Goal: Task Accomplishment & Management: Manage account settings

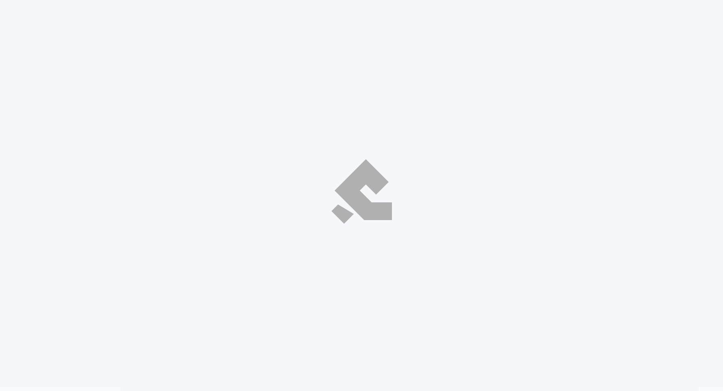
select select "ar"
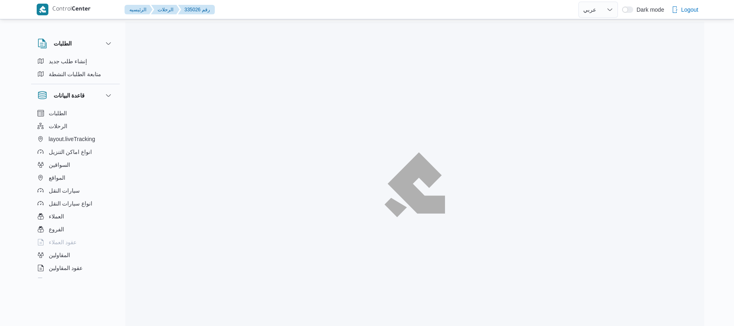
select select "ar"
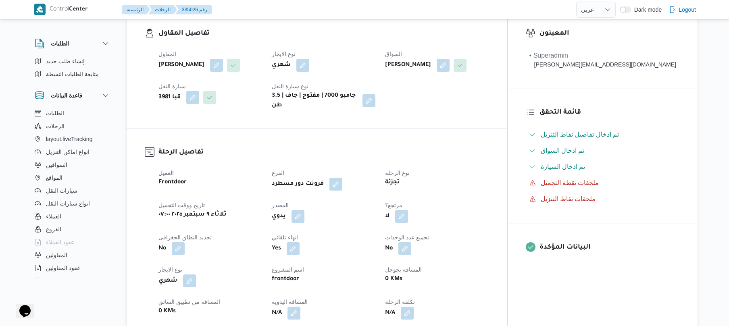
scroll to position [258, 0]
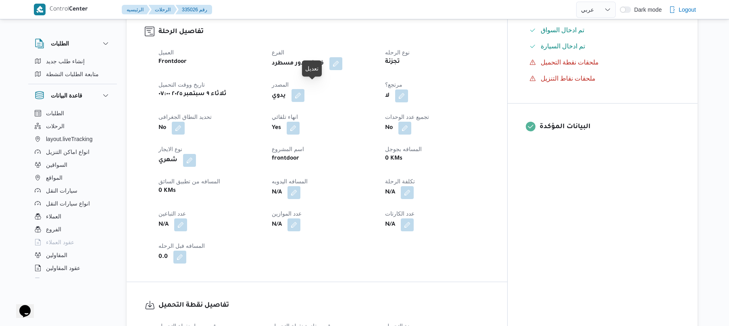
click at [304, 94] on button "button" at bounding box center [298, 95] width 13 height 13
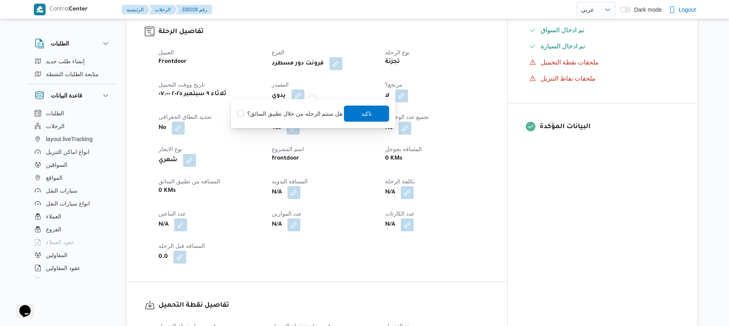
click at [307, 112] on label "هل ستتم الرحله من خلال تطبيق السائق؟" at bounding box center [290, 114] width 105 height 10
checkbox input "true"
click at [374, 117] on span "تاكيد" at bounding box center [366, 113] width 45 height 16
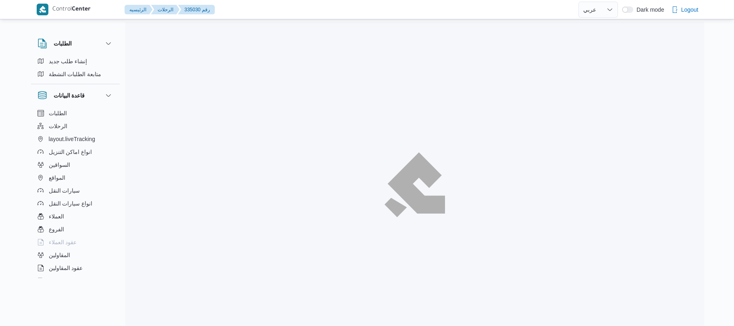
select select "ar"
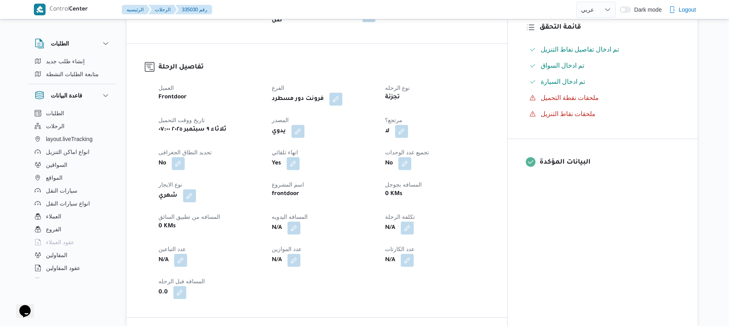
scroll to position [236, 0]
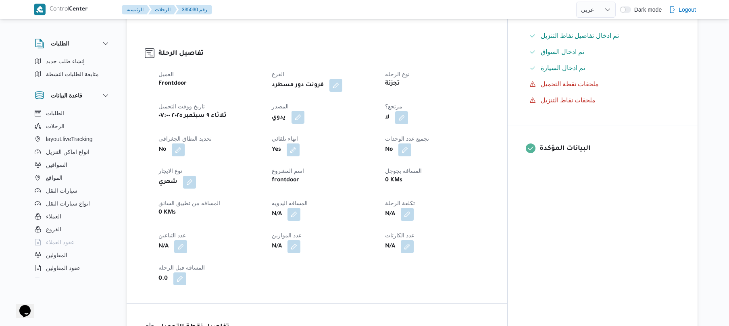
click at [304, 118] on button "button" at bounding box center [298, 117] width 13 height 13
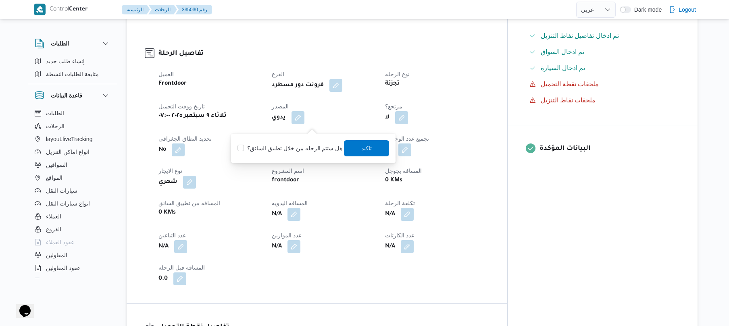
click at [297, 145] on label "هل ستتم الرحله من خلال تطبيق السائق؟" at bounding box center [290, 149] width 105 height 10
checkbox input "true"
click at [369, 143] on span "تاكيد" at bounding box center [366, 148] width 45 height 16
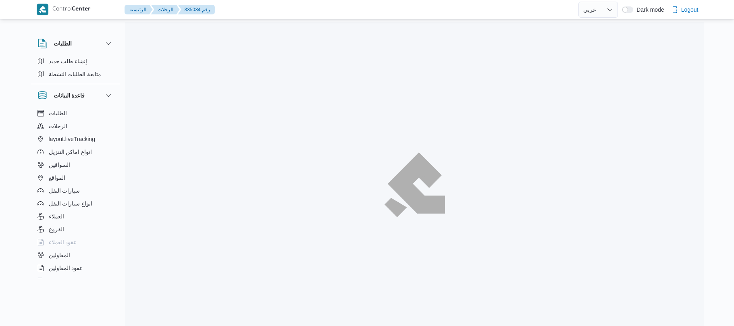
select select "ar"
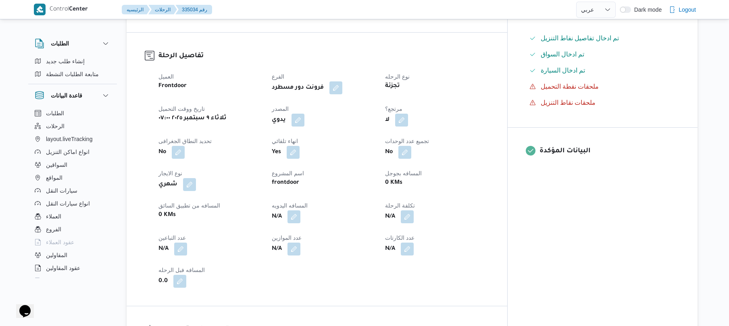
scroll to position [236, 0]
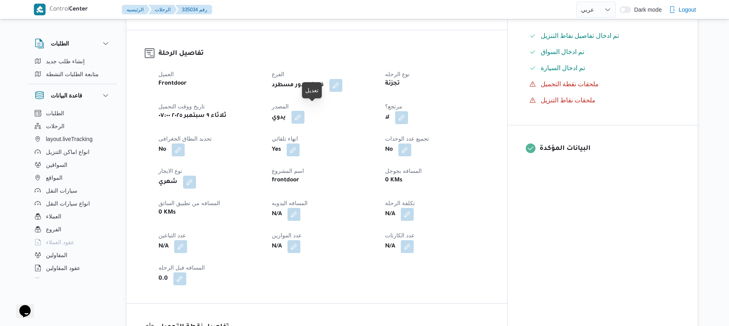
click at [304, 111] on button "button" at bounding box center [298, 117] width 13 height 13
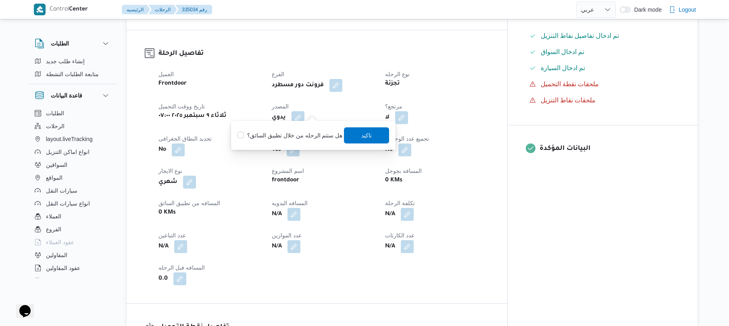
click at [298, 131] on label "هل ستتم الرحله من خلال تطبيق السائق؟" at bounding box center [290, 136] width 105 height 10
checkbox input "true"
click at [355, 134] on span "تاكيد" at bounding box center [366, 135] width 45 height 16
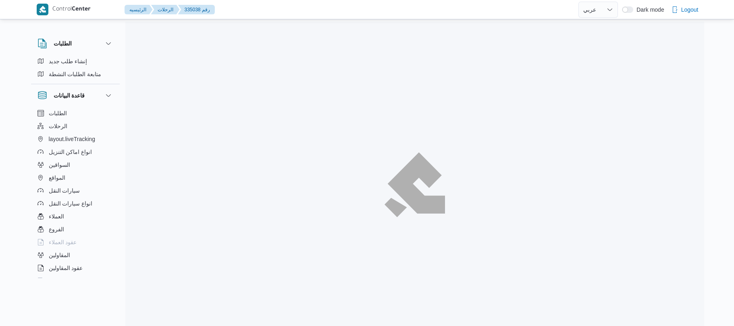
select select "ar"
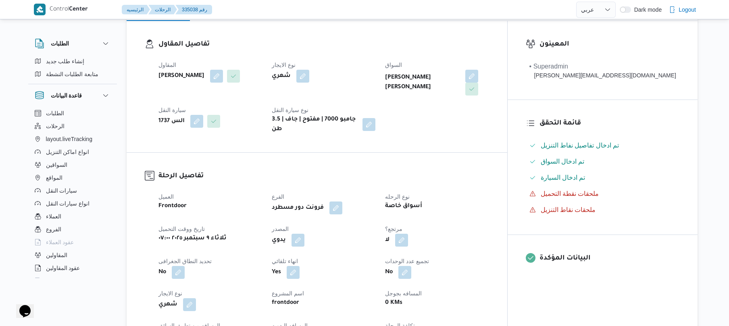
scroll to position [172, 0]
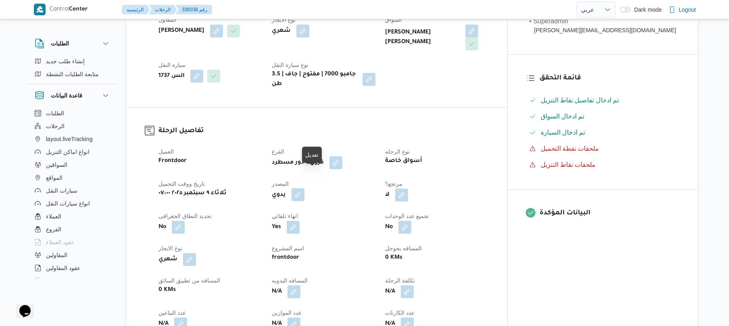
click at [304, 188] on button "button" at bounding box center [298, 194] width 13 height 13
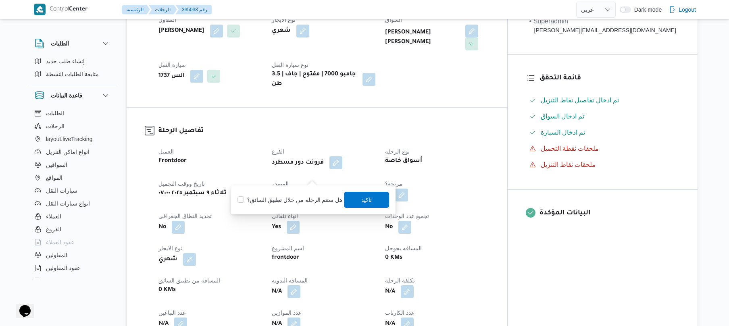
click at [293, 199] on label "هل ستتم الرحله من خلال تطبيق السائق؟" at bounding box center [290, 200] width 105 height 10
checkbox input "true"
click at [357, 199] on span "تاكيد" at bounding box center [366, 200] width 45 height 16
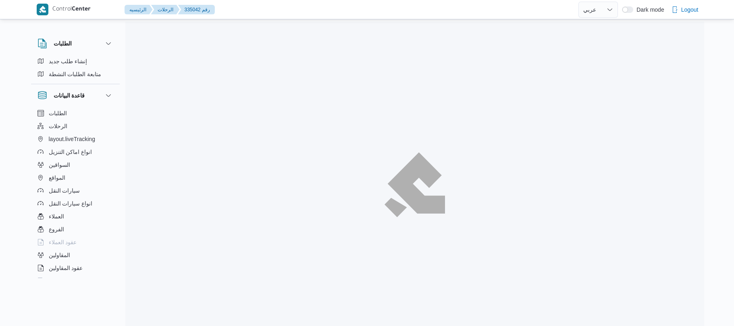
select select "ar"
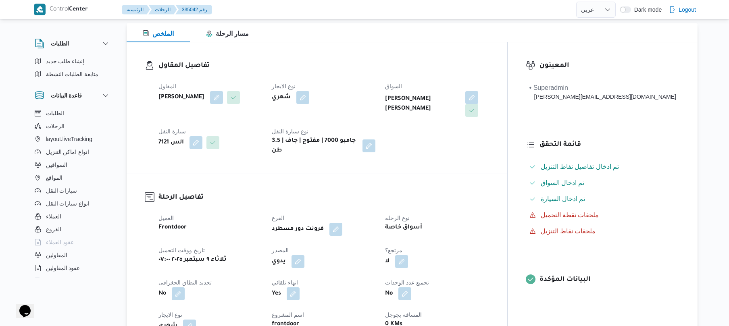
scroll to position [107, 0]
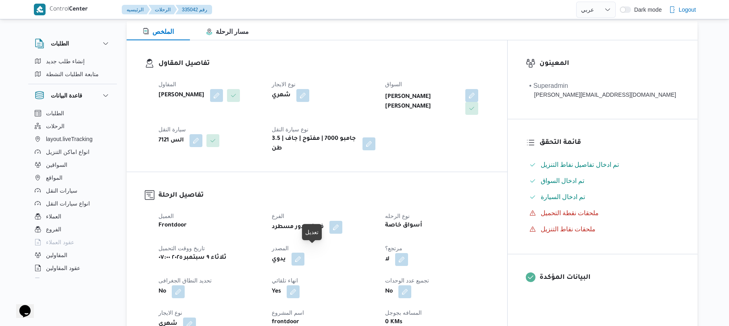
click at [304, 257] on button "button" at bounding box center [298, 259] width 13 height 13
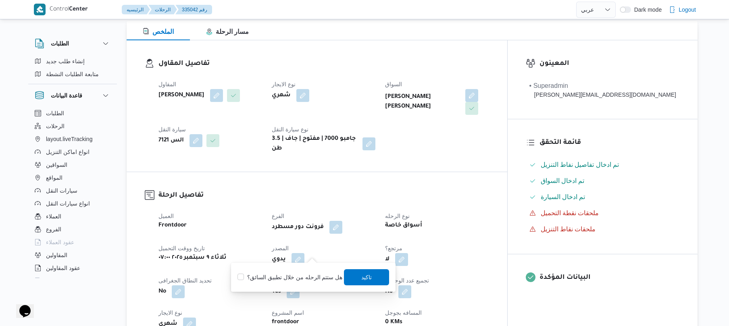
click at [290, 277] on label "هل ستتم الرحله من خلال تطبيق السائق؟" at bounding box center [290, 278] width 105 height 10
checkbox input "true"
click at [371, 277] on span "تاكيد" at bounding box center [366, 277] width 45 height 16
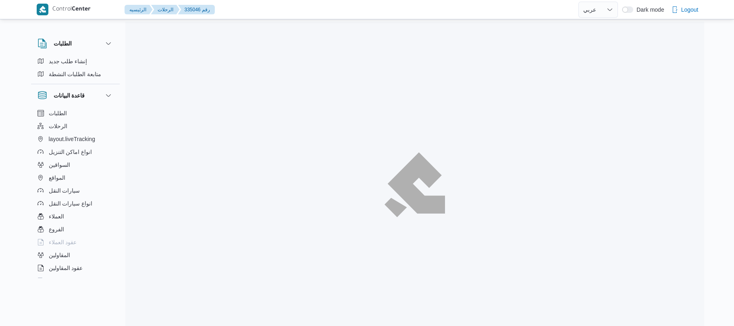
select select "ar"
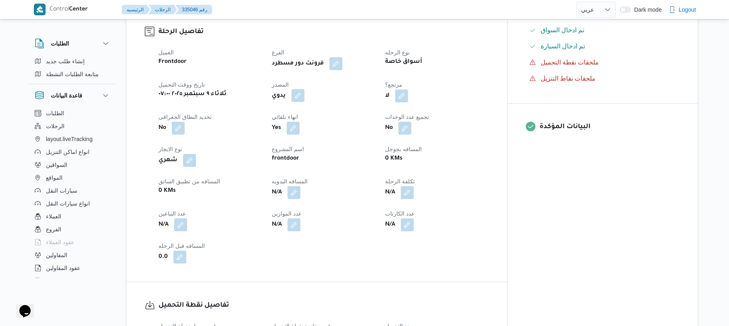
click at [304, 89] on button "button" at bounding box center [298, 95] width 13 height 13
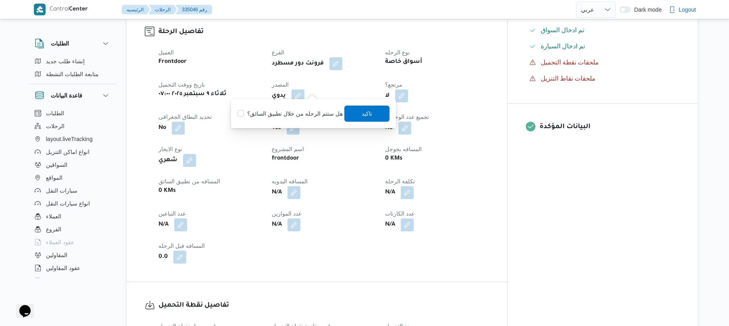
click at [308, 115] on label "هل ستتم الرحله من خلال تطبيق السائق؟" at bounding box center [290, 114] width 105 height 10
checkbox input "true"
click at [364, 115] on span "تاكيد" at bounding box center [367, 113] width 10 height 10
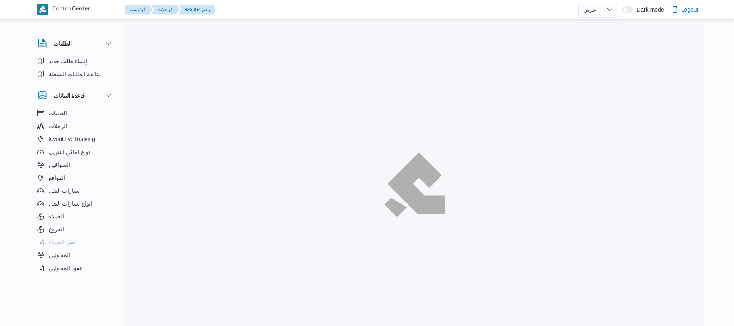
select select "ar"
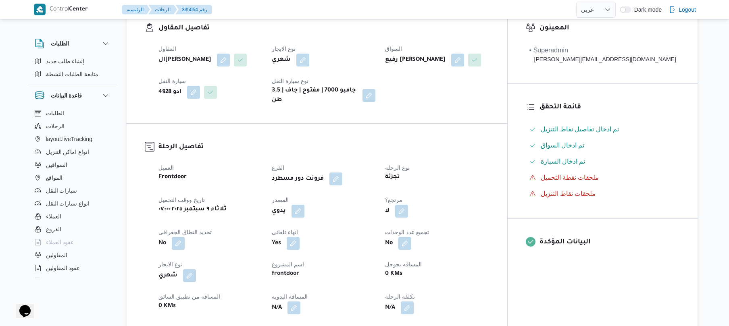
scroll to position [194, 0]
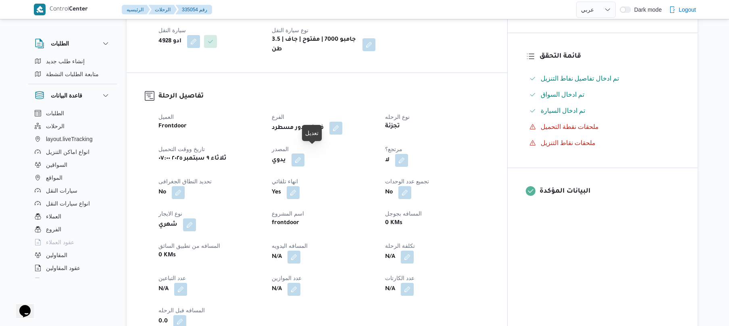
click at [304, 156] on button "button" at bounding box center [298, 160] width 13 height 13
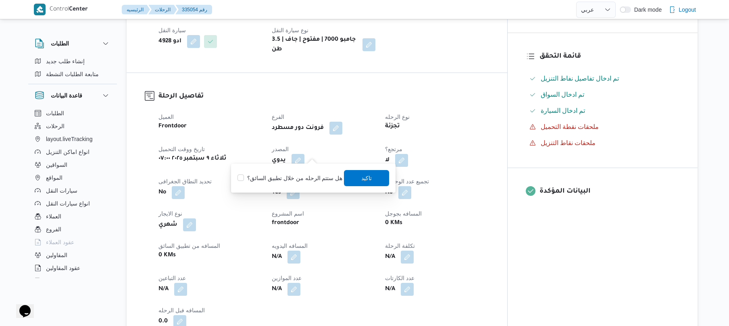
click at [299, 177] on label "هل ستتم الرحله من خلال تطبيق السائق؟" at bounding box center [290, 178] width 105 height 10
checkbox input "true"
click at [355, 186] on div "هل ستتم الرحله من خلال تطبيق السائق؟ تاكيد" at bounding box center [313, 178] width 153 height 18
click at [358, 179] on span "تاكيد" at bounding box center [366, 178] width 45 height 16
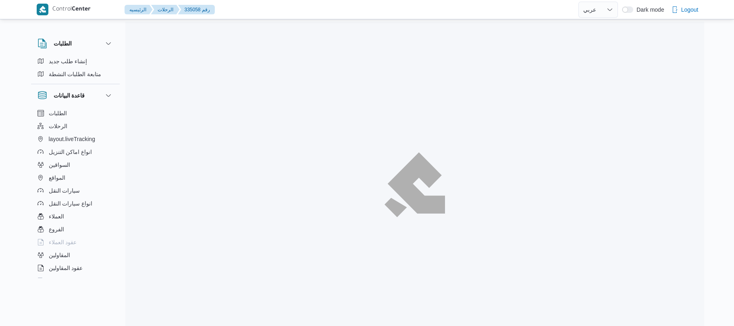
select select "ar"
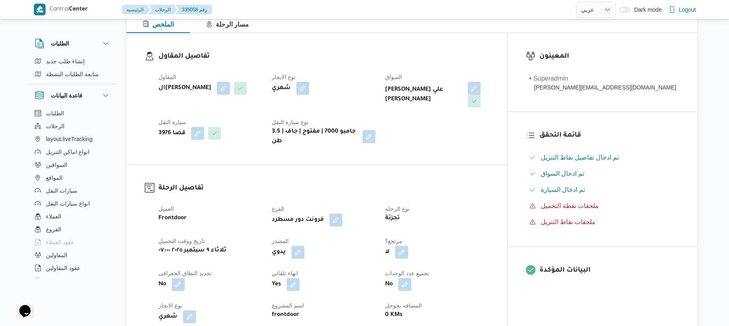
scroll to position [172, 0]
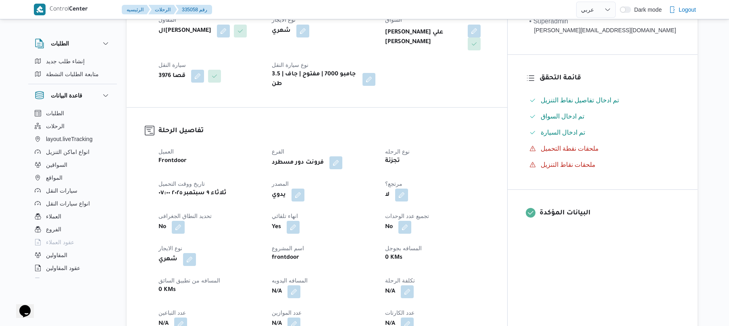
click at [304, 194] on button "button" at bounding box center [298, 195] width 13 height 13
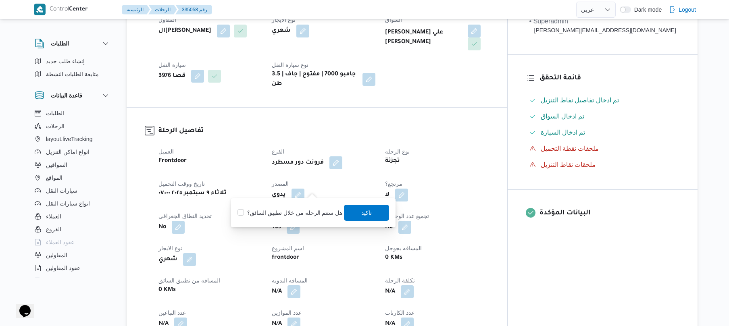
click at [302, 212] on label "هل ستتم الرحله من خلال تطبيق السائق؟" at bounding box center [290, 213] width 105 height 10
checkbox input "true"
click at [362, 217] on span "تاكيد" at bounding box center [366, 212] width 45 height 16
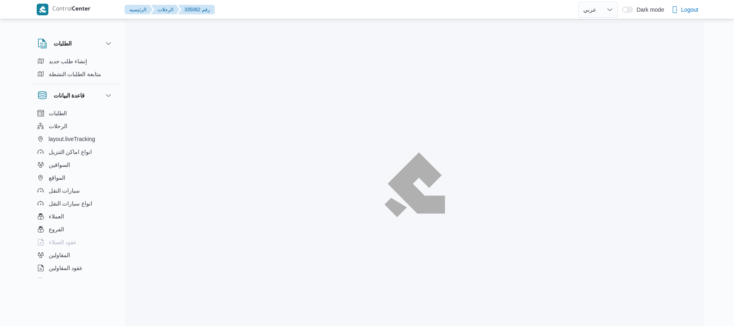
select select "ar"
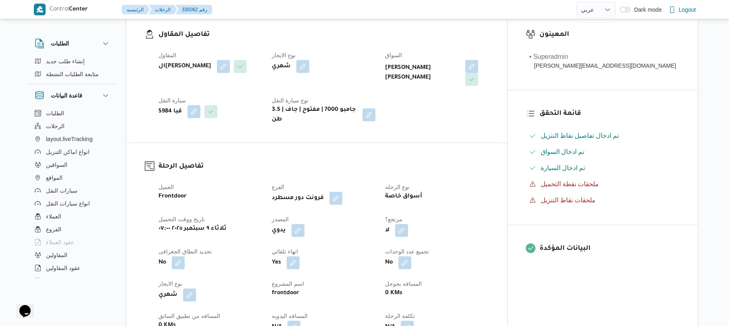
scroll to position [236, 0]
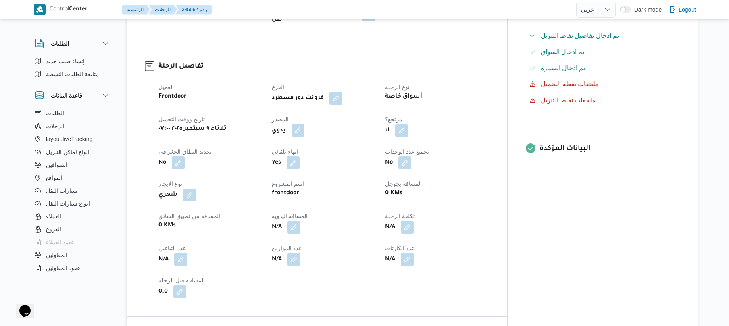
click at [304, 125] on button "button" at bounding box center [298, 130] width 13 height 13
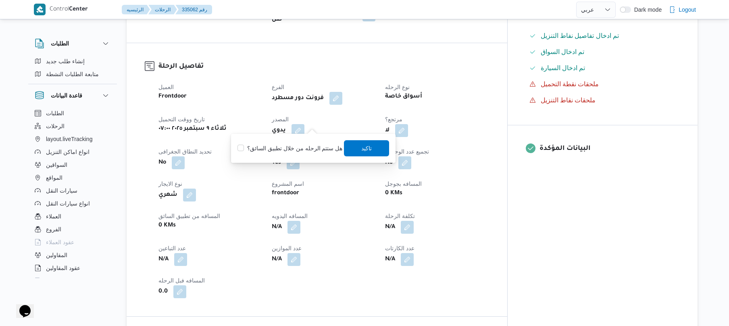
click at [306, 148] on label "هل ستتم الرحله من خلال تطبيق السائق؟" at bounding box center [290, 149] width 105 height 10
checkbox input "true"
click at [365, 152] on span "تاكيد" at bounding box center [367, 148] width 10 height 10
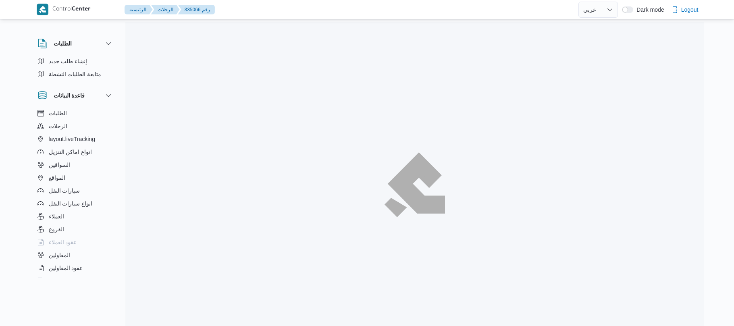
select select "ar"
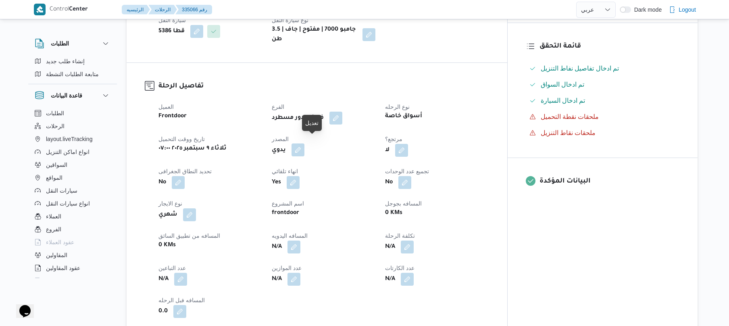
click at [304, 144] on button "button" at bounding box center [298, 150] width 13 height 13
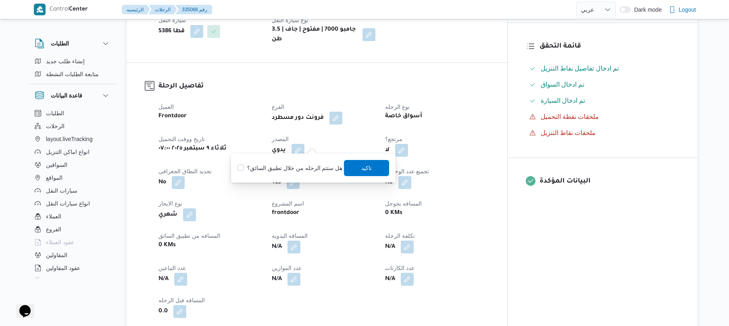
click at [304, 176] on div "هل ستتم الرحله من خلال تطبيق السائق؟ [GEOGRAPHIC_DATA]" at bounding box center [313, 168] width 153 height 18
click at [307, 172] on label "هل ستتم الرحله من خلال تطبيق السائق؟" at bounding box center [290, 168] width 105 height 10
checkbox input "true"
click at [370, 166] on span "تاكيد" at bounding box center [366, 168] width 45 height 16
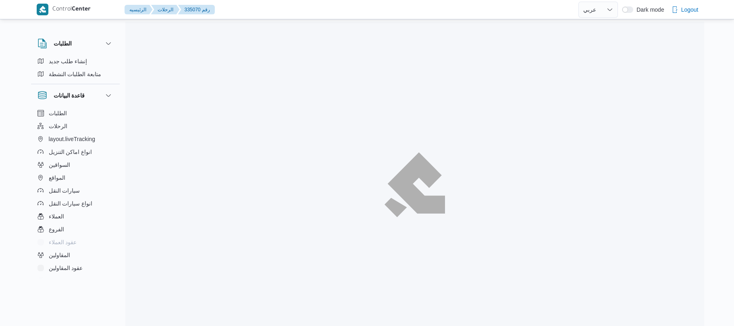
select select "ar"
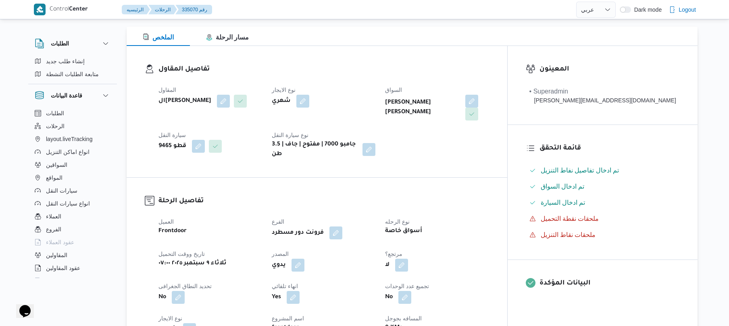
scroll to position [194, 0]
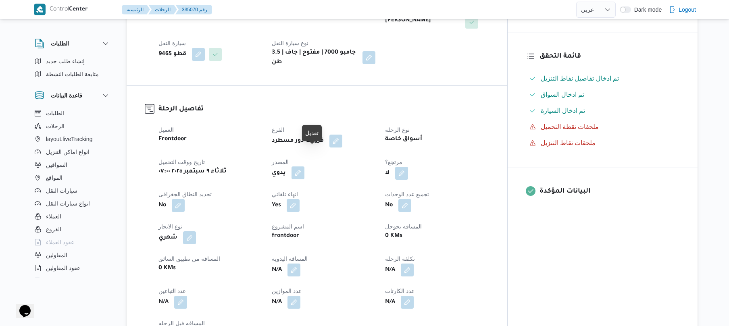
click at [304, 167] on button "button" at bounding box center [298, 173] width 13 height 13
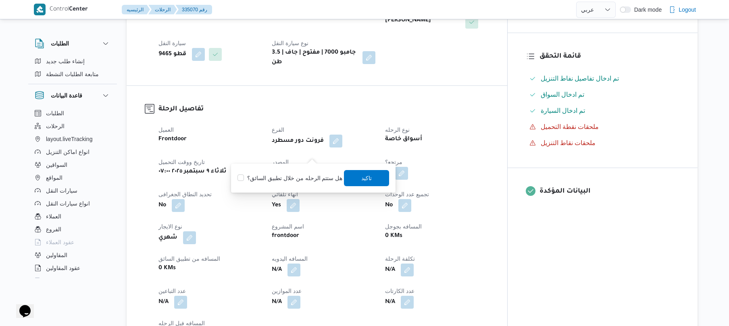
click at [298, 177] on label "هل ستتم الرحله من خلال تطبيق السائق؟" at bounding box center [290, 178] width 105 height 10
checkbox input "true"
click at [373, 169] on div "هل ستتم الرحله من خلال تطبيق السائق؟ [GEOGRAPHIC_DATA]" at bounding box center [313, 178] width 153 height 18
click at [372, 170] on span "تاكيد" at bounding box center [366, 178] width 45 height 16
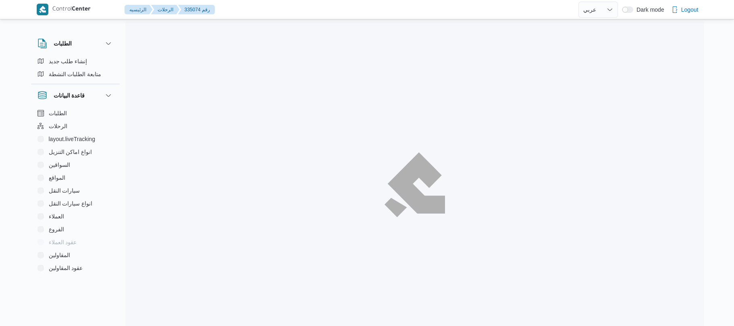
select select "ar"
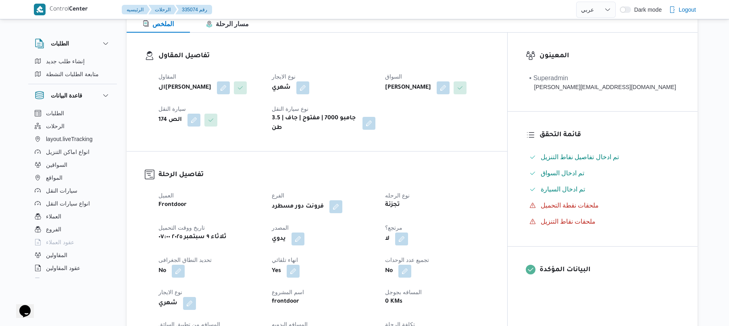
scroll to position [236, 0]
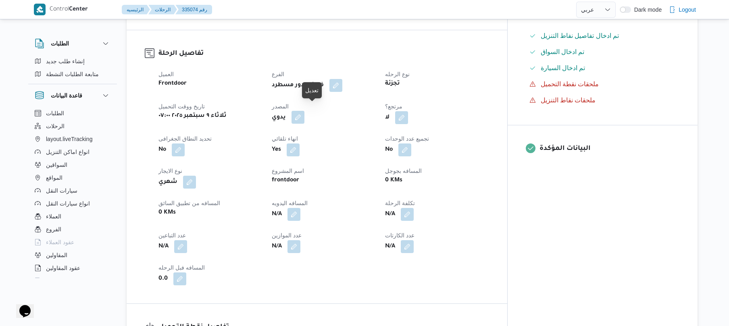
click at [304, 111] on button "button" at bounding box center [298, 117] width 13 height 13
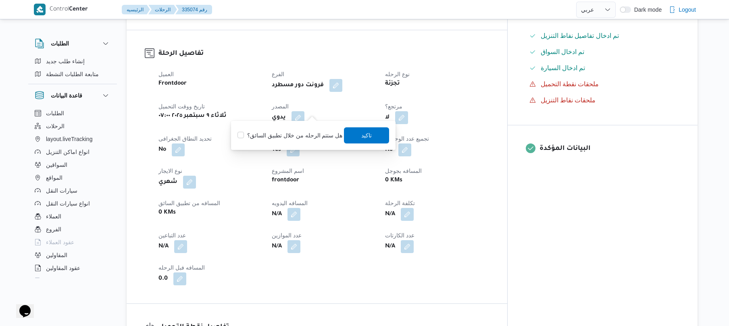
click at [294, 133] on label "هل ستتم الرحله من خلال تطبيق السائق؟" at bounding box center [290, 136] width 105 height 10
checkbox input "true"
click at [369, 139] on span "تاكيد" at bounding box center [367, 135] width 10 height 10
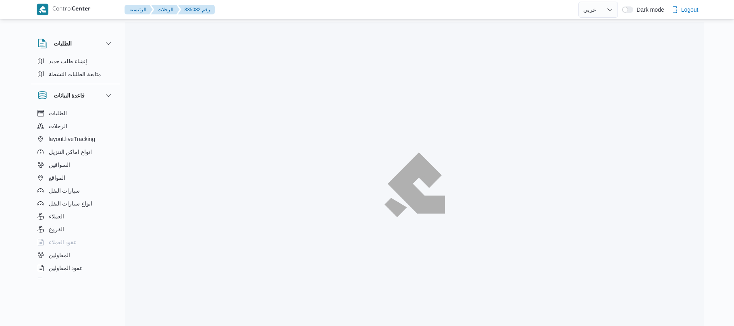
select select "ar"
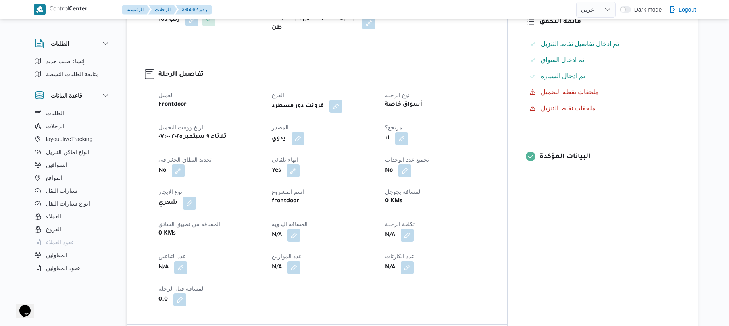
scroll to position [236, 0]
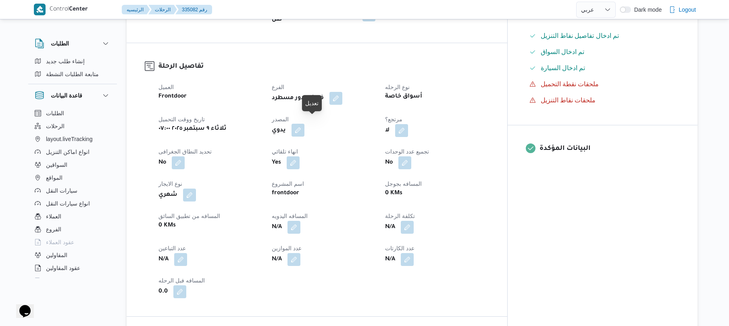
drag, startPoint x: 313, startPoint y: 125, endPoint x: 318, endPoint y: 122, distance: 5.5
click at [304, 124] on button "button" at bounding box center [298, 130] width 13 height 13
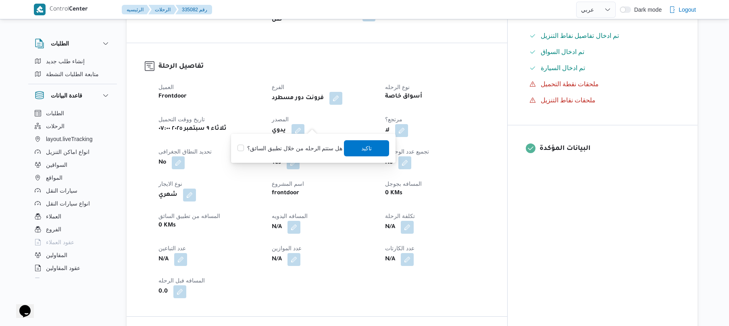
click at [305, 142] on div "هل ستتم الرحله من خلال تطبيق السائق؟ [GEOGRAPHIC_DATA]" at bounding box center [313, 149] width 153 height 18
click at [304, 142] on div "هل ستتم الرحله من خلال تطبيق السائق؟ تاكيد" at bounding box center [313, 149] width 153 height 18
click at [326, 150] on label "هل ستتم الرحله من خلال تطبيق السائق؟" at bounding box center [290, 149] width 105 height 10
checkbox input "true"
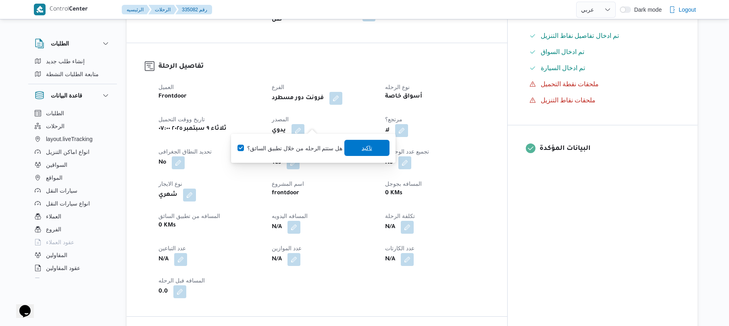
click at [362, 151] on span "تاكيد" at bounding box center [367, 148] width 10 height 10
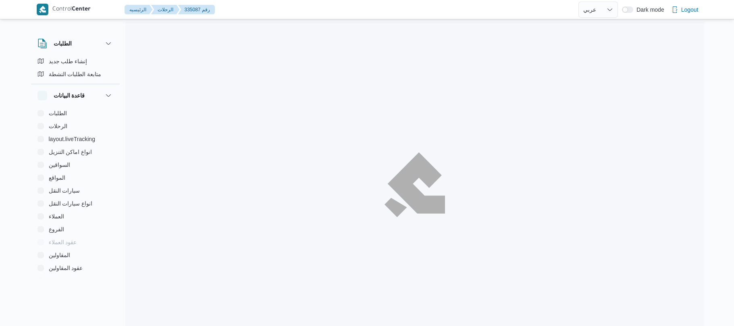
select select "ar"
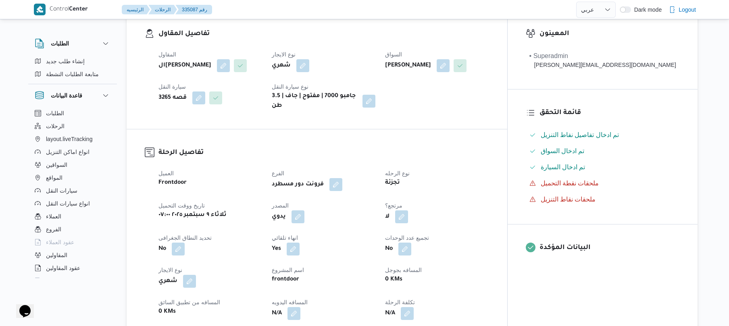
scroll to position [258, 0]
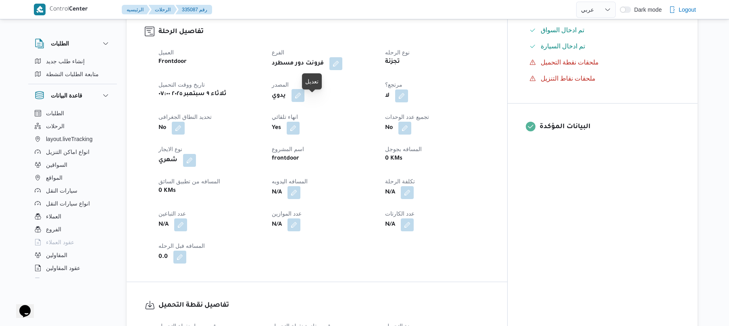
click at [304, 102] on button "button" at bounding box center [298, 95] width 13 height 13
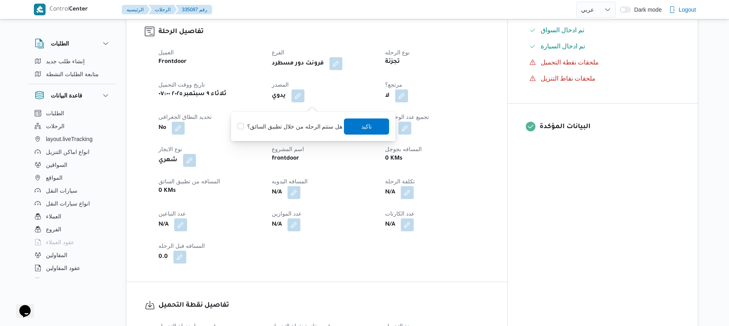
click at [300, 123] on label "هل ستتم الرحله من خلال تطبيق السائق؟" at bounding box center [290, 127] width 105 height 10
checkbox input "true"
click at [368, 124] on span "تاكيد" at bounding box center [367, 126] width 10 height 10
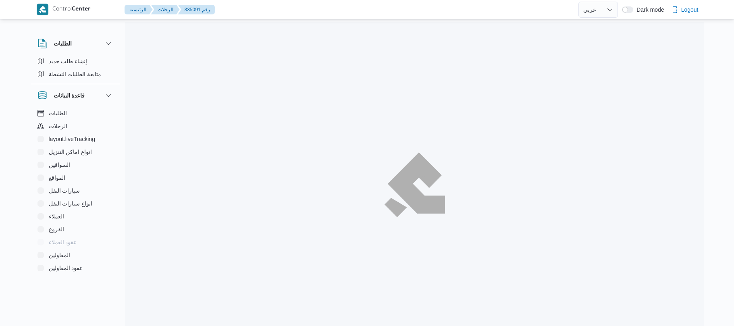
select select "ar"
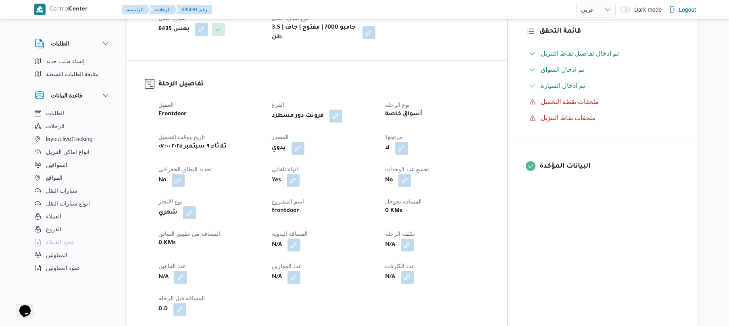
scroll to position [215, 0]
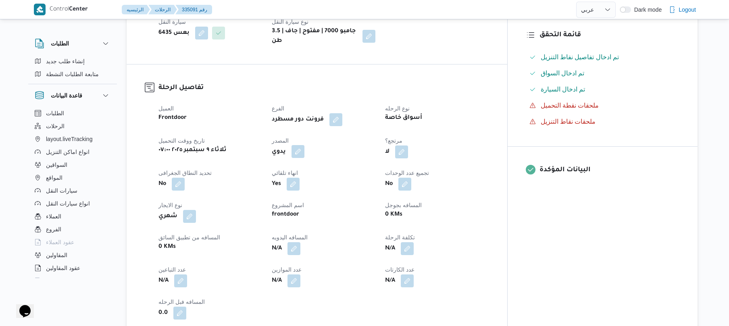
click at [304, 145] on button "button" at bounding box center [298, 151] width 13 height 13
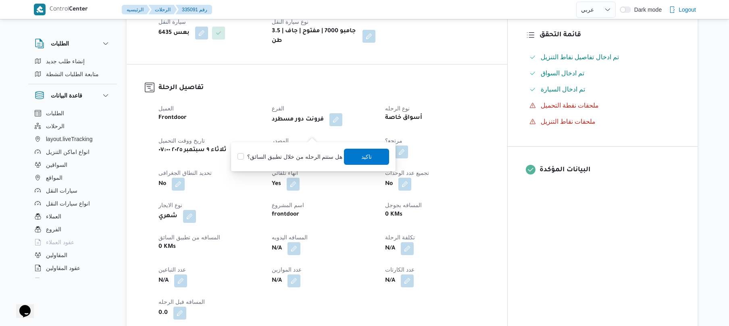
click at [310, 160] on label "هل ستتم الرحله من خلال تطبيق السائق؟" at bounding box center [290, 157] width 105 height 10
checkbox input "true"
click at [365, 158] on span "تاكيد" at bounding box center [367, 157] width 10 height 10
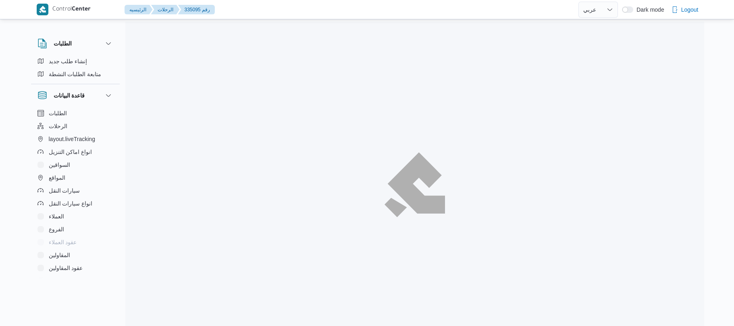
select select "ar"
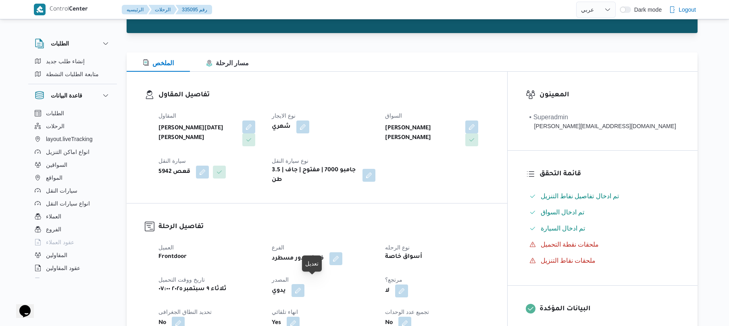
click at [304, 286] on button "button" at bounding box center [298, 290] width 13 height 13
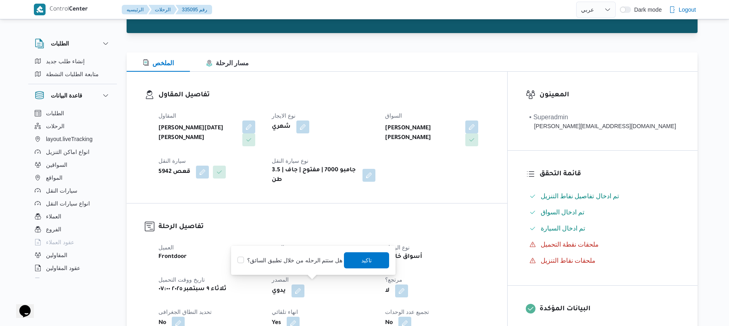
click at [294, 265] on label "هل ستتم الرحله من خلال تطبيق السائق؟" at bounding box center [290, 261] width 105 height 10
checkbox input "true"
click at [356, 267] on span "تاكيد" at bounding box center [366, 260] width 45 height 16
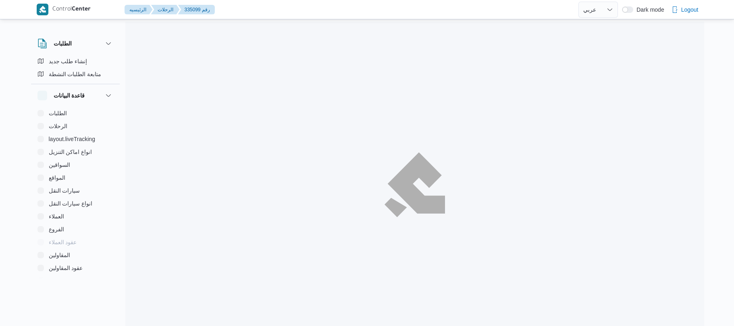
select select "ar"
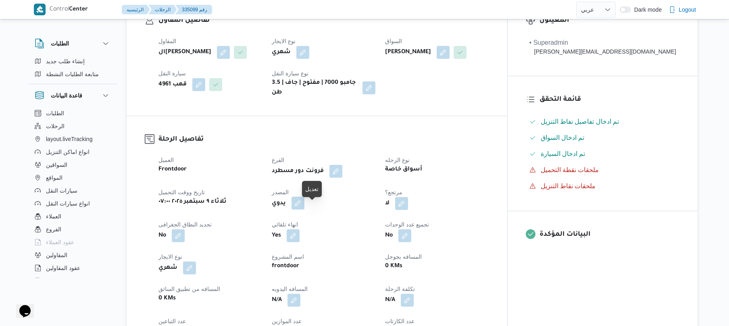
click at [304, 210] on button "button" at bounding box center [298, 203] width 13 height 13
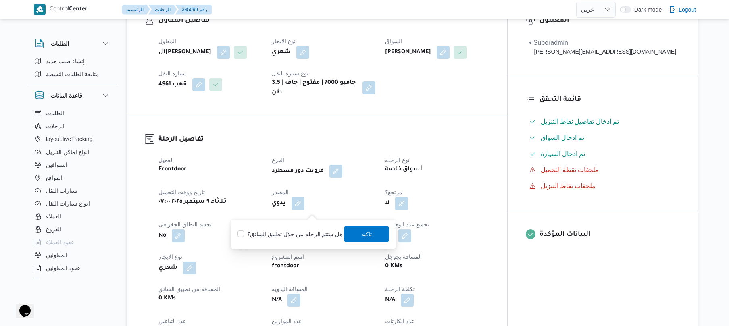
click at [298, 231] on label "هل ستتم الرحله من خلال تطبيق السائق؟" at bounding box center [290, 234] width 105 height 10
checkbox input "true"
click at [365, 234] on span "تاكيد" at bounding box center [367, 234] width 10 height 10
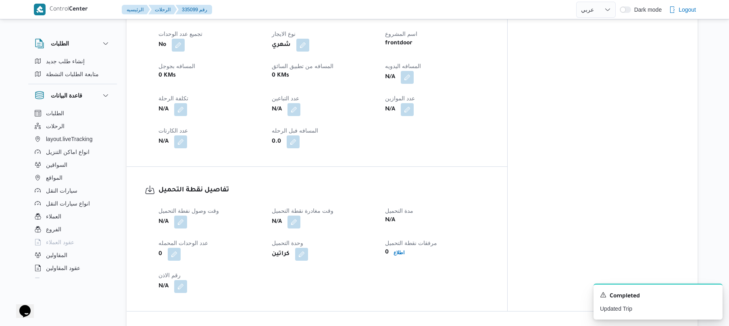
scroll to position [387, 0]
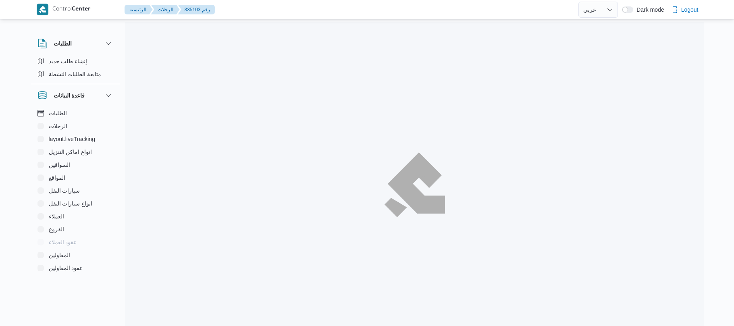
select select "ar"
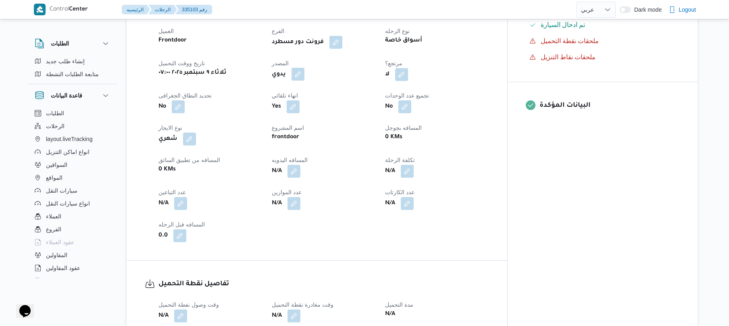
click at [304, 74] on button "button" at bounding box center [298, 74] width 13 height 13
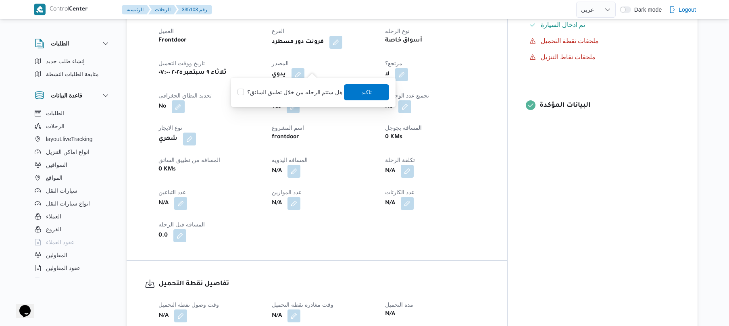
click at [305, 93] on label "هل ستتم الرحله من خلال تطبيق السائق؟" at bounding box center [290, 93] width 105 height 10
checkbox input "true"
click at [368, 96] on span "تاكيد" at bounding box center [367, 92] width 10 height 10
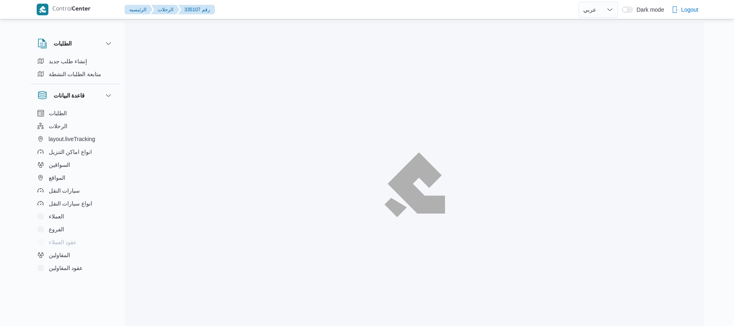
select select "ar"
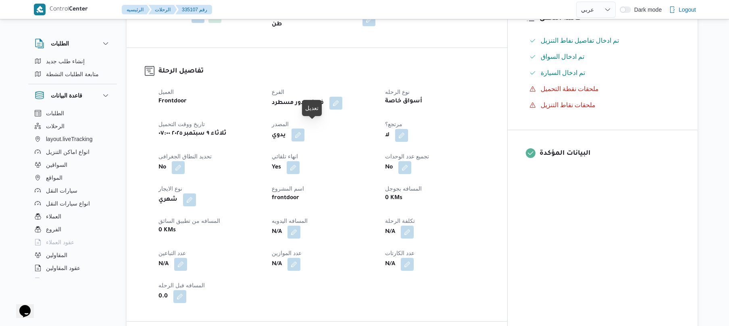
click at [304, 129] on button "button" at bounding box center [298, 135] width 13 height 13
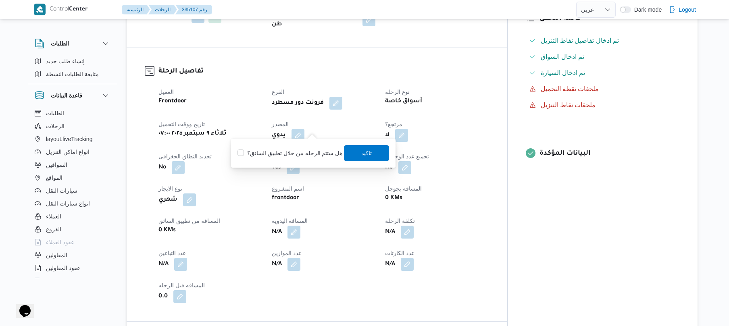
click at [310, 163] on div "You are in a dialog. To close this dialog, hit escape. هل ستتم الرحله من خلال ت…" at bounding box center [313, 153] width 165 height 29
click at [321, 148] on label "هل ستتم الرحله من خلال تطبيق السائق؟" at bounding box center [290, 153] width 105 height 10
checkbox input "true"
click at [379, 158] on span "تاكيد" at bounding box center [366, 153] width 45 height 16
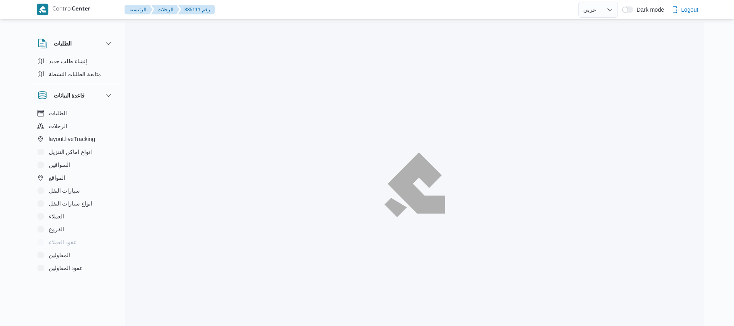
select select "ar"
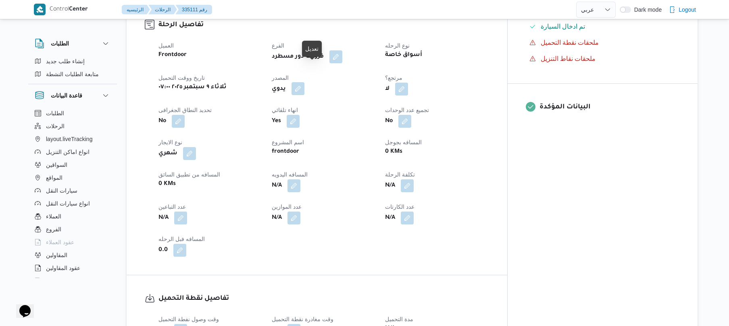
click at [304, 82] on button "button" at bounding box center [298, 88] width 13 height 13
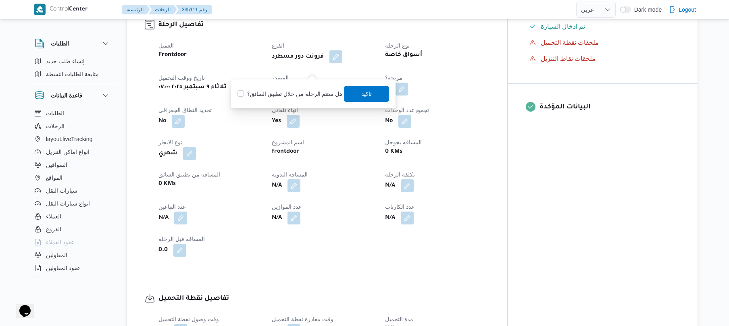
click at [323, 93] on label "هل ستتم الرحله من خلال تطبيق السائق؟" at bounding box center [290, 94] width 105 height 10
checkbox input "true"
click at [355, 94] on span "تاكيد" at bounding box center [366, 94] width 45 height 16
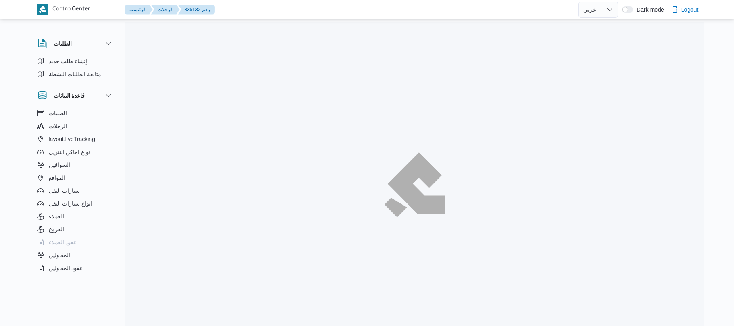
select select "ar"
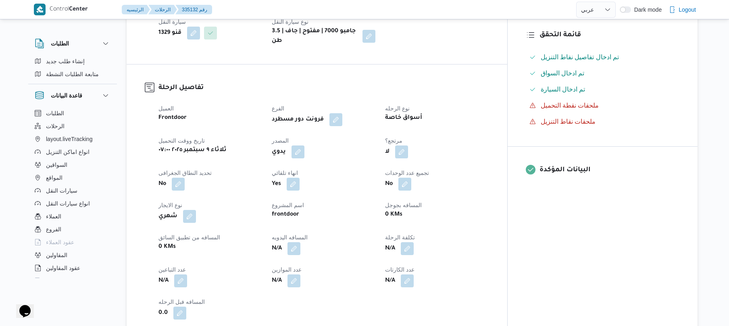
scroll to position [236, 0]
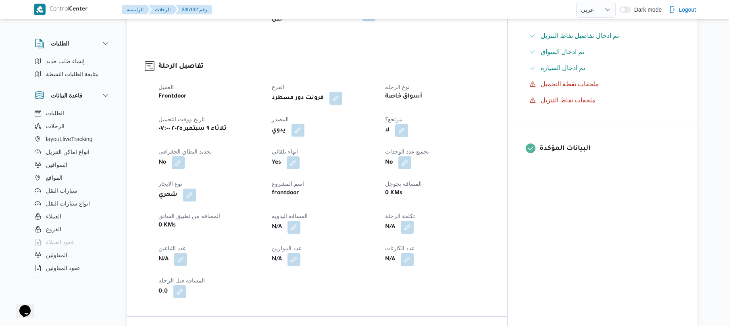
click at [304, 124] on button "button" at bounding box center [298, 130] width 13 height 13
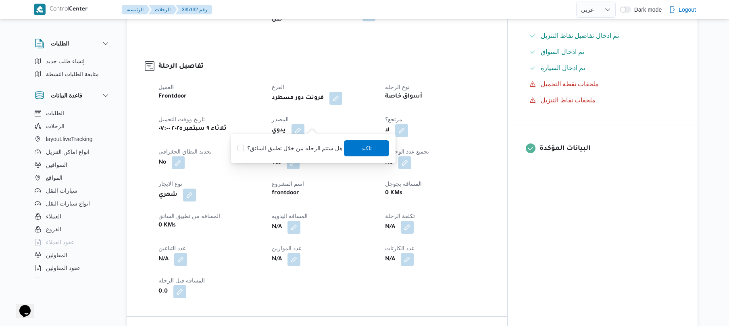
click at [279, 153] on div "هل ستتم الرحله من خلال تطبيق السائق؟ [GEOGRAPHIC_DATA]" at bounding box center [313, 149] width 153 height 18
click at [309, 151] on label "هل ستتم الرحله من خلال تطبيق السائق؟" at bounding box center [290, 149] width 105 height 10
checkbox input "true"
click at [349, 150] on span "تاكيد" at bounding box center [366, 148] width 45 height 16
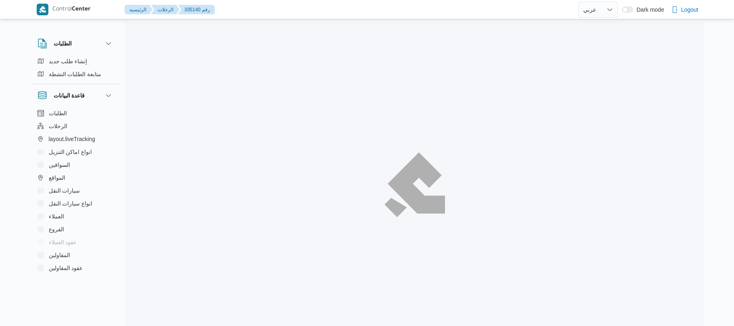
select select "ar"
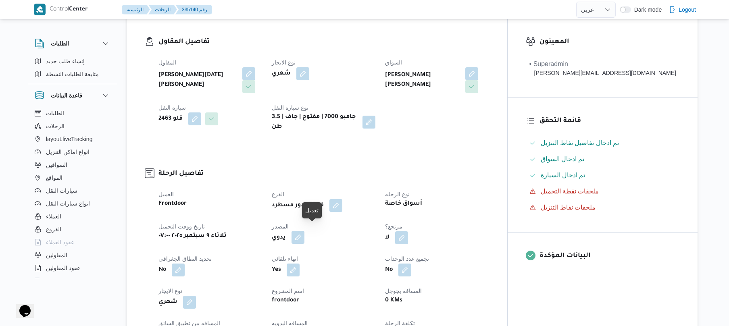
click at [304, 235] on button "button" at bounding box center [298, 237] width 13 height 13
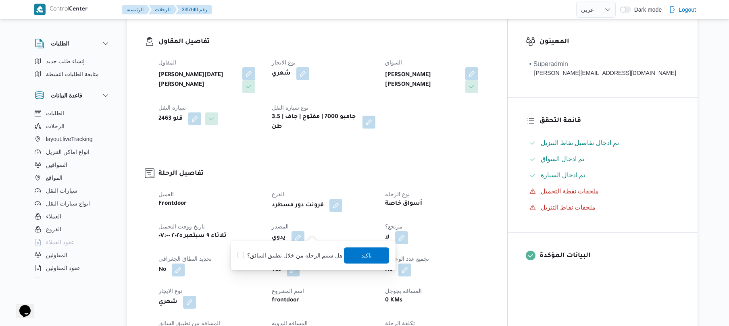
click at [306, 257] on label "هل ستتم الرحله من خلال تطبيق السائق؟" at bounding box center [290, 256] width 105 height 10
checkbox input "true"
click at [355, 257] on span "تاكيد" at bounding box center [366, 255] width 45 height 16
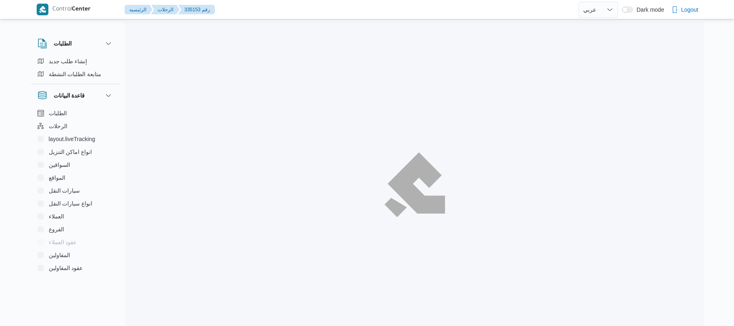
select select "ar"
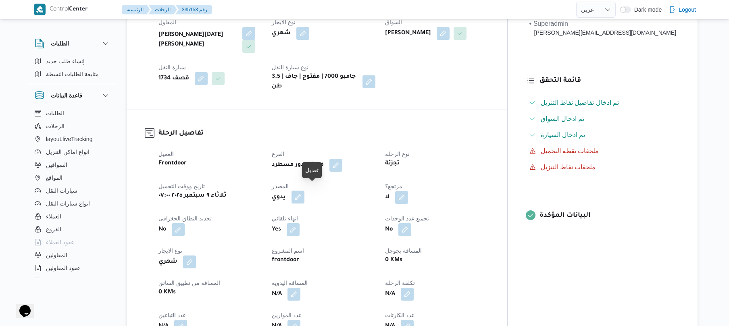
click at [304, 191] on button "button" at bounding box center [298, 197] width 13 height 13
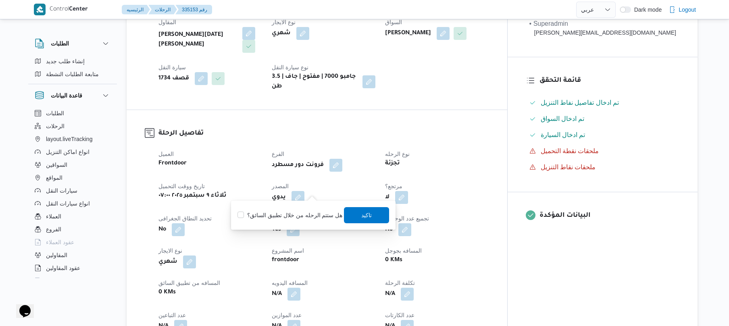
click at [303, 213] on label "هل ستتم الرحله من خلال تطبيق السائق؟" at bounding box center [290, 216] width 105 height 10
checkbox input "true"
click at [350, 213] on span "تاكيد" at bounding box center [366, 215] width 45 height 16
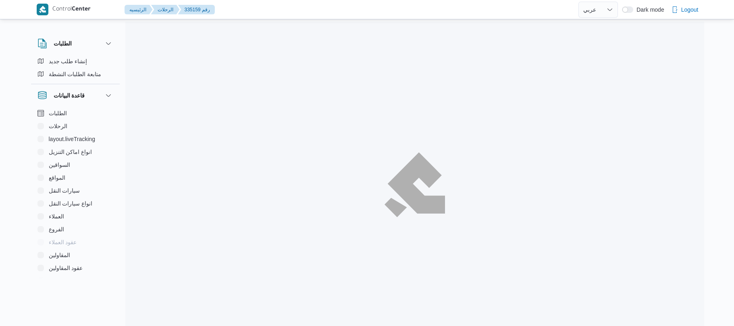
select select "ar"
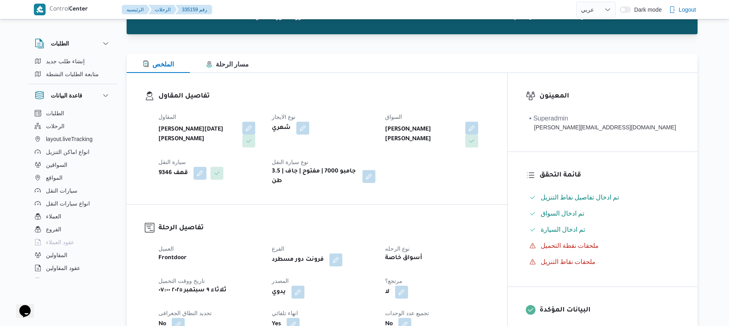
scroll to position [123, 0]
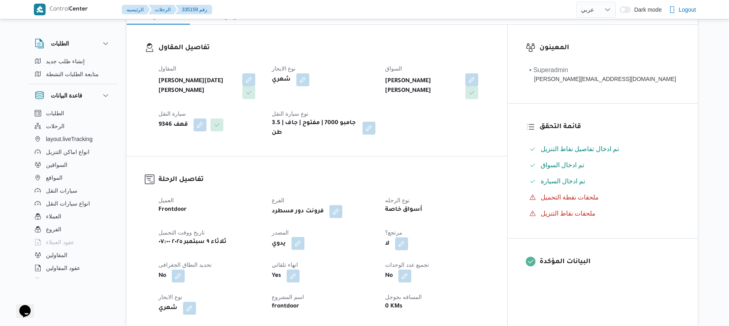
click at [304, 237] on button "button" at bounding box center [298, 243] width 13 height 13
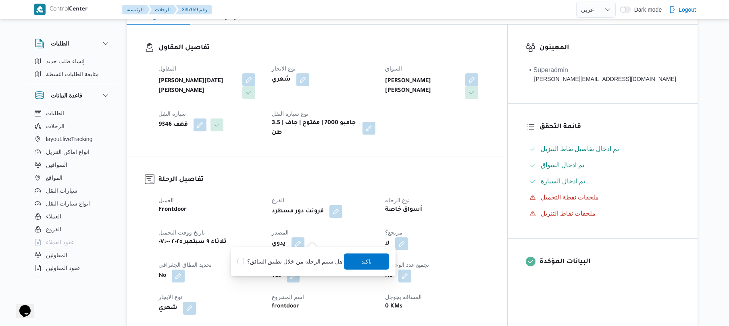
click at [305, 256] on div "هل ستتم الرحله من خلال تطبيق السائق؟ [GEOGRAPHIC_DATA]" at bounding box center [313, 262] width 153 height 18
click at [305, 260] on label "هل ستتم الرحله من خلال تطبيق السائق؟" at bounding box center [290, 262] width 105 height 10
checkbox input "true"
click at [354, 259] on span "تاكيد" at bounding box center [366, 261] width 45 height 16
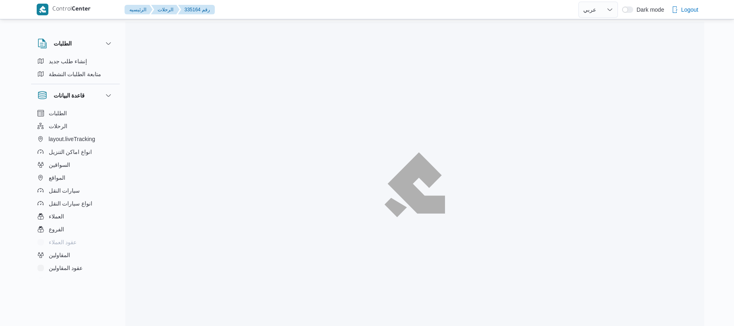
select select "ar"
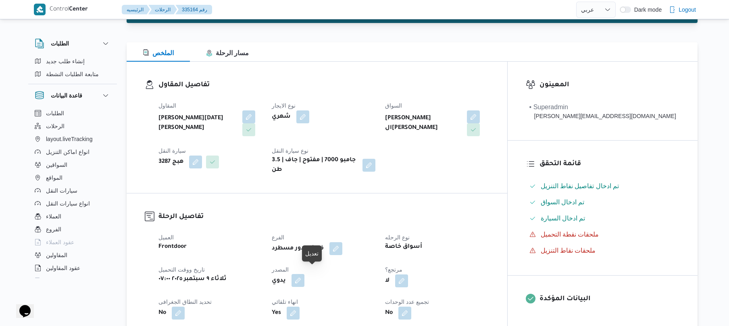
click at [304, 278] on button "button" at bounding box center [298, 280] width 13 height 13
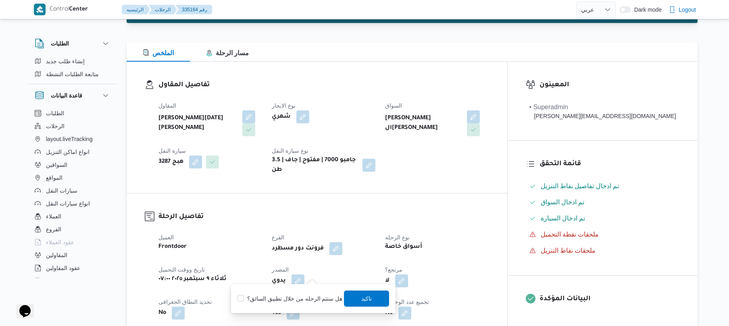
click at [300, 297] on label "هل ستتم الرحله من خلال تطبيق السائق؟" at bounding box center [290, 299] width 105 height 10
checkbox input "true"
click at [374, 301] on span "تاكيد" at bounding box center [366, 298] width 45 height 16
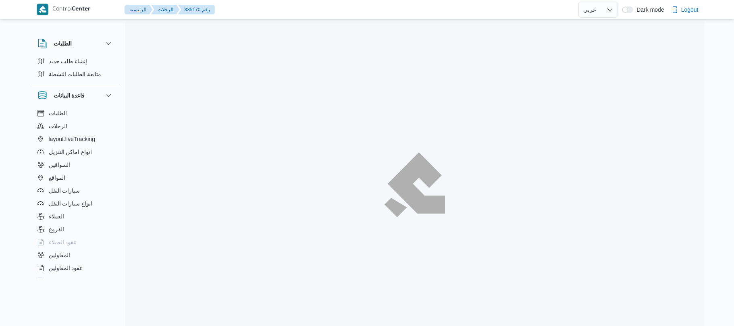
select select "ar"
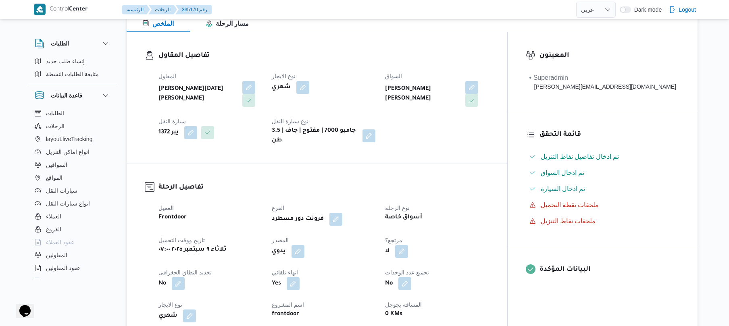
scroll to position [129, 0]
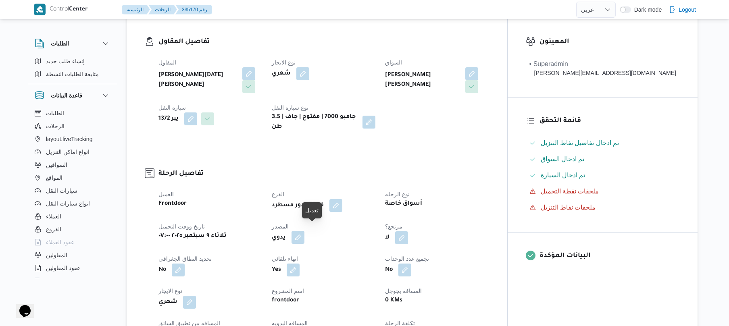
click at [304, 234] on button "button" at bounding box center [298, 237] width 13 height 13
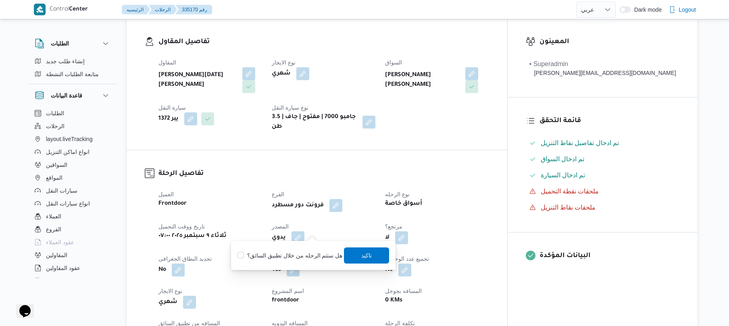
click at [298, 252] on label "هل ستتم الرحله من خلال تطبيق السائق؟" at bounding box center [290, 256] width 105 height 10
checkbox input "true"
click at [348, 254] on span "تاكيد" at bounding box center [366, 255] width 45 height 16
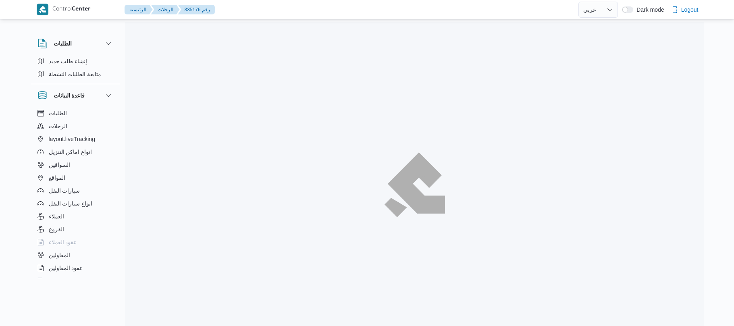
select select "ar"
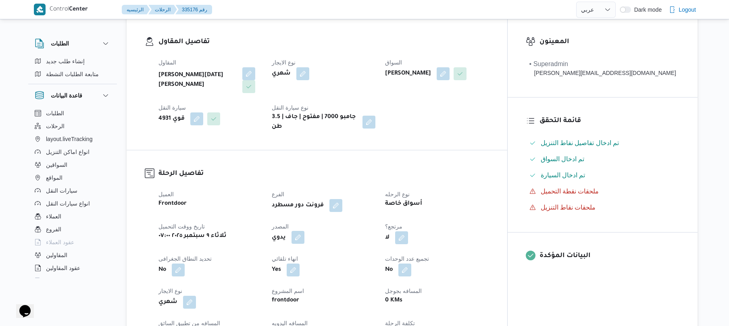
click at [304, 235] on button "button" at bounding box center [298, 237] width 13 height 13
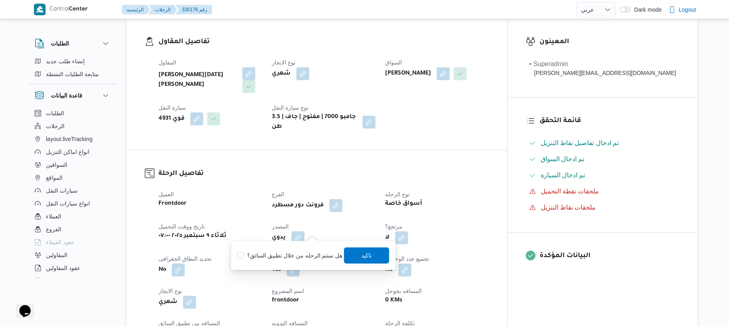
click at [297, 252] on label "هل ستتم الرحله من خلال تطبيق السائق؟" at bounding box center [290, 256] width 105 height 10
checkbox input "true"
click at [344, 257] on span "تاكيد" at bounding box center [366, 255] width 45 height 16
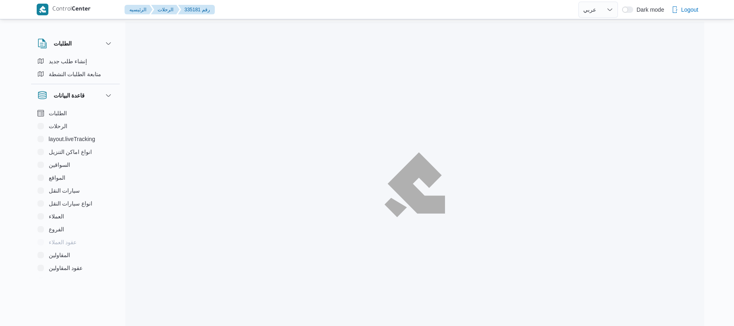
select select "ar"
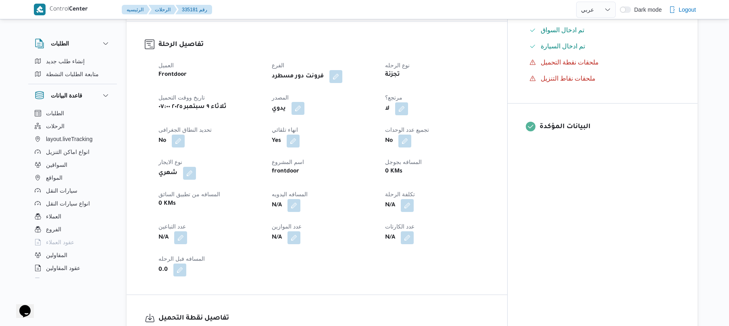
click at [304, 102] on button "button" at bounding box center [298, 108] width 13 height 13
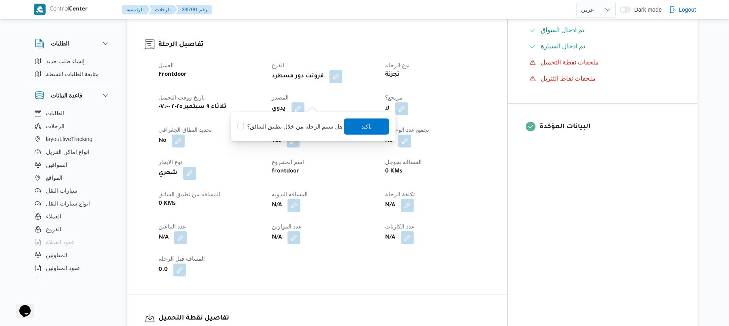
click at [302, 122] on label "هل ستتم الرحله من خلال تطبيق السائق؟" at bounding box center [290, 127] width 105 height 10
checkbox input "true"
click at [362, 127] on span "تاكيد" at bounding box center [367, 126] width 10 height 10
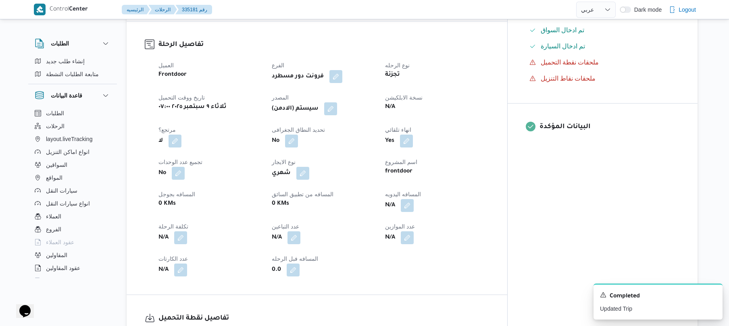
click at [490, 69] on div "تجزئة" at bounding box center [436, 74] width 105 height 11
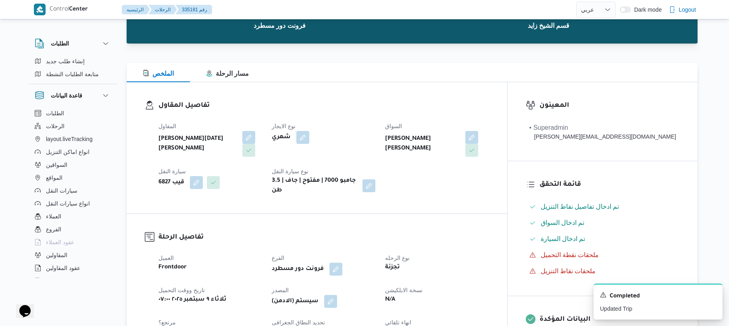
scroll to position [65, 0]
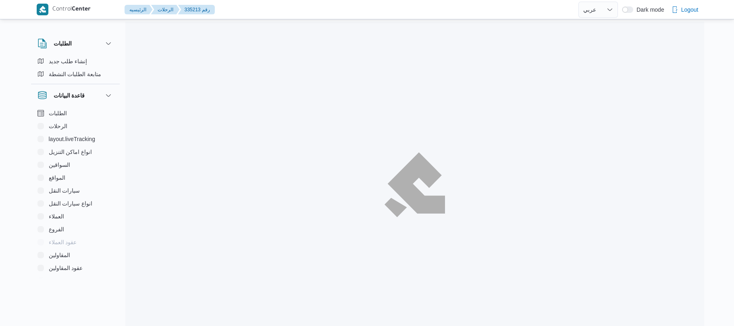
select select "ar"
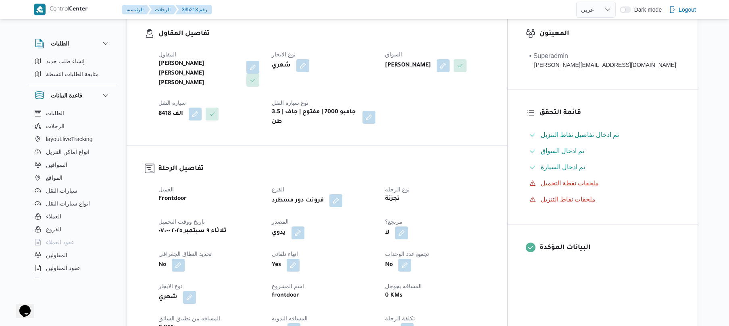
scroll to position [215, 0]
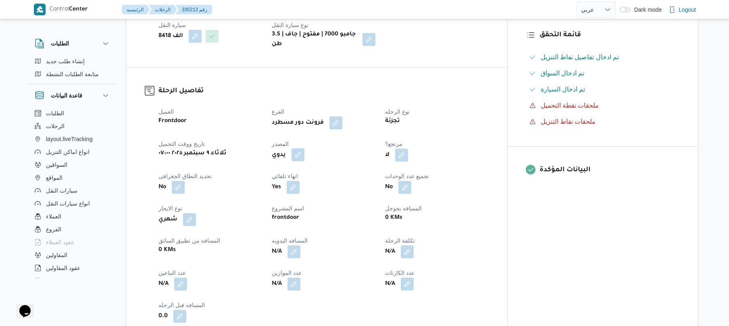
click at [304, 148] on button "button" at bounding box center [298, 154] width 13 height 13
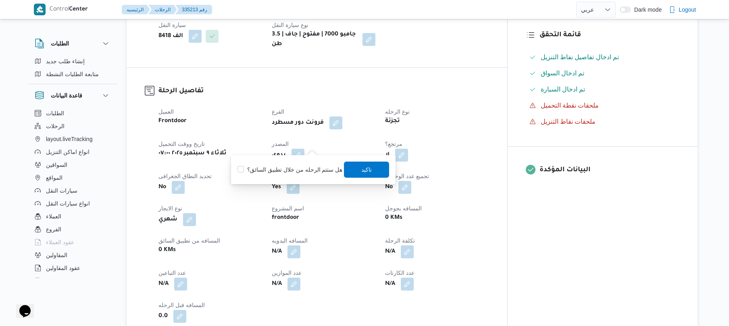
click at [293, 174] on label "هل ستتم الرحله من خلال تطبيق السائق؟" at bounding box center [290, 170] width 105 height 10
checkbox input "true"
click at [354, 170] on span "تاكيد" at bounding box center [366, 169] width 45 height 16
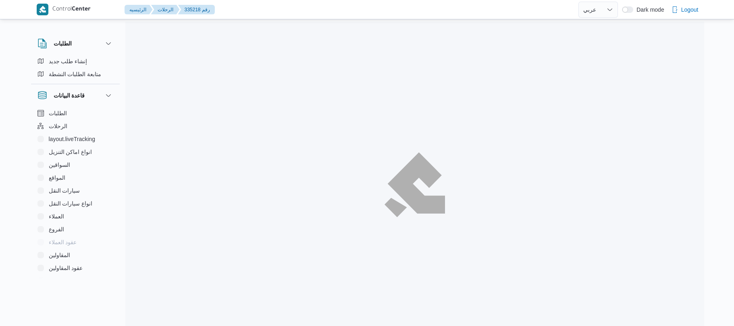
select select "ar"
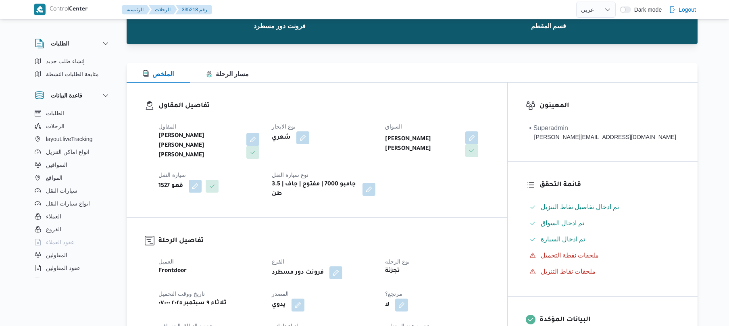
scroll to position [86, 0]
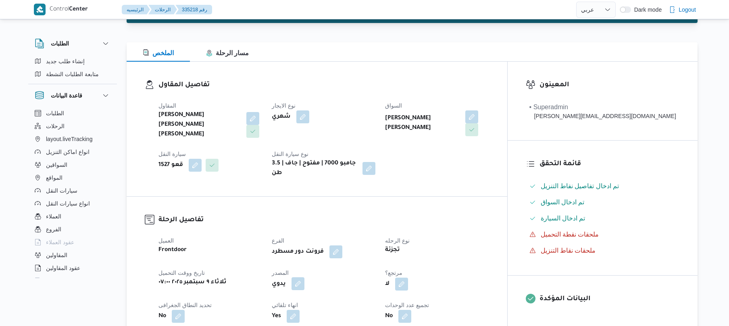
click at [304, 277] on button "button" at bounding box center [298, 283] width 13 height 13
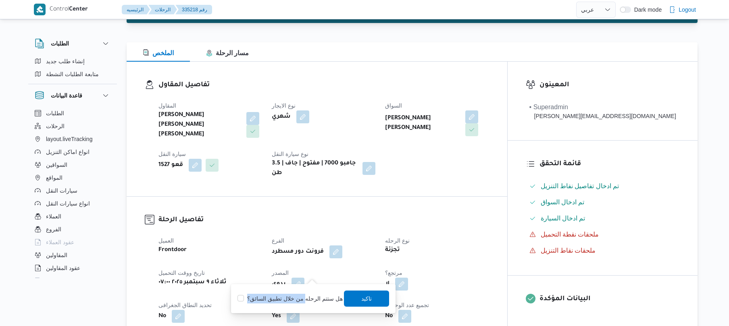
drag, startPoint x: 307, startPoint y: 290, endPoint x: 305, endPoint y: 300, distance: 10.3
click at [305, 300] on div "هل ستتم الرحله من خلال تطبيق السائق؟ تاكيد" at bounding box center [313, 299] width 153 height 18
click at [305, 300] on label "هل ستتم الرحله من خلال تطبيق السائق؟" at bounding box center [290, 299] width 105 height 10
checkbox input "true"
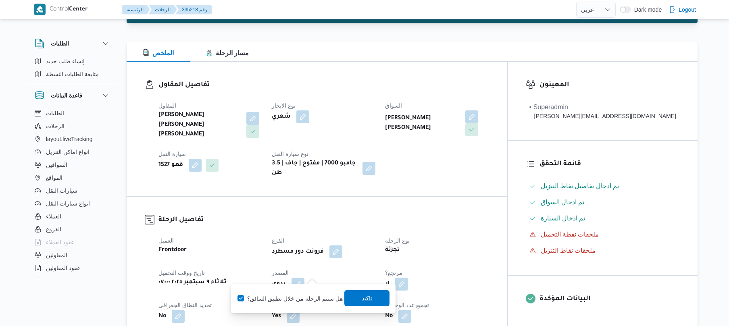
click at [351, 301] on span "تاكيد" at bounding box center [366, 298] width 45 height 16
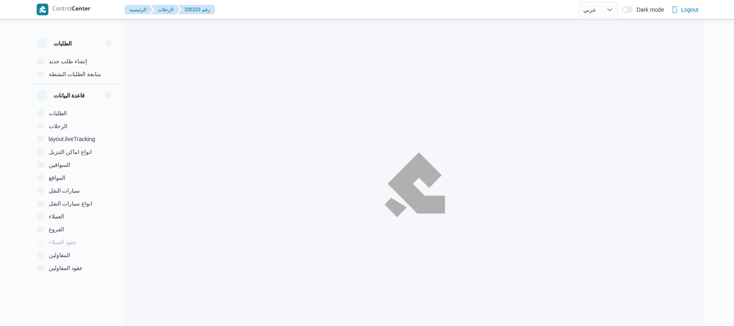
select select "ar"
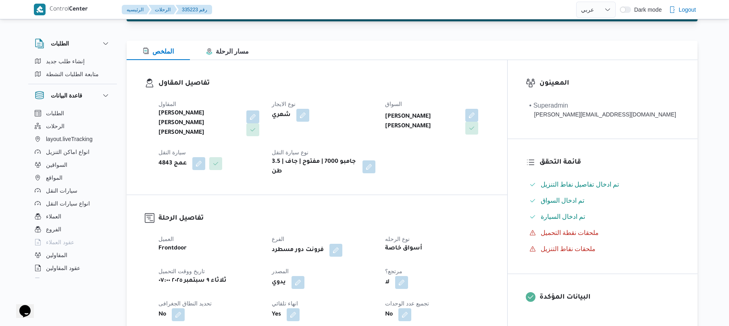
scroll to position [215, 0]
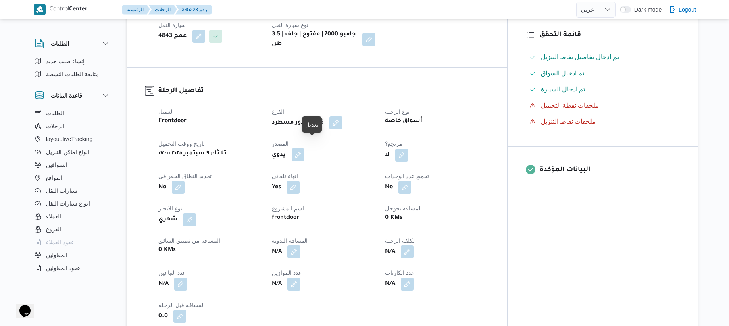
click at [304, 148] on button "button" at bounding box center [298, 154] width 13 height 13
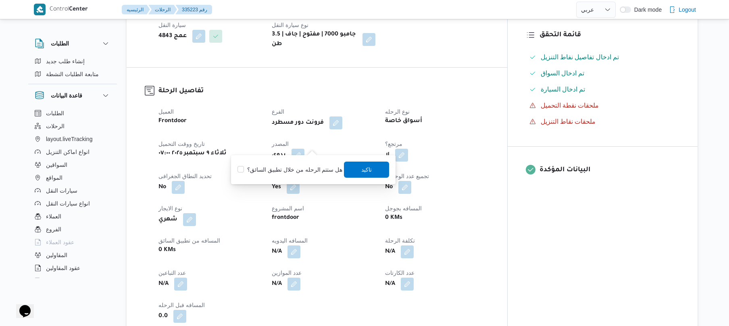
click at [286, 167] on label "هل ستتم الرحله من خلال تطبيق السائق؟" at bounding box center [290, 170] width 105 height 10
checkbox input "true"
click at [355, 169] on span "تاكيد" at bounding box center [366, 169] width 45 height 16
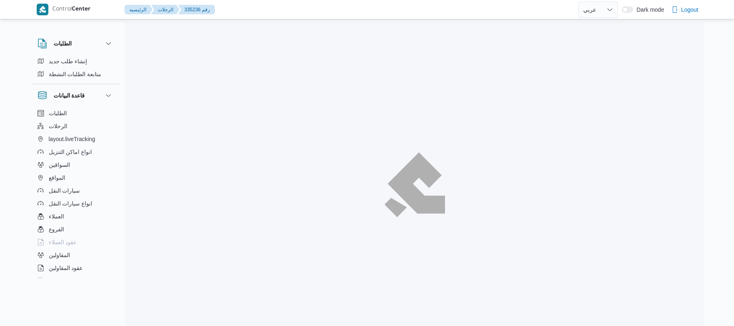
select select "ar"
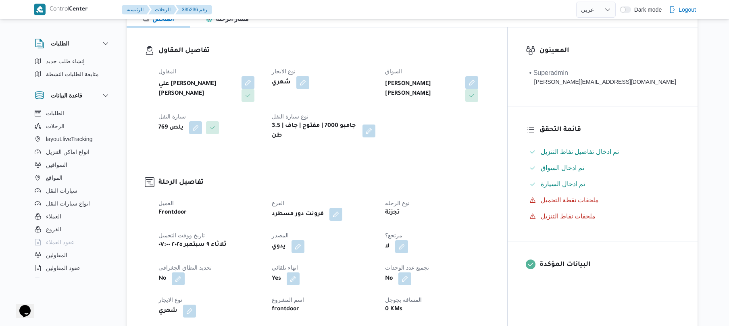
scroll to position [150, 0]
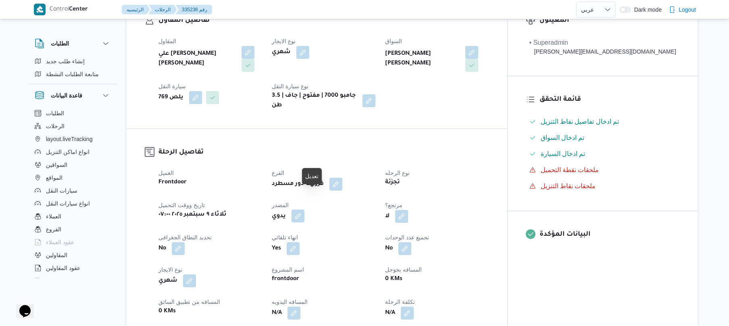
click at [304, 210] on button "button" at bounding box center [298, 216] width 13 height 13
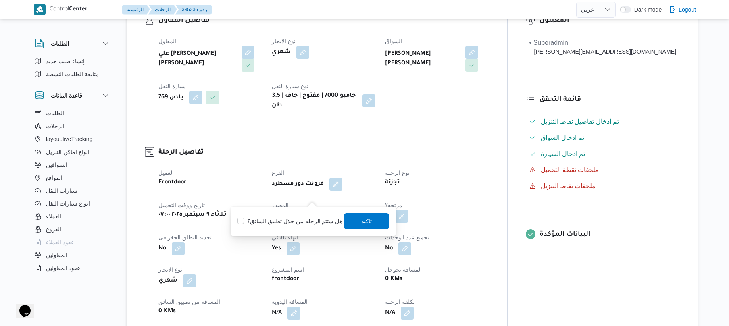
click at [302, 223] on label "هل ستتم الرحله من خلال تطبيق السائق؟" at bounding box center [290, 222] width 105 height 10
checkbox input "true"
click at [363, 220] on span "تاكيد" at bounding box center [367, 221] width 10 height 10
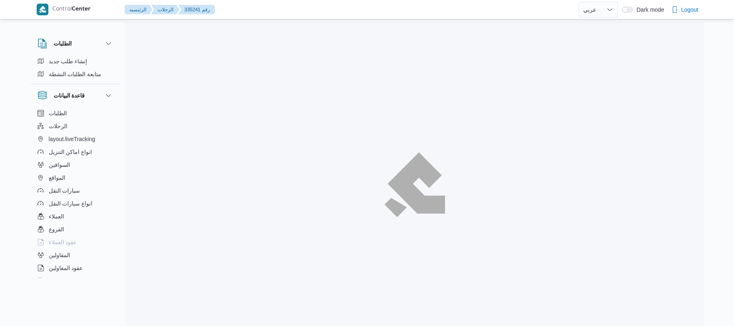
select select "ar"
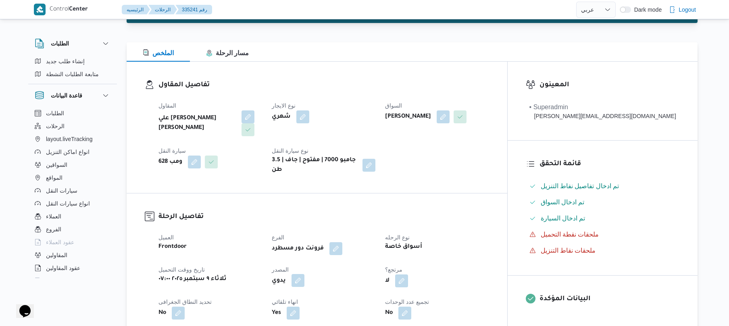
click at [304, 274] on button "button" at bounding box center [298, 280] width 13 height 13
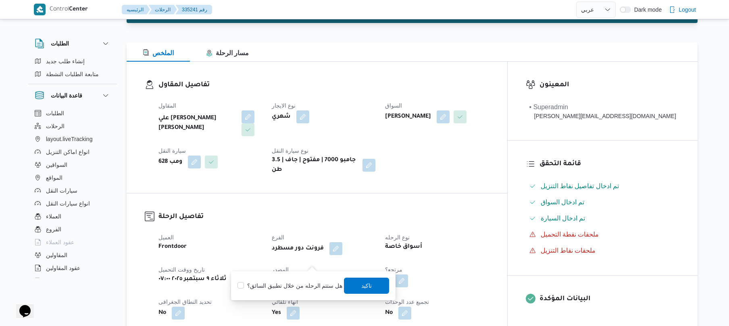
click at [296, 283] on label "هل ستتم الرحله من خلال تطبيق السائق؟" at bounding box center [290, 286] width 105 height 10
checkbox input "true"
click at [365, 283] on span "تاكيد" at bounding box center [367, 286] width 10 height 10
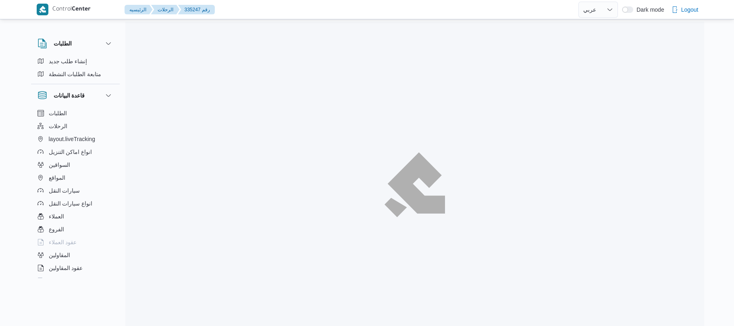
select select "ar"
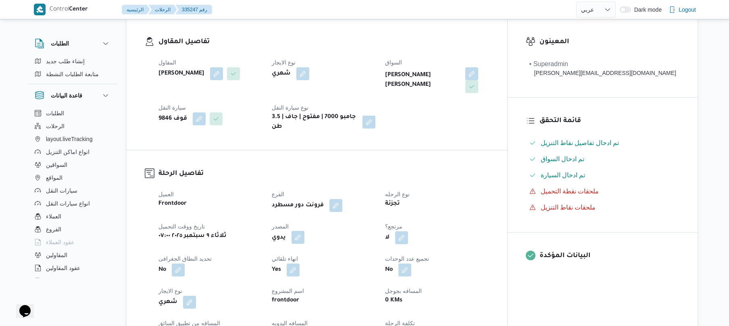
click at [304, 233] on button "button" at bounding box center [298, 237] width 13 height 13
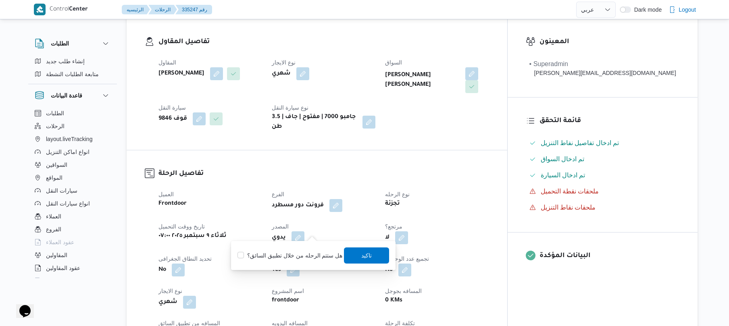
click at [298, 257] on label "هل ستتم الرحله من خلال تطبيق السائق؟" at bounding box center [290, 256] width 105 height 10
checkbox input "true"
click at [365, 259] on span "تاكيد" at bounding box center [367, 255] width 10 height 10
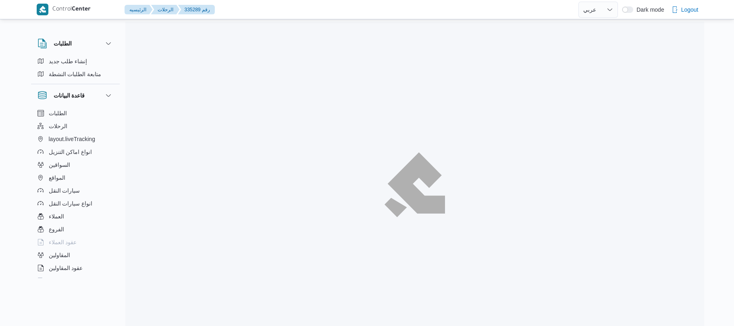
select select "ar"
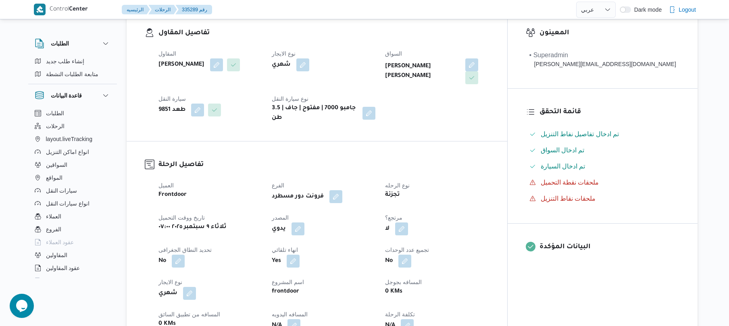
scroll to position [236, 0]
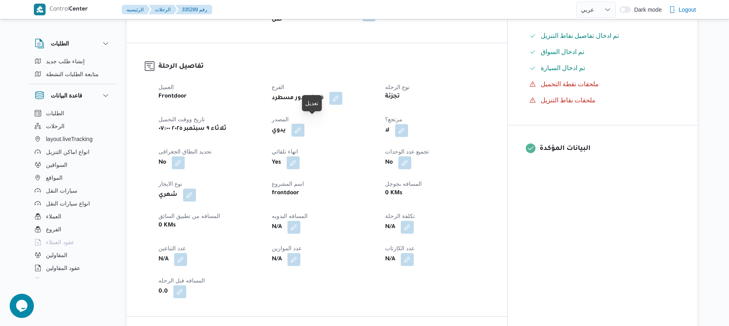
click at [304, 124] on button "button" at bounding box center [298, 130] width 13 height 13
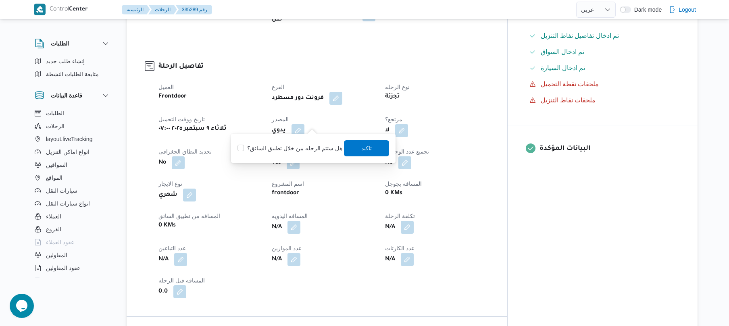
click at [302, 148] on label "هل ستتم الرحله من خلال تطبيق السائق؟" at bounding box center [290, 149] width 105 height 10
checkbox input "true"
click at [370, 152] on span "تاكيد" at bounding box center [366, 148] width 45 height 16
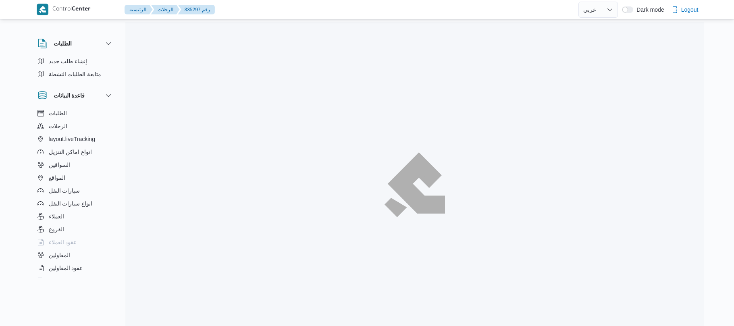
select select "ar"
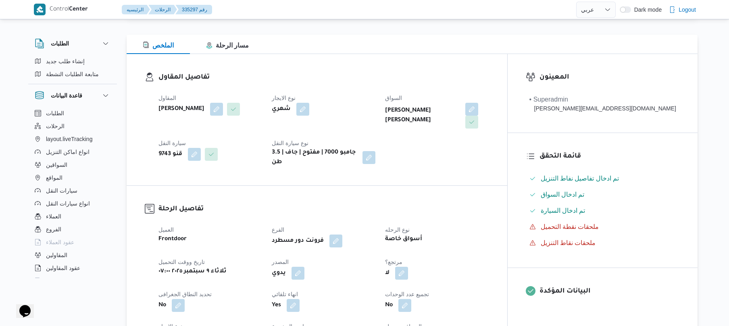
scroll to position [107, 0]
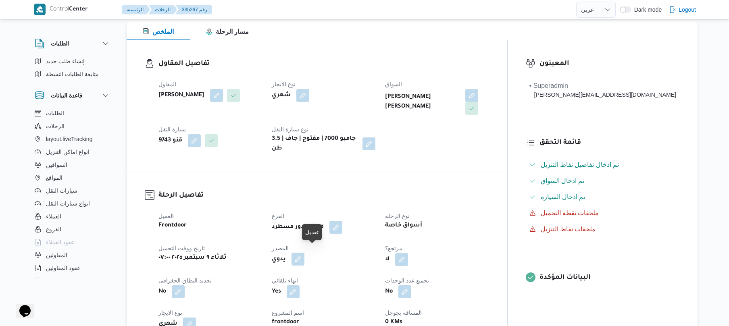
click at [304, 254] on button "button" at bounding box center [298, 259] width 13 height 13
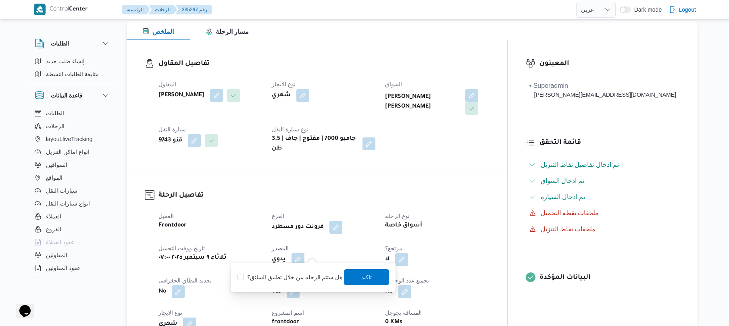
click at [302, 279] on label "هل ستتم الرحله من خلال تطبيق السائق؟" at bounding box center [290, 278] width 105 height 10
checkbox input "true"
click at [373, 282] on span "تاكيد" at bounding box center [366, 277] width 45 height 16
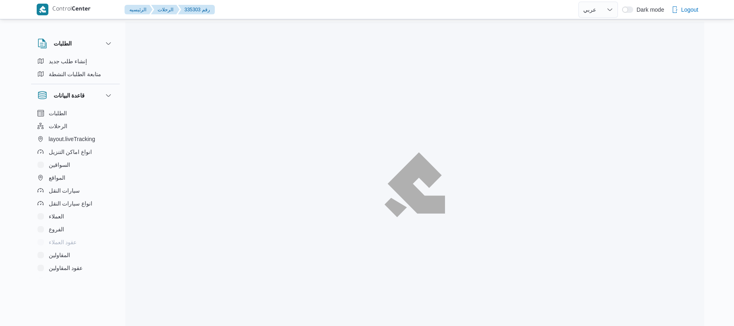
select select "ar"
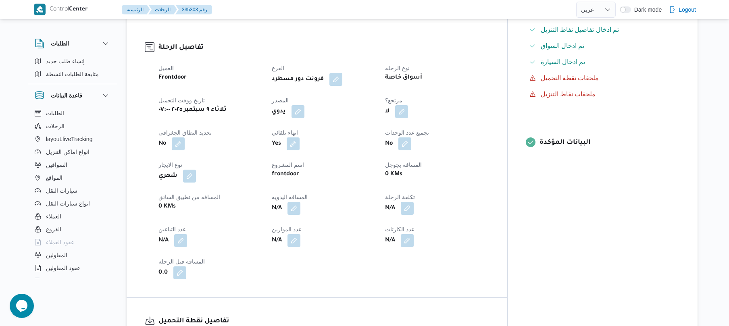
scroll to position [246, 0]
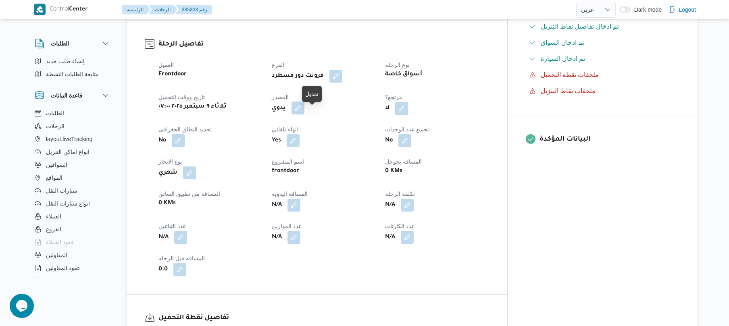
click at [304, 113] on button "button" at bounding box center [298, 108] width 13 height 13
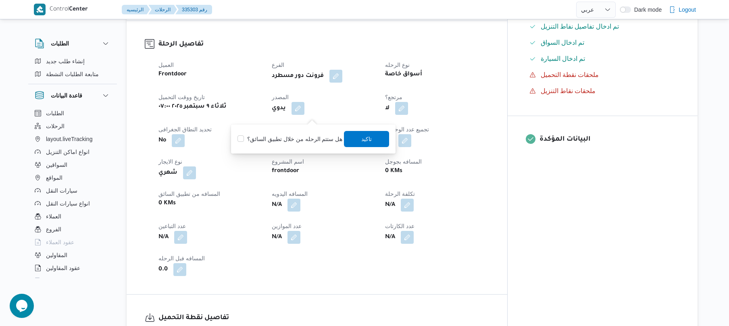
click at [313, 136] on label "هل ستتم الرحله من خلال تطبيق السائق؟" at bounding box center [290, 139] width 105 height 10
checkbox input "true"
click at [375, 141] on span "تاكيد" at bounding box center [366, 139] width 45 height 16
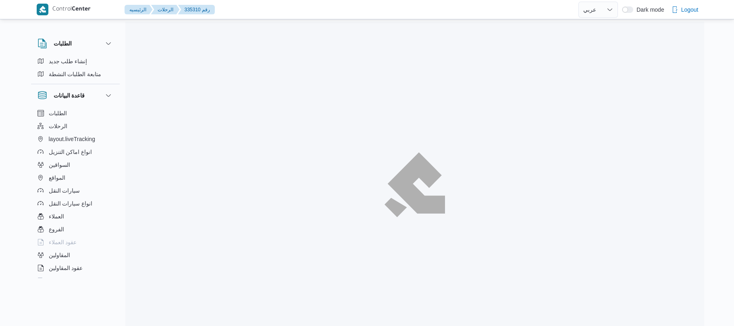
select select "ar"
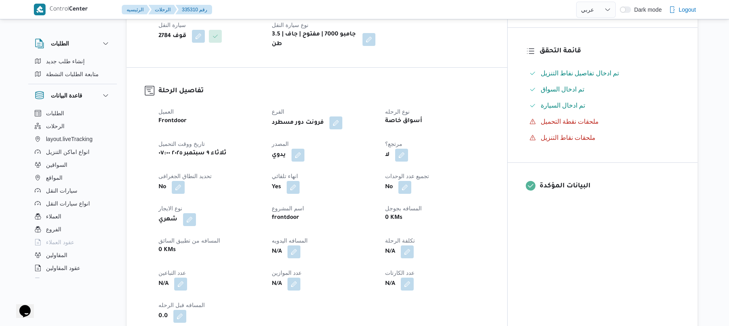
scroll to position [215, 0]
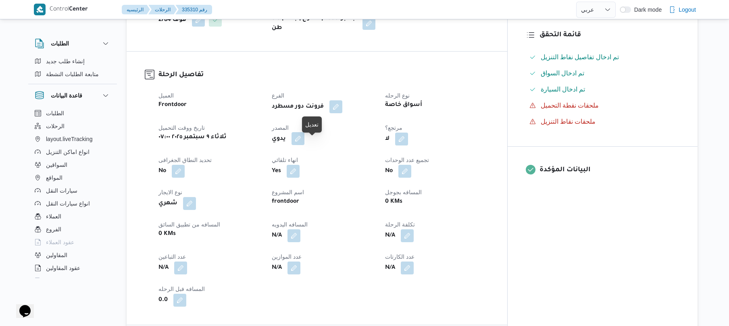
click at [304, 144] on button "button" at bounding box center [298, 138] width 13 height 13
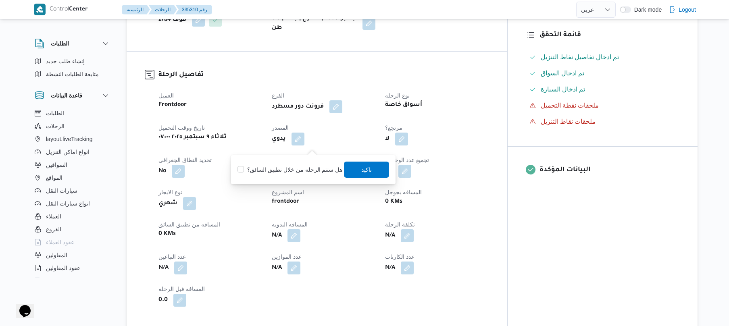
click at [304, 173] on label "هل ستتم الرحله من خلال تطبيق السائق؟" at bounding box center [290, 170] width 105 height 10
checkbox input "true"
drag, startPoint x: 357, startPoint y: 181, endPoint x: 361, endPoint y: 177, distance: 5.4
click at [357, 181] on div "You are in a dialog. To close this dialog, hit escape. هل ستتم الرحله من خلال ت…" at bounding box center [313, 169] width 165 height 29
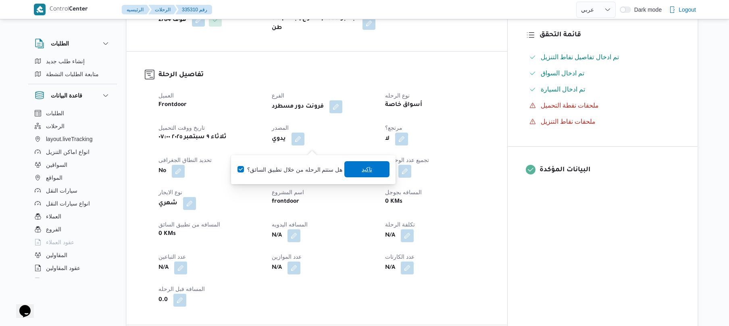
click at [362, 177] on span "تاكيد" at bounding box center [366, 169] width 45 height 16
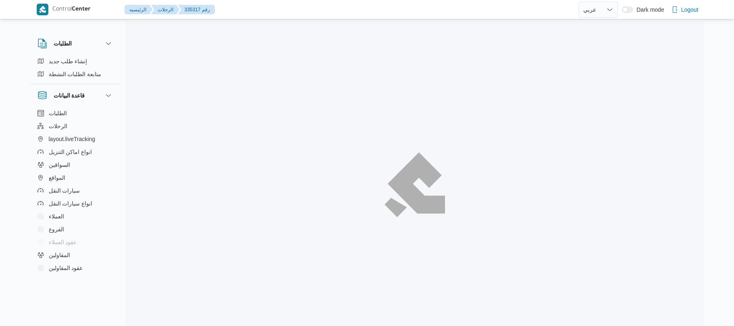
select select "ar"
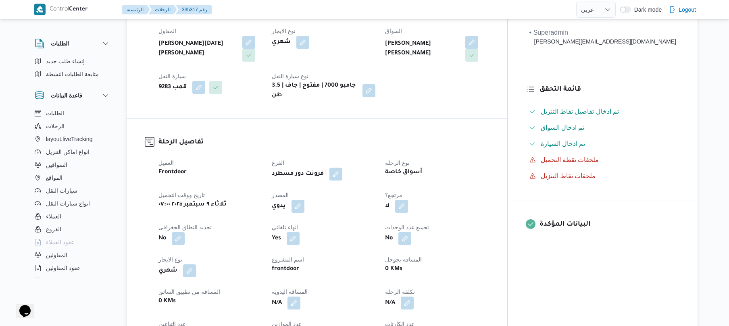
scroll to position [172, 0]
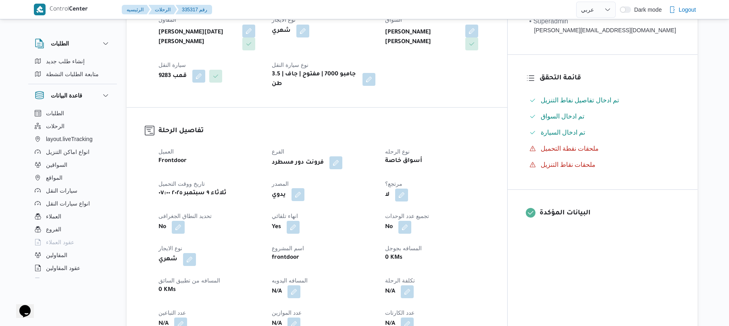
click at [304, 188] on button "button" at bounding box center [298, 194] width 13 height 13
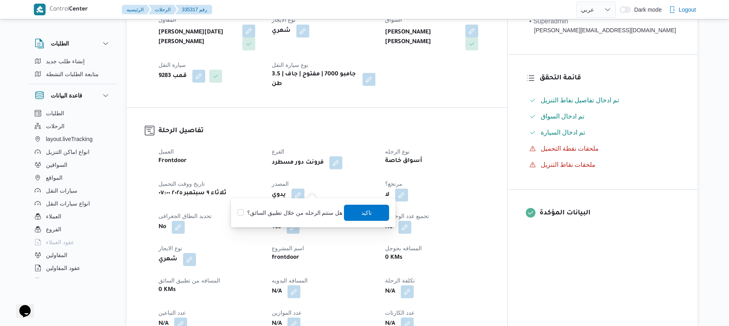
click at [306, 213] on label "هل ستتم الرحله من خلال تطبيق السائق؟" at bounding box center [290, 213] width 105 height 10
checkbox input "true"
click at [365, 211] on span "تاكيد" at bounding box center [367, 213] width 10 height 10
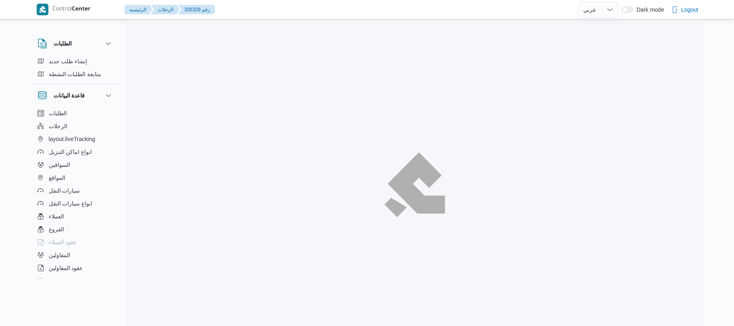
select select "ar"
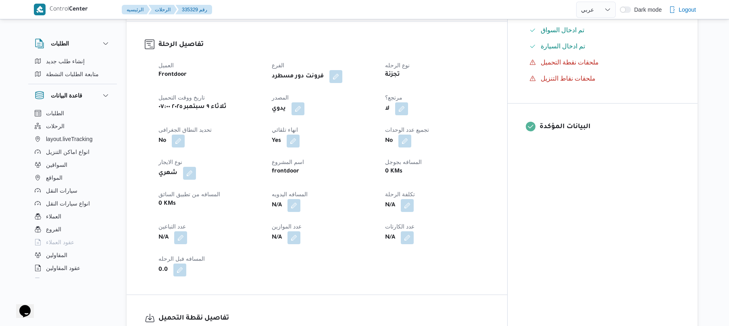
scroll to position [236, 0]
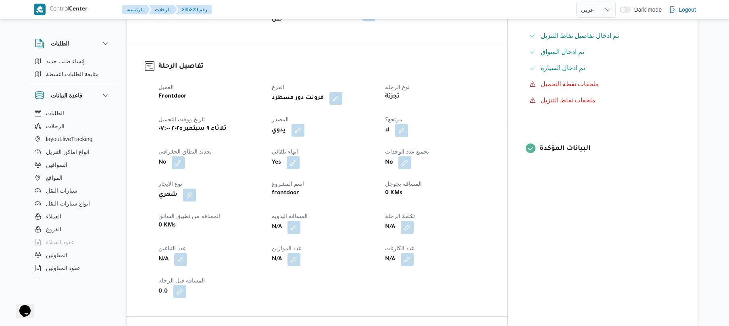
click at [304, 124] on button "button" at bounding box center [298, 130] width 13 height 13
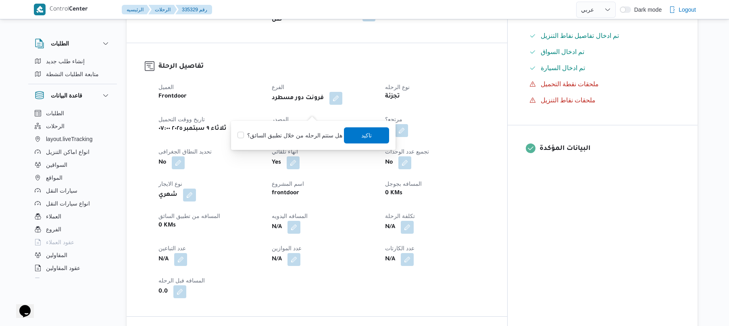
click at [293, 131] on label "هل ستتم الرحله من خلال تطبيق السائق؟" at bounding box center [290, 136] width 105 height 10
checkbox input "true"
click at [357, 134] on span "تاكيد" at bounding box center [366, 135] width 45 height 16
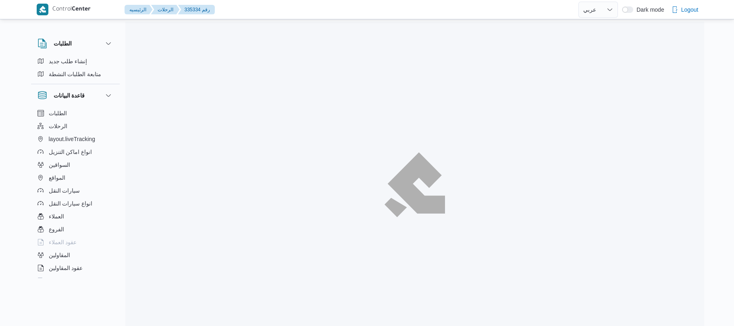
select select "ar"
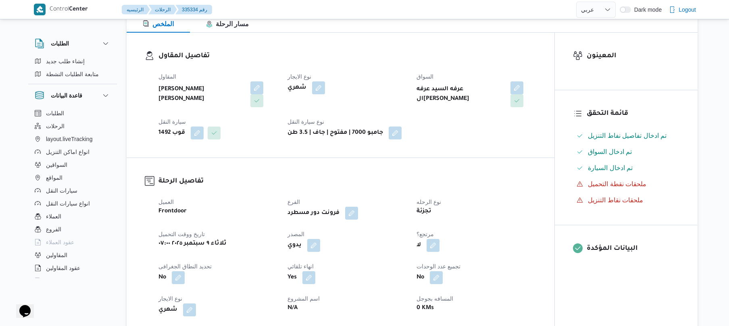
scroll to position [215, 0]
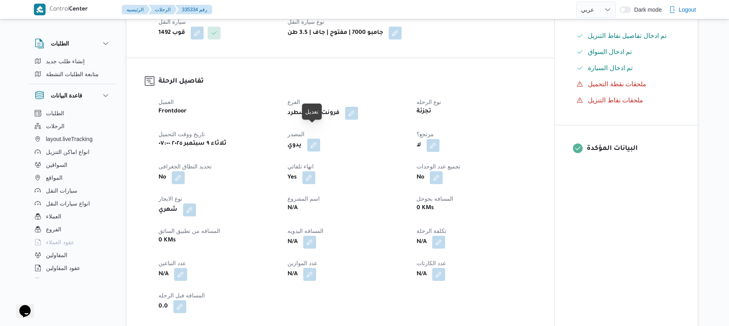
click at [312, 139] on button "button" at bounding box center [313, 145] width 13 height 13
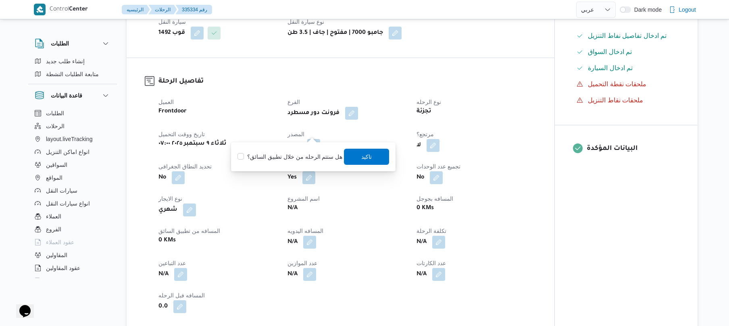
click at [270, 161] on label "هل ستتم الرحله من خلال تطبيق السائق؟" at bounding box center [290, 157] width 105 height 10
checkbox input "true"
click at [365, 157] on span "تاكيد" at bounding box center [367, 157] width 10 height 10
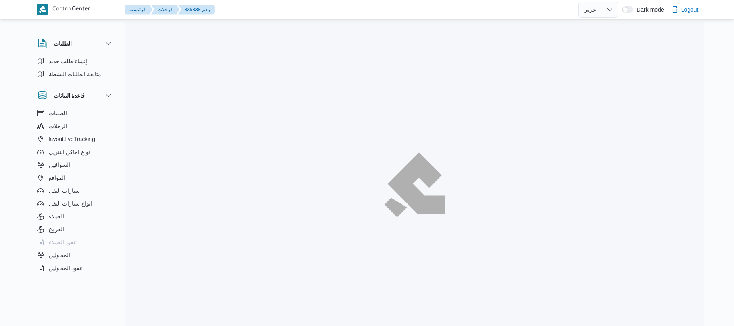
select select "ar"
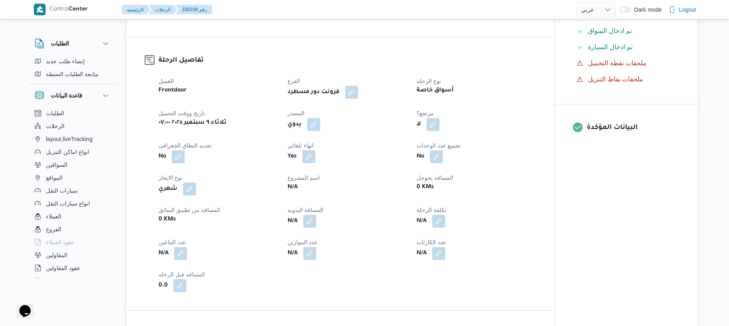
scroll to position [236, 0]
click at [315, 117] on button "button" at bounding box center [313, 123] width 13 height 13
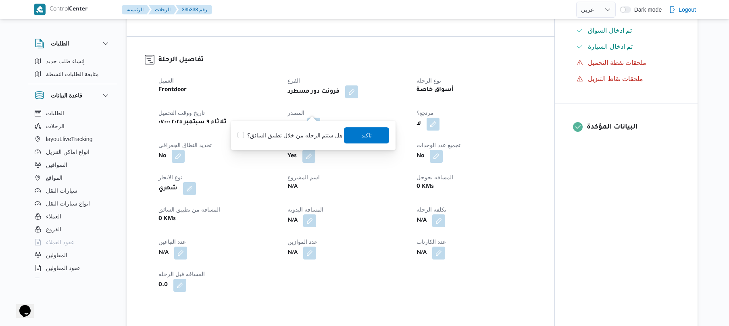
click at [284, 134] on label "هل ستتم الرحله من خلال تطبيق السائق؟" at bounding box center [290, 136] width 105 height 10
checkbox input "true"
click at [345, 135] on span "تاكيد" at bounding box center [366, 135] width 45 height 16
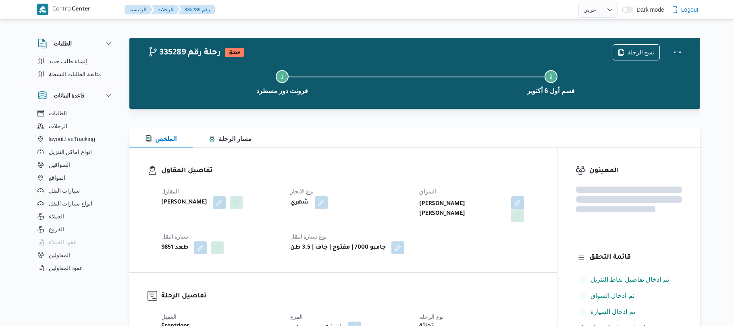
select select "ar"
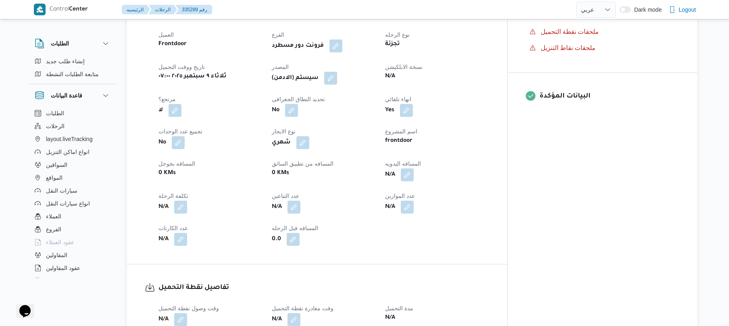
scroll to position [301, 0]
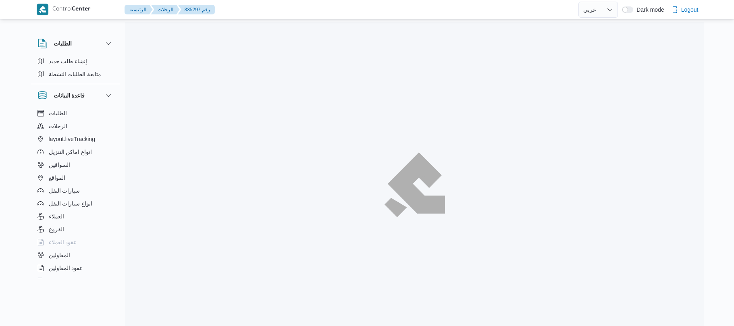
select select "ar"
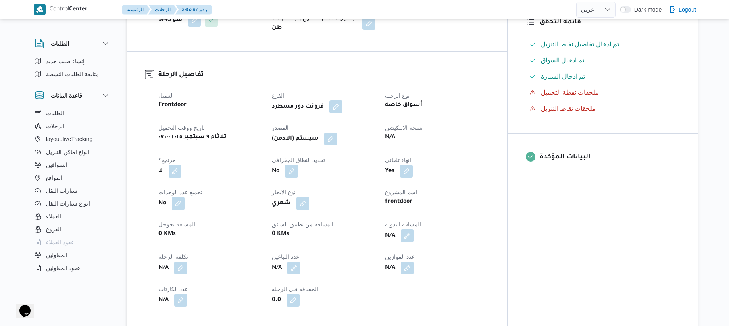
scroll to position [215, 0]
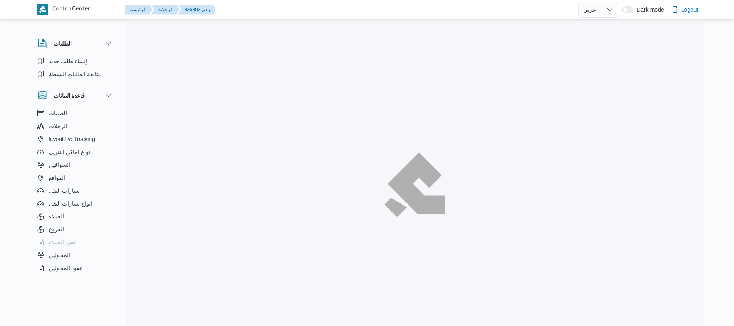
select select "ar"
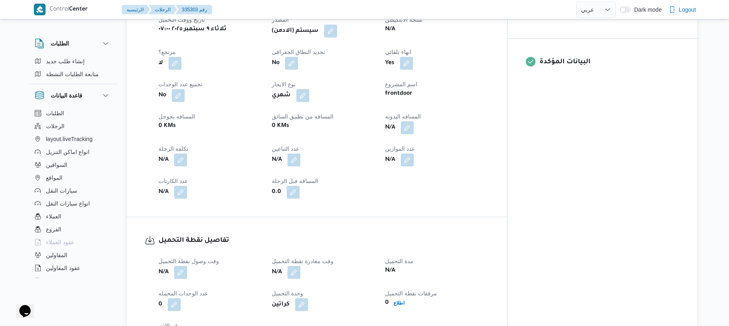
scroll to position [323, 0]
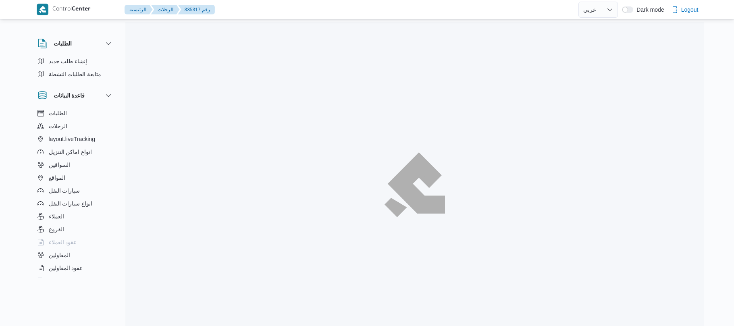
select select "ar"
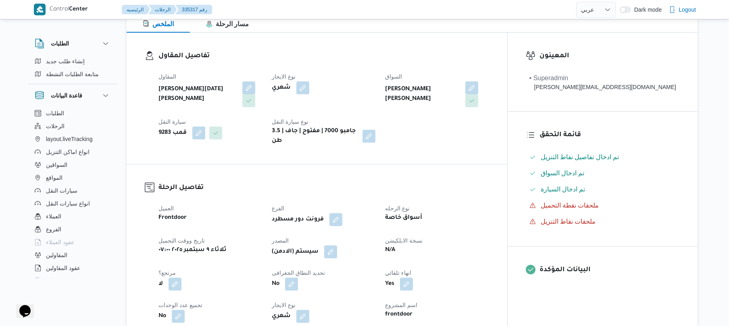
scroll to position [194, 0]
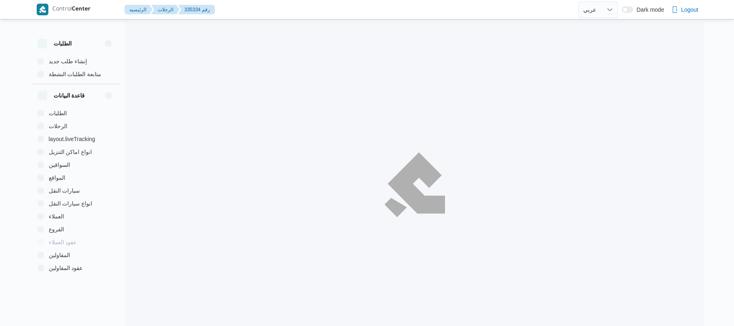
select select "ar"
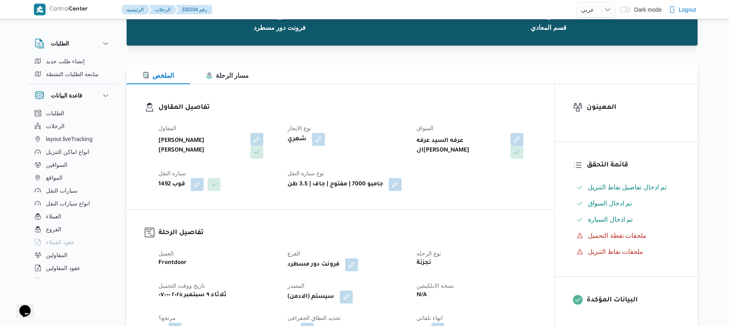
scroll to position [129, 0]
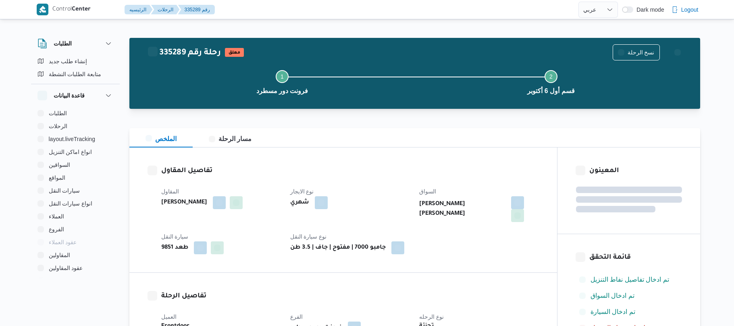
select select "ar"
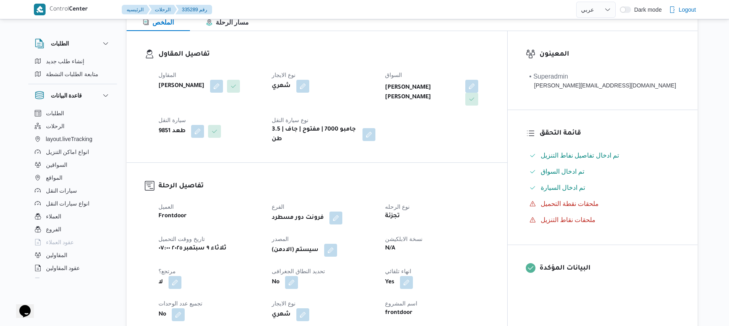
scroll to position [172, 0]
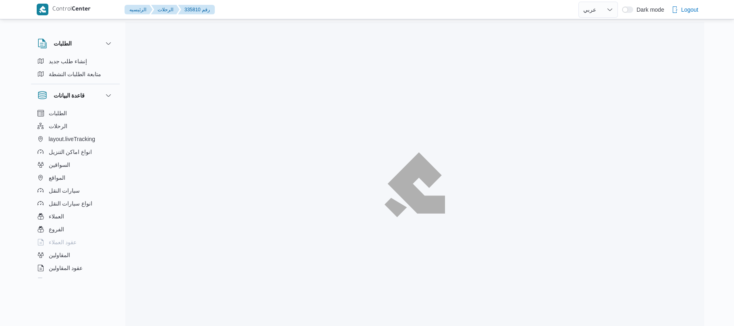
select select "ar"
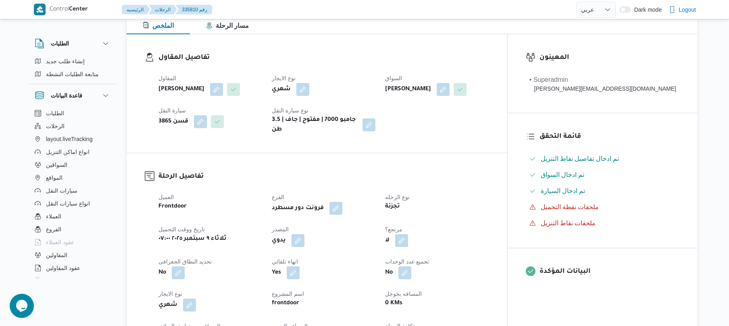
scroll to position [215, 0]
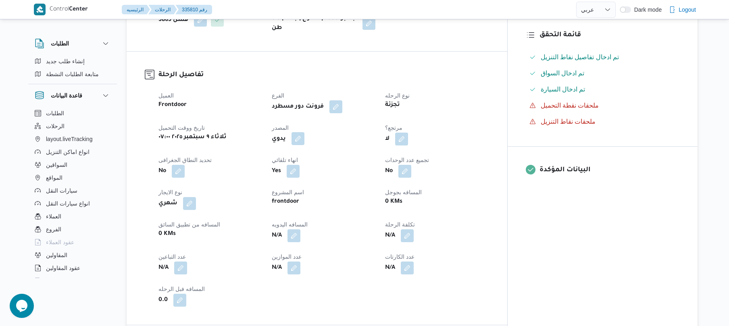
click at [304, 145] on button "button" at bounding box center [298, 138] width 13 height 13
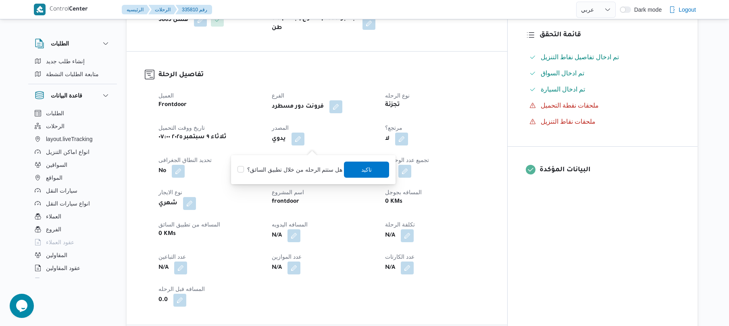
click at [294, 173] on label "هل ستتم الرحله من خلال تطبيق السائق؟" at bounding box center [290, 170] width 105 height 10
checkbox input "true"
click at [369, 174] on span "تاكيد" at bounding box center [366, 169] width 45 height 16
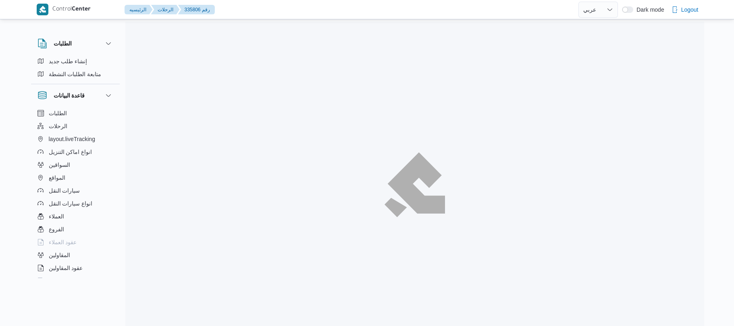
select select "ar"
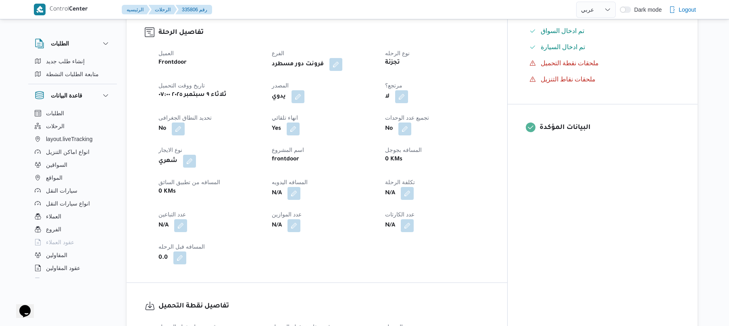
scroll to position [258, 0]
click at [304, 93] on button "button" at bounding box center [298, 95] width 13 height 13
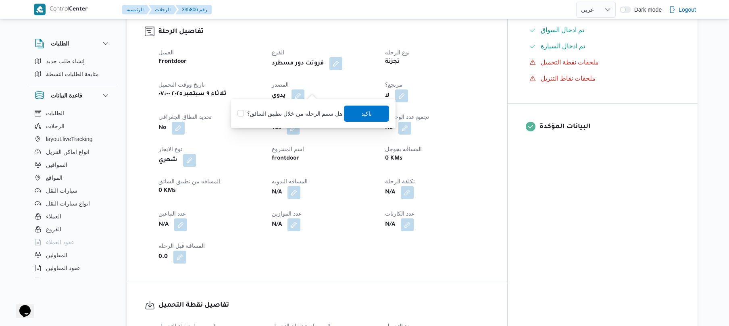
click at [303, 113] on label "هل ستتم الرحله من خلال تطبيق السائق؟" at bounding box center [290, 114] width 105 height 10
checkbox input "true"
click at [354, 115] on span "تاكيد" at bounding box center [366, 113] width 45 height 16
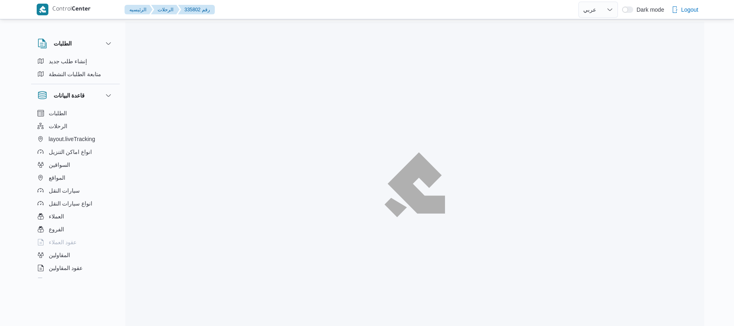
select select "ar"
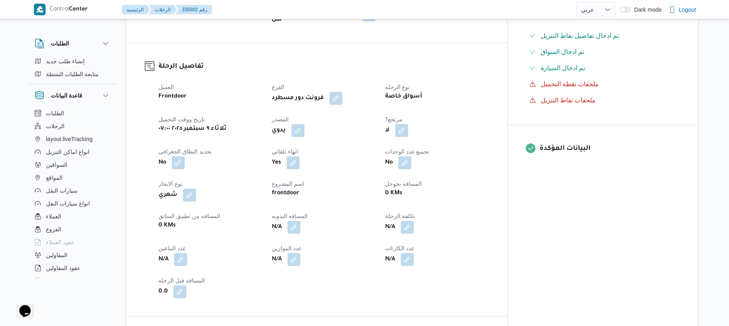
scroll to position [258, 0]
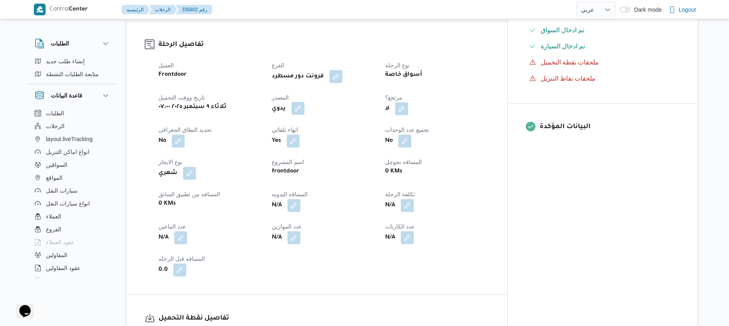
click at [304, 102] on button "button" at bounding box center [298, 108] width 13 height 13
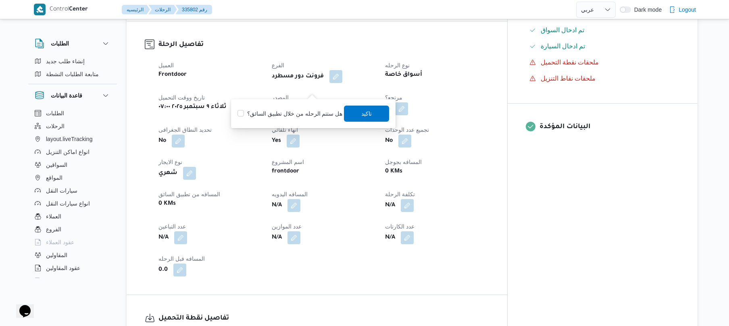
click at [292, 110] on label "هل ستتم الرحله من خلال تطبيق السائق؟" at bounding box center [290, 114] width 105 height 10
checkbox input "true"
click at [371, 112] on span "تاكيد" at bounding box center [366, 113] width 45 height 16
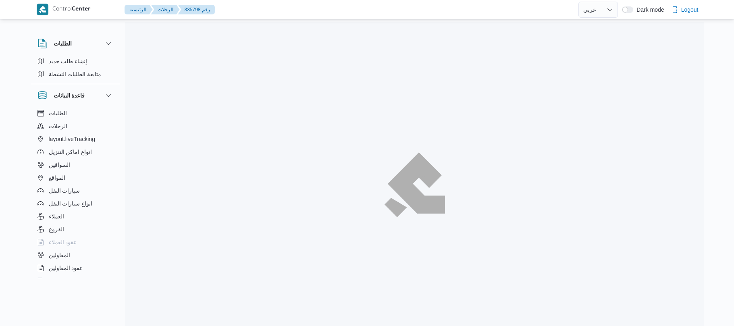
select select "ar"
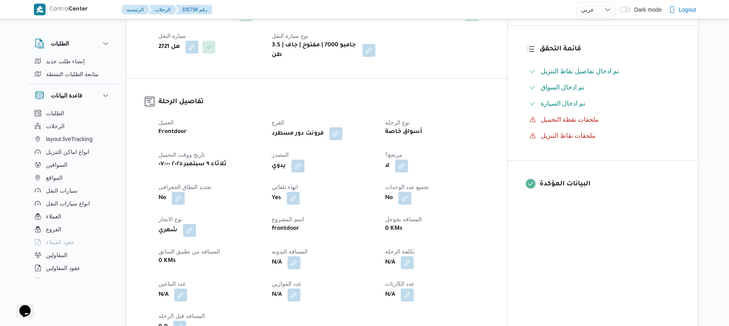
scroll to position [215, 0]
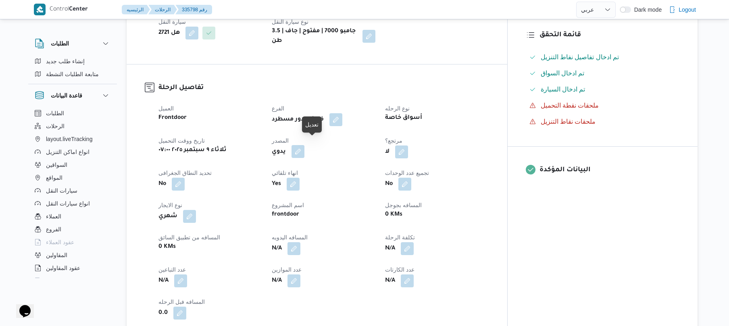
click at [304, 146] on button "button" at bounding box center [298, 151] width 13 height 13
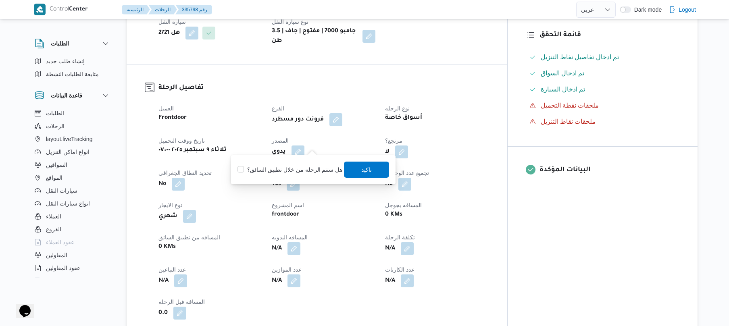
click at [297, 165] on label "هل ستتم الرحله من خلال تطبيق السائق؟" at bounding box center [290, 170] width 105 height 10
checkbox input "true"
click at [361, 163] on span "تاكيد" at bounding box center [366, 169] width 45 height 16
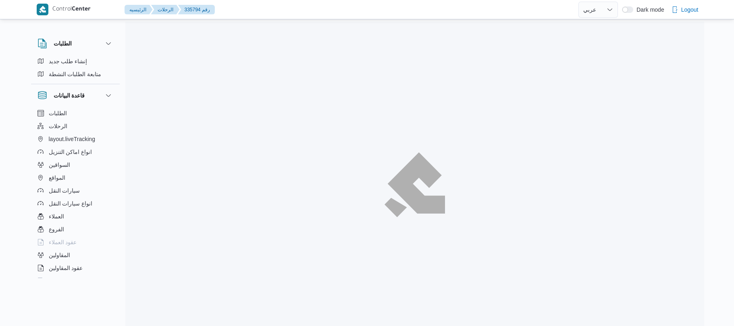
select select "ar"
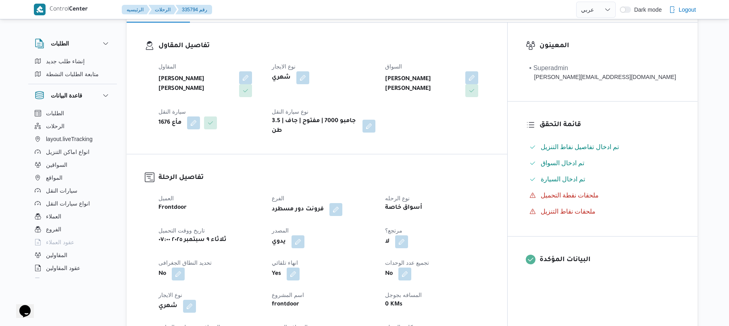
scroll to position [150, 0]
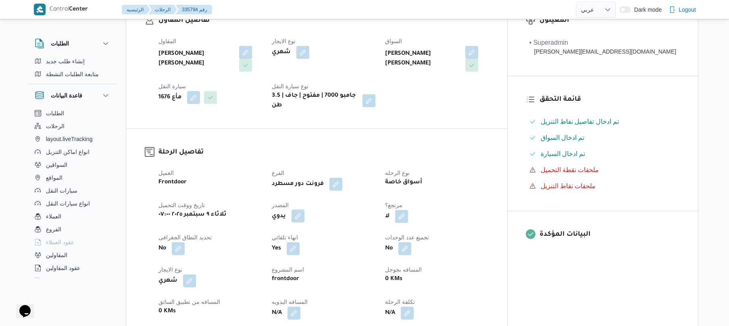
click at [304, 210] on button "button" at bounding box center [298, 216] width 13 height 13
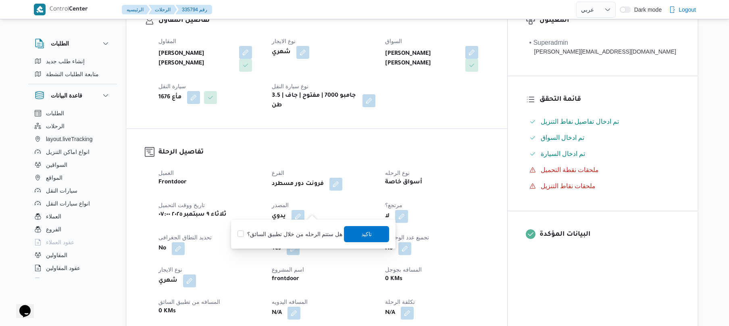
click at [294, 232] on label "هل ستتم الرحله من خلال تطبيق السائق؟" at bounding box center [290, 234] width 105 height 10
checkbox input "true"
click at [357, 230] on span "تاكيد" at bounding box center [366, 234] width 45 height 16
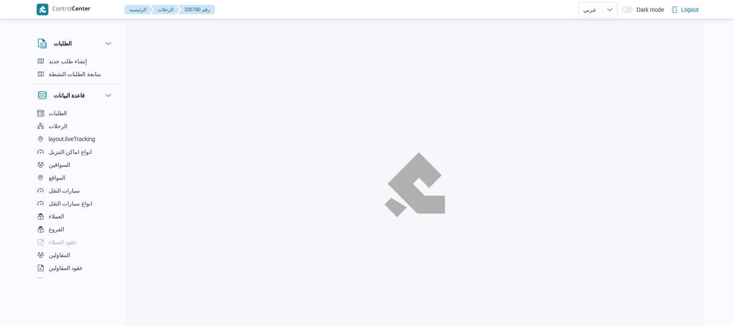
select select "ar"
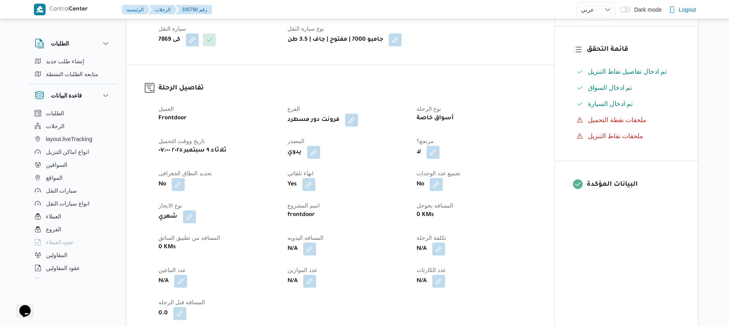
scroll to position [215, 0]
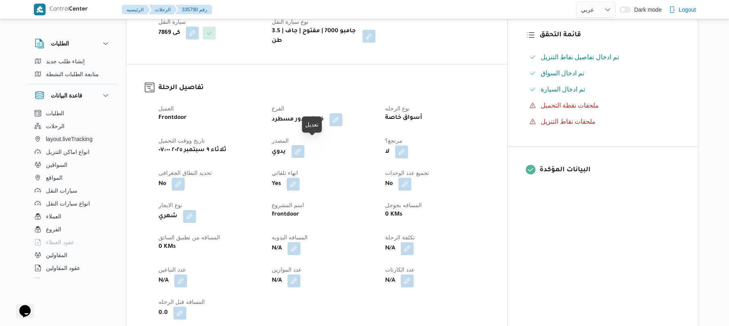
click at [304, 147] on button "button" at bounding box center [298, 151] width 13 height 13
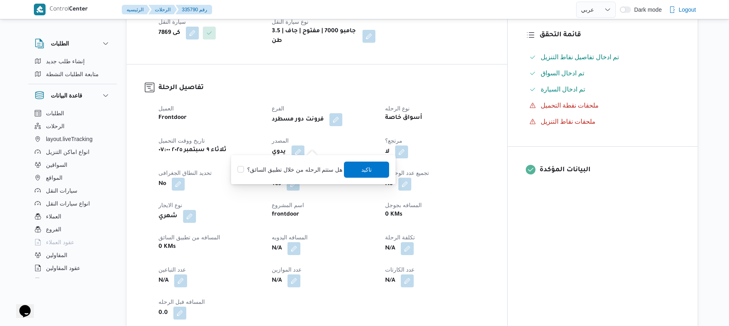
click at [302, 173] on label "هل ستتم الرحله من خلال تطبيق السائق؟" at bounding box center [290, 170] width 105 height 10
checkbox input "true"
click at [365, 172] on span "تاكيد" at bounding box center [366, 170] width 45 height 16
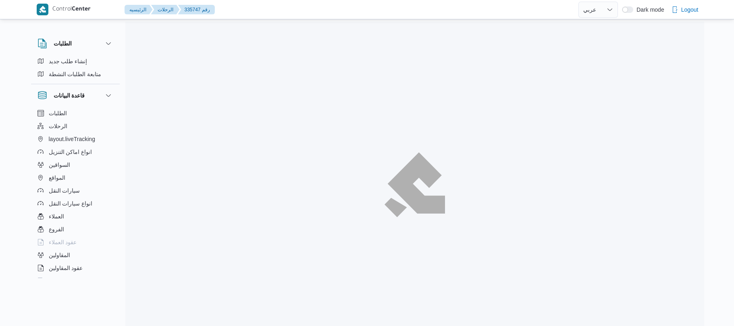
select select "ar"
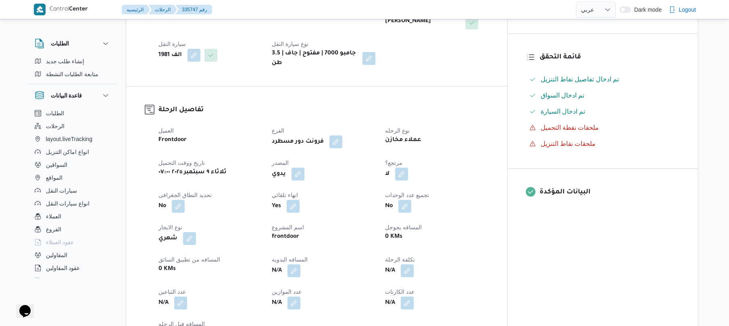
scroll to position [194, 0]
click at [304, 167] on button "button" at bounding box center [298, 173] width 13 height 13
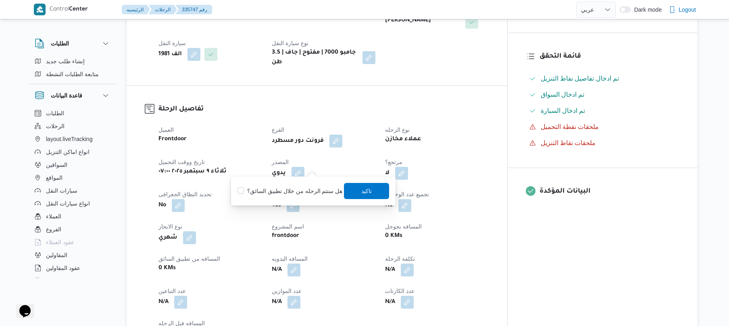
click at [294, 190] on label "هل ستتم الرحله من خلال تطبيق السائق؟" at bounding box center [290, 191] width 105 height 10
checkbox input "true"
click at [354, 186] on span "تاكيد" at bounding box center [366, 191] width 45 height 16
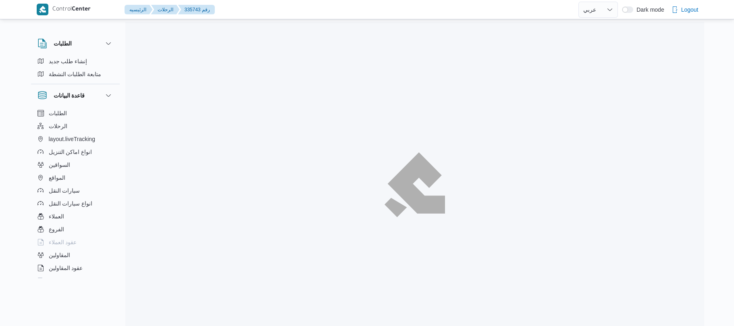
select select "ar"
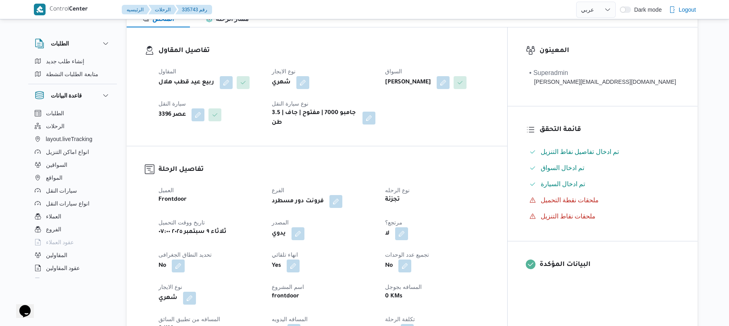
scroll to position [129, 0]
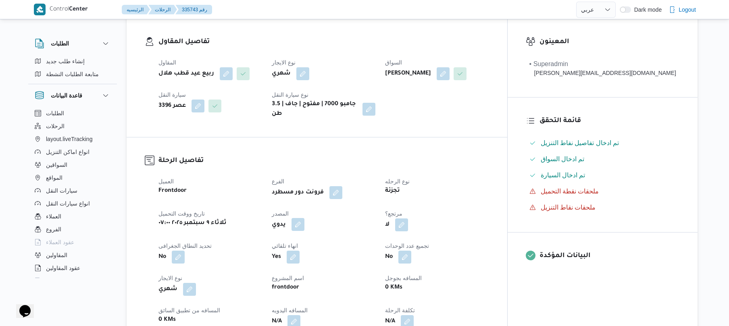
click at [304, 231] on button "button" at bounding box center [298, 224] width 13 height 13
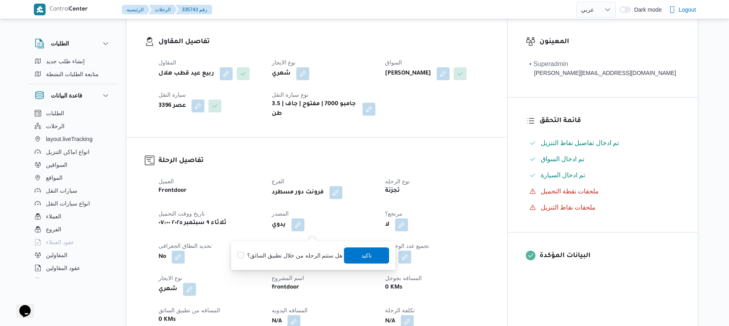
click at [307, 257] on label "هل ستتم الرحله من خلال تطبيق السائق؟" at bounding box center [290, 256] width 105 height 10
checkbox input "true"
click at [367, 252] on span "تاكيد" at bounding box center [367, 255] width 10 height 10
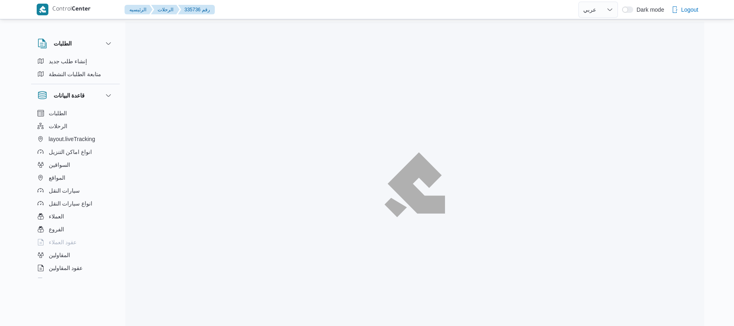
select select "ar"
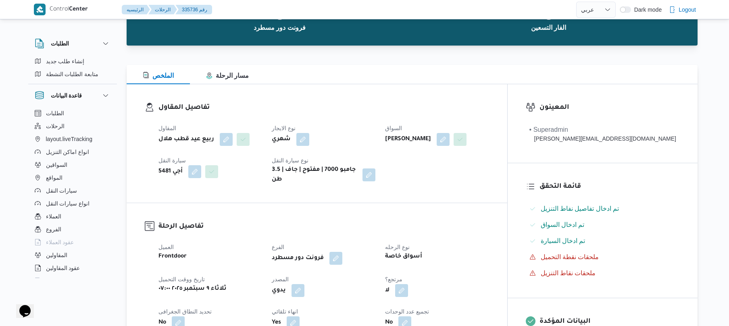
scroll to position [107, 0]
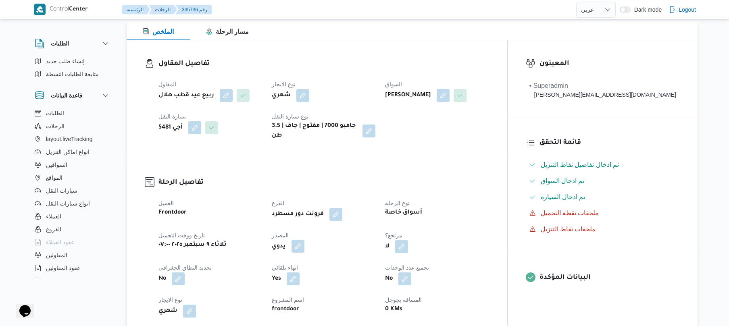
click at [304, 240] on button "button" at bounding box center [298, 246] width 13 height 13
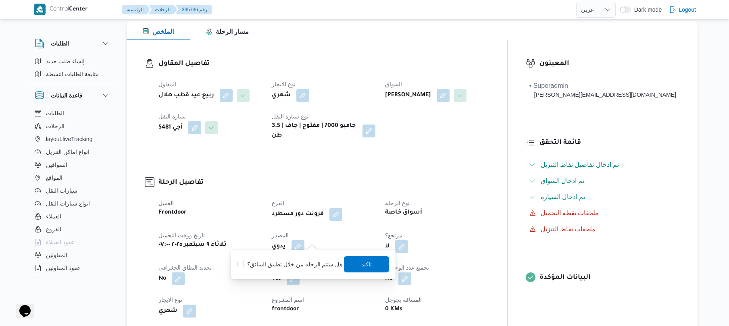
click at [310, 274] on div "You are in a dialog. To close this dialog, hit escape. هل ستتم الرحله من خلال ت…" at bounding box center [313, 264] width 165 height 29
click at [317, 265] on label "هل ستتم الرحله من خلال تطبيق السائق؟" at bounding box center [290, 265] width 105 height 10
checkbox input "true"
click at [357, 263] on span "تاكيد" at bounding box center [366, 264] width 45 height 16
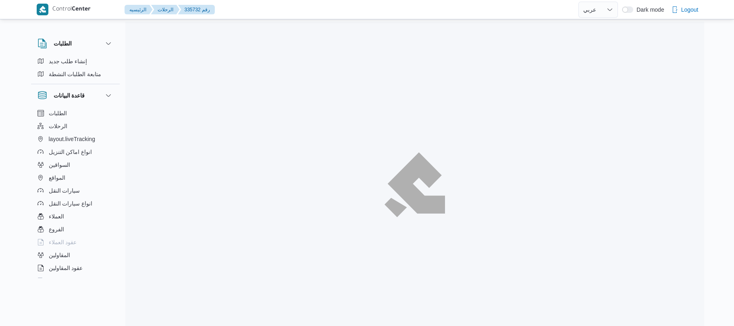
select select "ar"
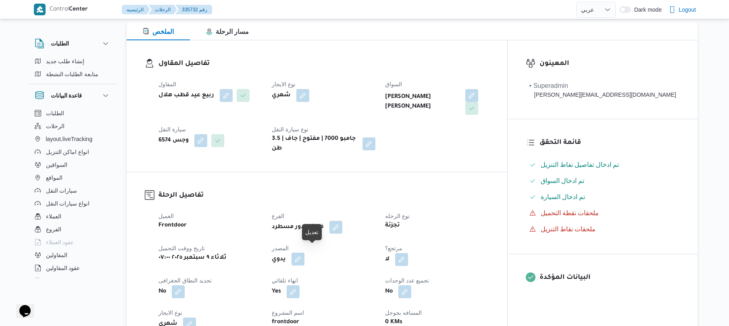
click at [304, 253] on button "button" at bounding box center [298, 259] width 13 height 13
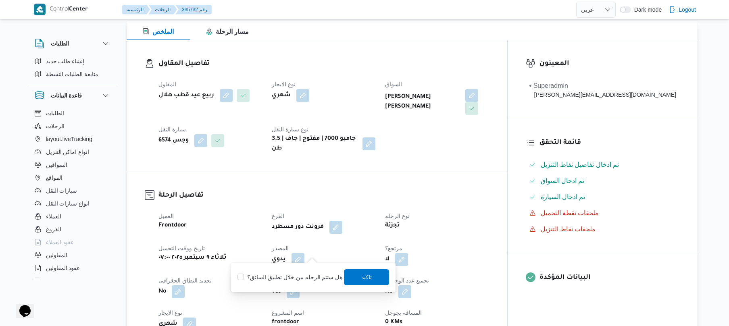
click at [297, 277] on label "هل ستتم الرحله من خلال تطبيق السائق؟" at bounding box center [290, 278] width 105 height 10
checkbox input "true"
click at [370, 281] on span "تاكيد" at bounding box center [366, 277] width 45 height 16
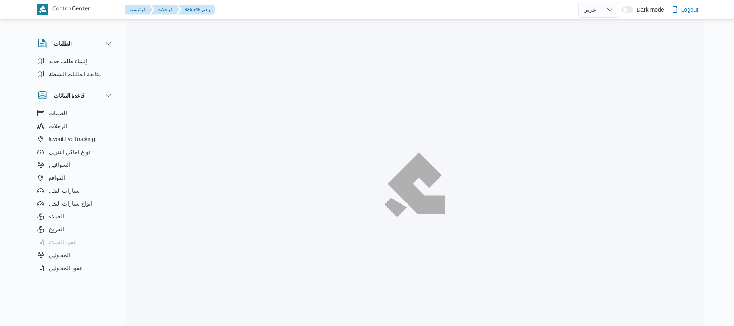
select select "ar"
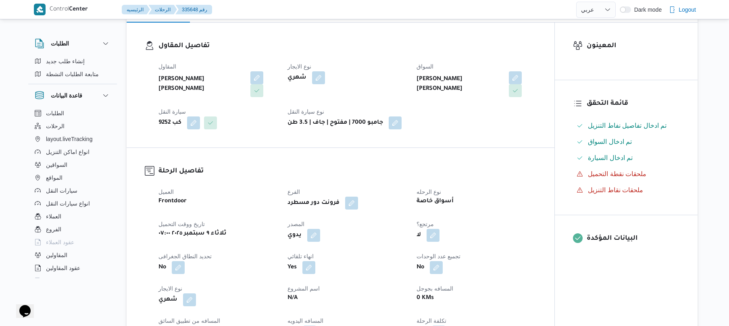
scroll to position [172, 0]
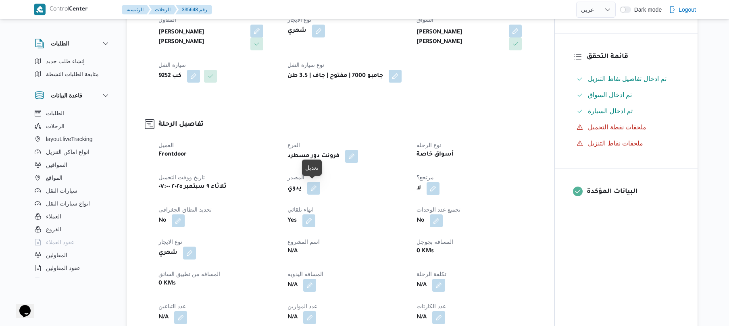
click at [316, 188] on button "button" at bounding box center [313, 188] width 13 height 13
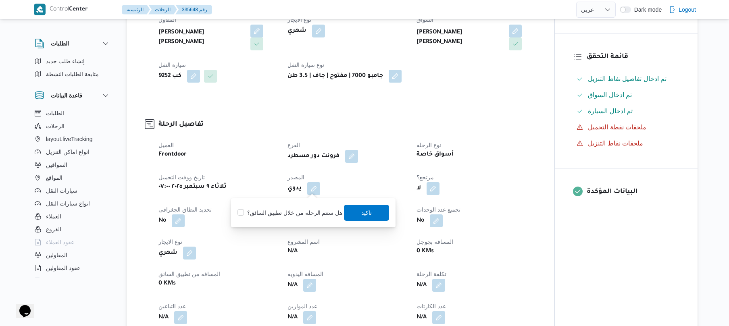
click at [307, 211] on label "هل ستتم الرحله من خلال تطبيق السائق؟" at bounding box center [290, 213] width 105 height 10
checkbox input "true"
click at [362, 211] on span "تاكيد" at bounding box center [367, 213] width 10 height 10
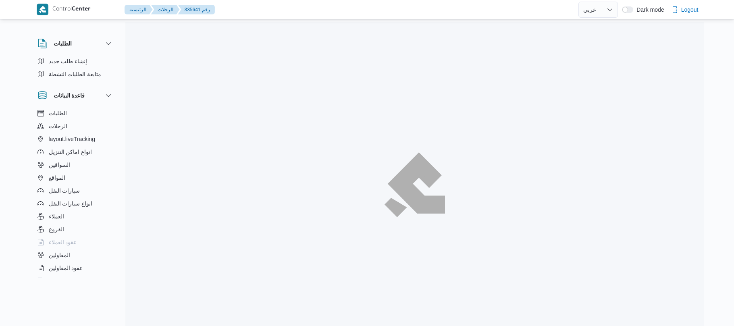
select select "ar"
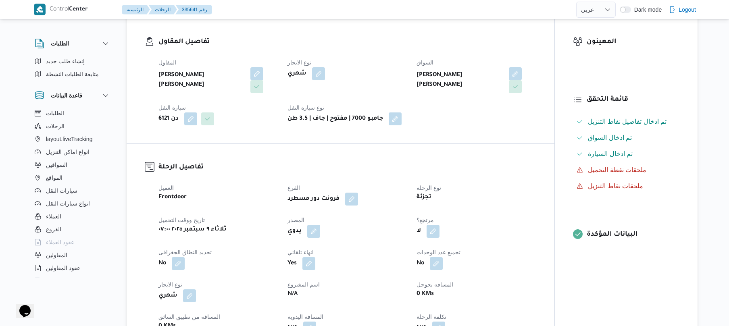
scroll to position [150, 0]
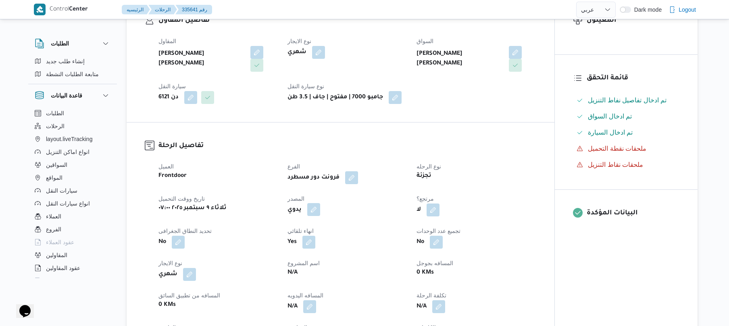
click at [319, 210] on button "button" at bounding box center [313, 209] width 13 height 13
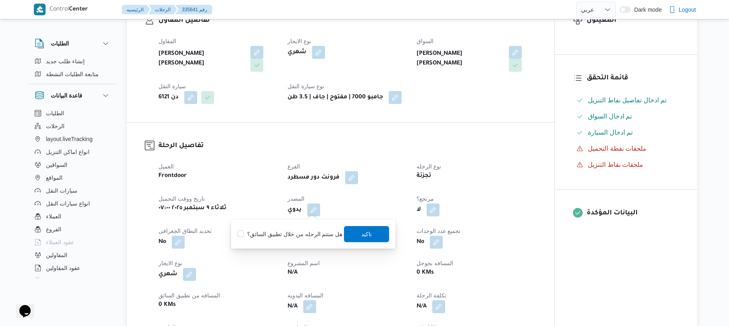
click at [312, 231] on label "هل ستتم الرحله من خلال تطبيق السائق؟" at bounding box center [290, 234] width 105 height 10
checkbox input "true"
click at [352, 239] on span "تاكيد" at bounding box center [366, 234] width 45 height 16
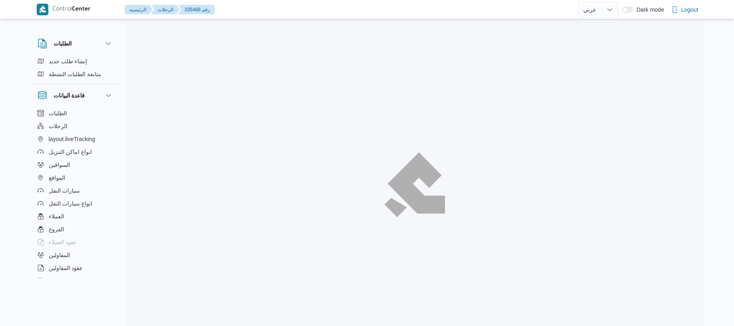
select select "ar"
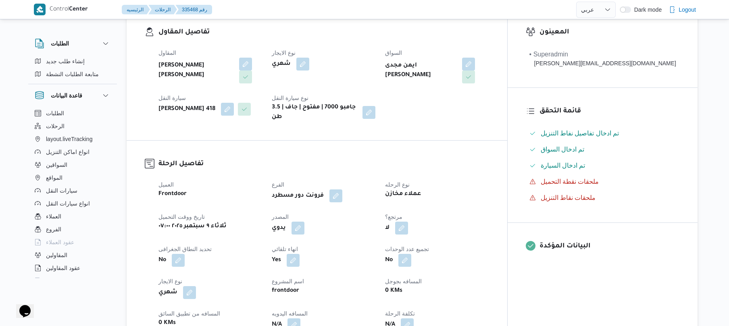
scroll to position [236, 0]
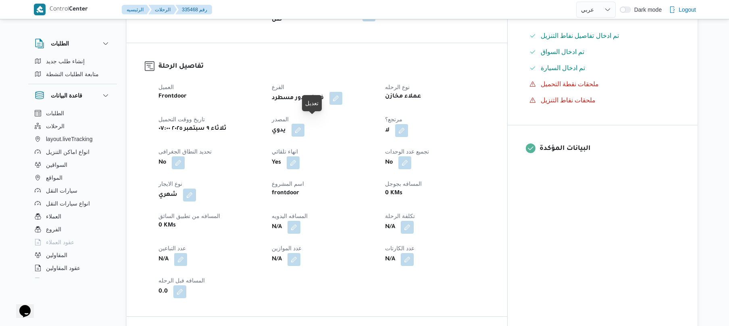
click at [304, 124] on button "button" at bounding box center [298, 130] width 13 height 13
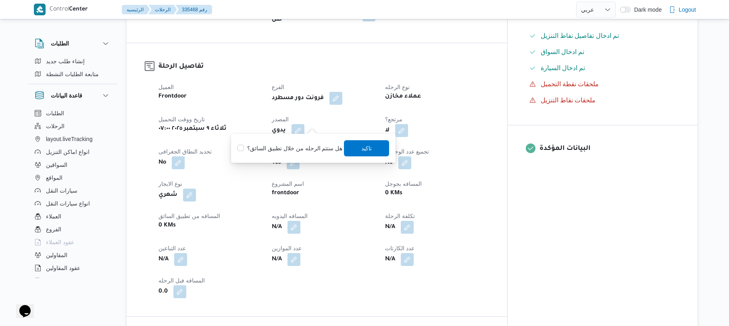
click at [311, 148] on label "هل ستتم الرحله من خلال تطبيق السائق؟" at bounding box center [290, 149] width 105 height 10
checkbox input "true"
click at [362, 149] on span "تاكيد" at bounding box center [367, 148] width 10 height 10
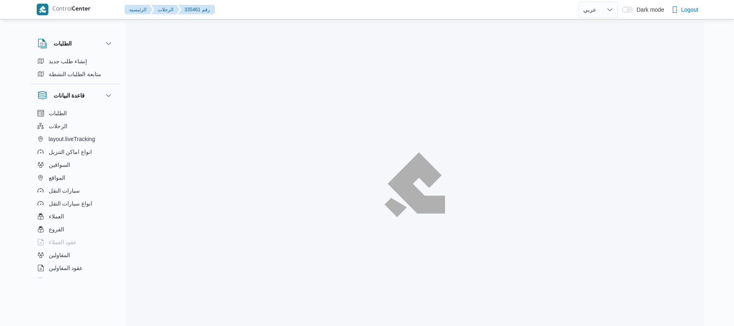
select select "ar"
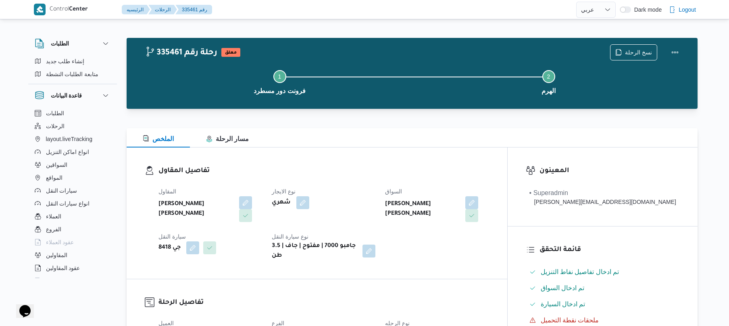
click at [507, 164] on div "تفاصيل المقاول المقاول [PERSON_NAME] [PERSON_NAME] نوع الايجار شهري السواق [PER…" at bounding box center [317, 213] width 381 height 131
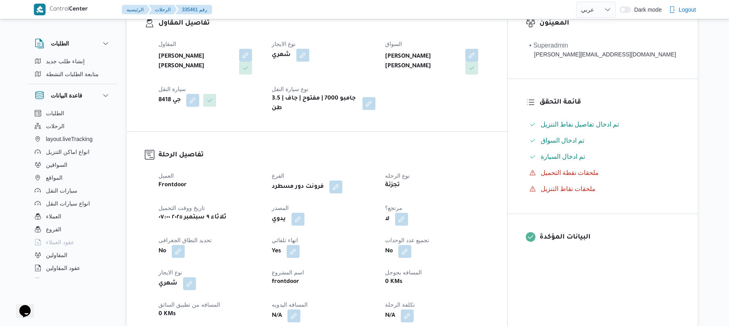
scroll to position [194, 0]
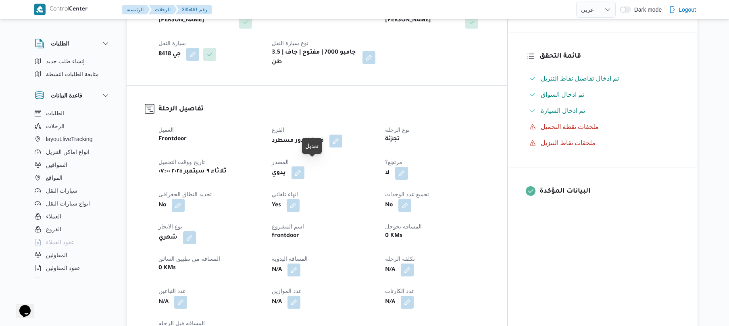
click at [304, 167] on button "button" at bounding box center [298, 173] width 13 height 13
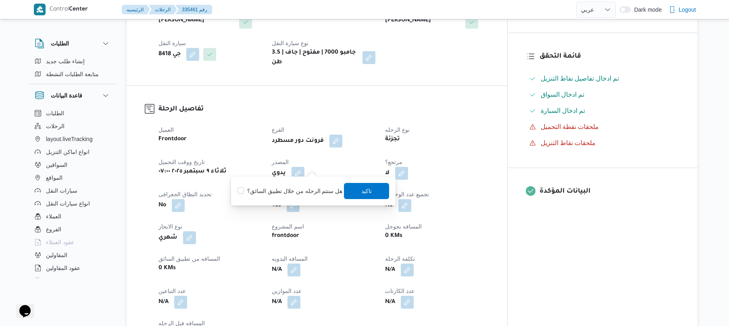
click at [304, 196] on div "هل ستتم الرحله من خلال تطبيق السائق؟ [GEOGRAPHIC_DATA]" at bounding box center [313, 191] width 153 height 18
click at [318, 186] on label "هل ستتم الرحله من خلال تطبيق السائق؟" at bounding box center [290, 191] width 105 height 10
checkbox input "true"
click at [362, 192] on span "تاكيد" at bounding box center [367, 191] width 10 height 10
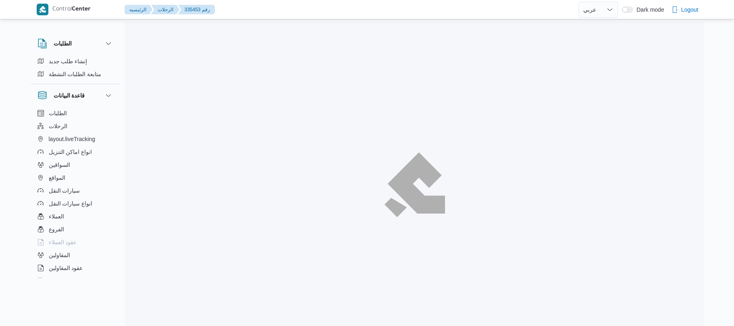
select select "ar"
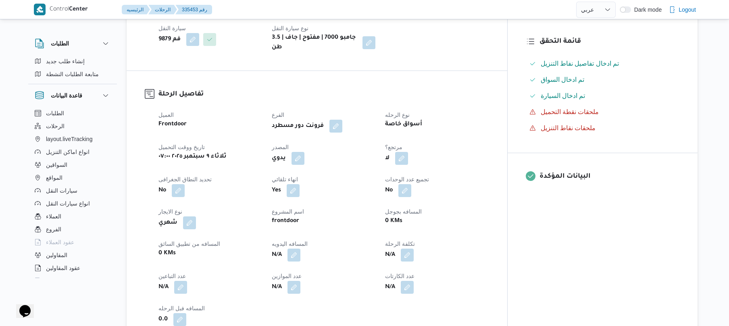
scroll to position [215, 0]
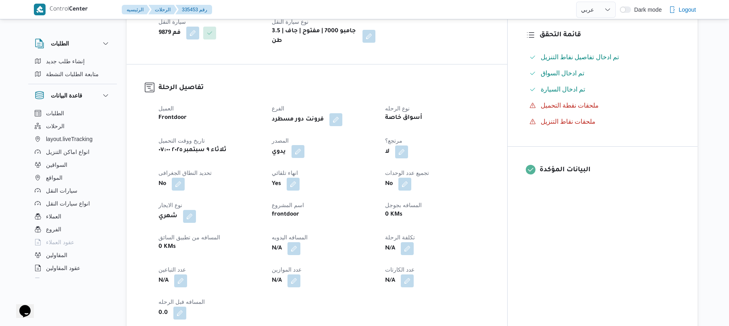
click at [304, 149] on button "button" at bounding box center [298, 151] width 13 height 13
click at [311, 165] on label "هل ستتم الرحله من خلال تطبيق السائق؟" at bounding box center [290, 170] width 105 height 10
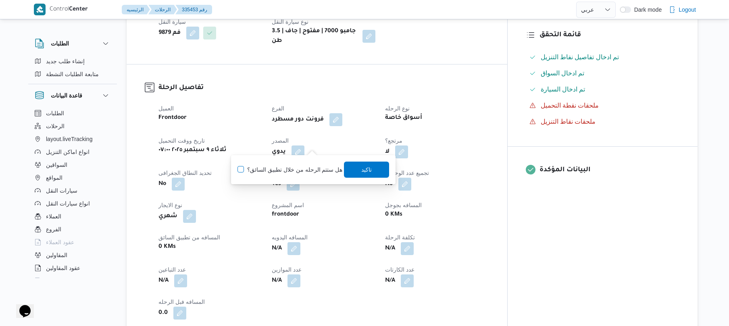
checkbox input "true"
click at [368, 170] on span "تاكيد" at bounding box center [367, 170] width 10 height 10
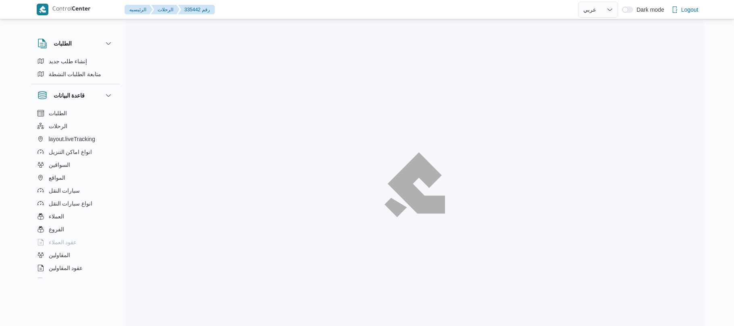
select select "ar"
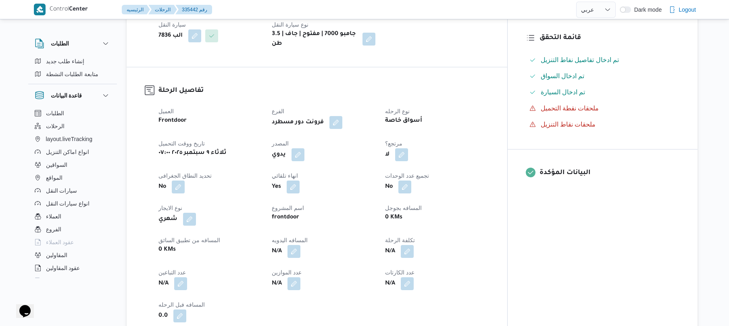
scroll to position [215, 0]
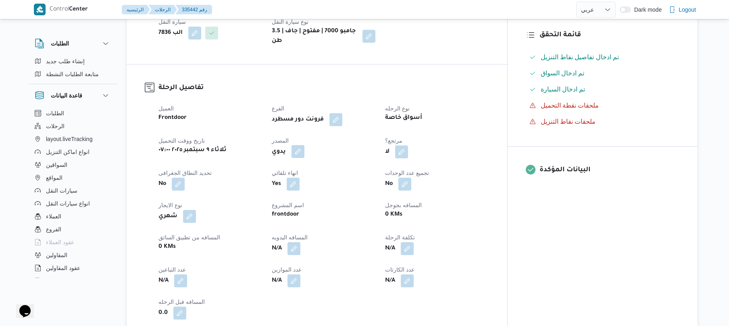
click at [304, 150] on button "button" at bounding box center [298, 151] width 13 height 13
click at [307, 169] on label "هل ستتم الرحله من خلال تطبيق السائق؟" at bounding box center [290, 170] width 105 height 10
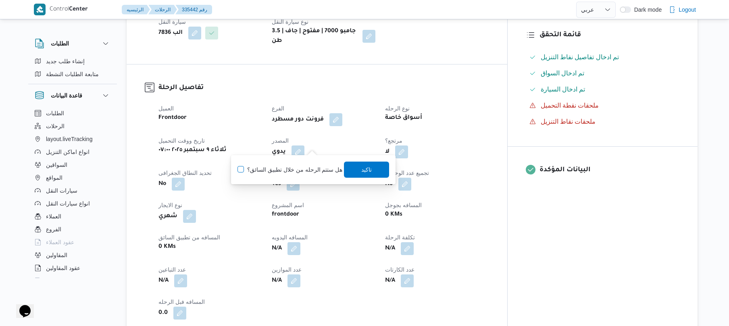
checkbox input "true"
click at [362, 173] on span "تاكيد" at bounding box center [367, 170] width 10 height 10
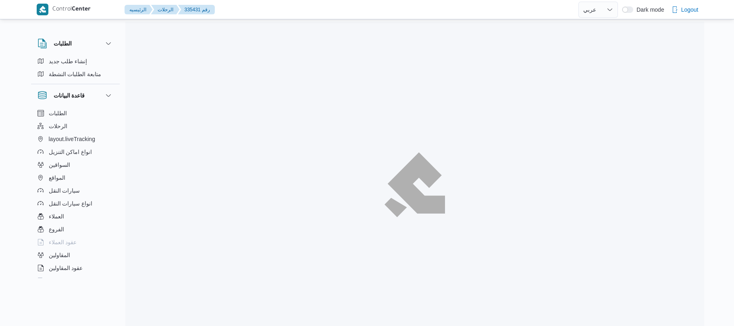
select select "ar"
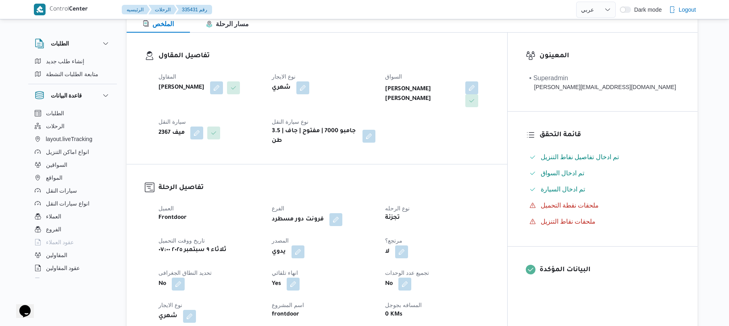
scroll to position [172, 0]
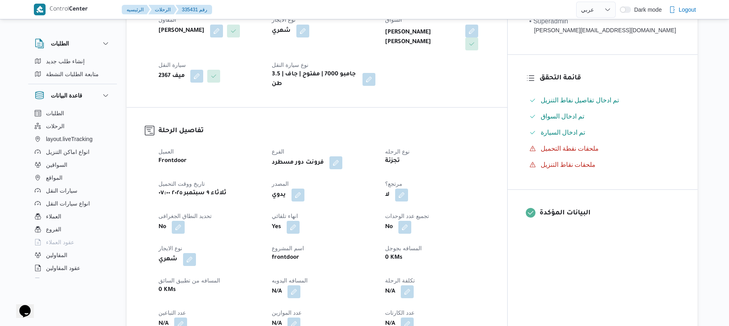
click at [310, 196] on div "العميل Frontdoor الفرع فرونت دور مسطرد نوع الرحله تجزئة تاريخ ووقت التحميل [DAT…" at bounding box center [324, 255] width 340 height 226
click at [304, 188] on button "button" at bounding box center [298, 194] width 13 height 13
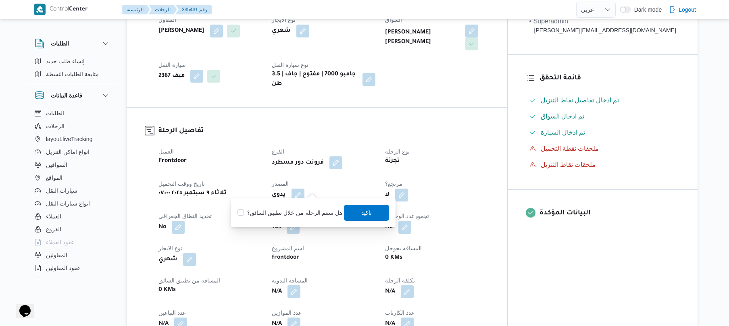
click at [300, 208] on label "هل ستتم الرحله من خلال تطبيق السائق؟" at bounding box center [290, 213] width 105 height 10
checkbox input "true"
click at [354, 215] on span "تاكيد" at bounding box center [366, 212] width 45 height 16
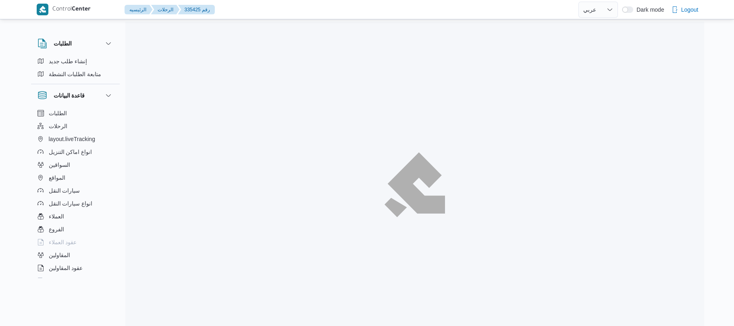
select select "ar"
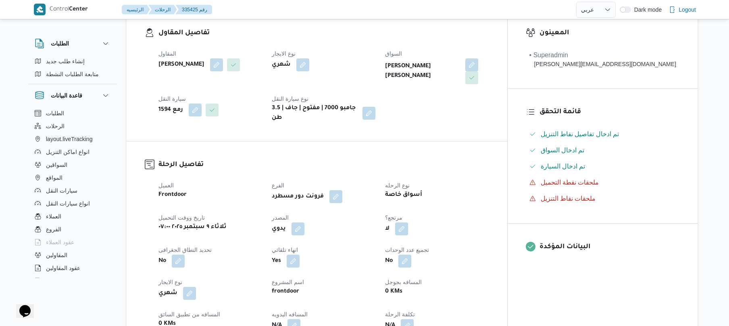
scroll to position [215, 0]
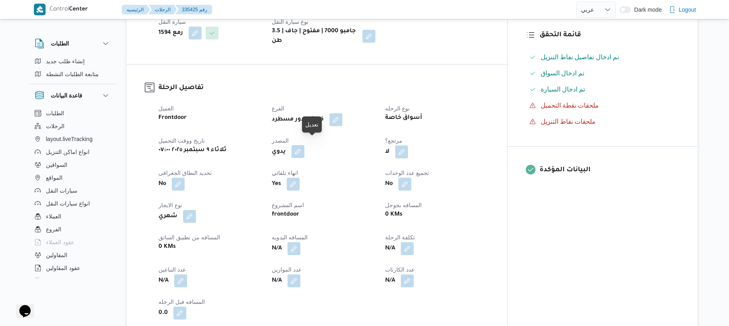
click at [304, 145] on button "button" at bounding box center [298, 151] width 13 height 13
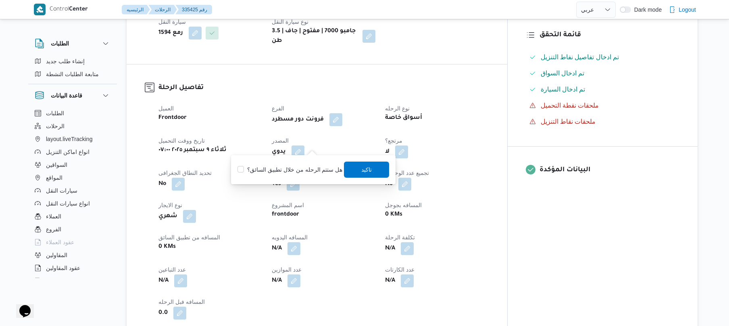
click at [297, 174] on label "هل ستتم الرحله من خلال تطبيق السائق؟" at bounding box center [290, 170] width 105 height 10
checkbox input "true"
click at [352, 173] on span "تاكيد" at bounding box center [366, 169] width 45 height 16
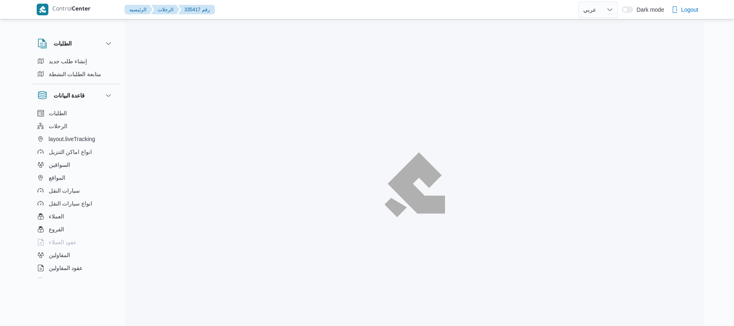
select select "ar"
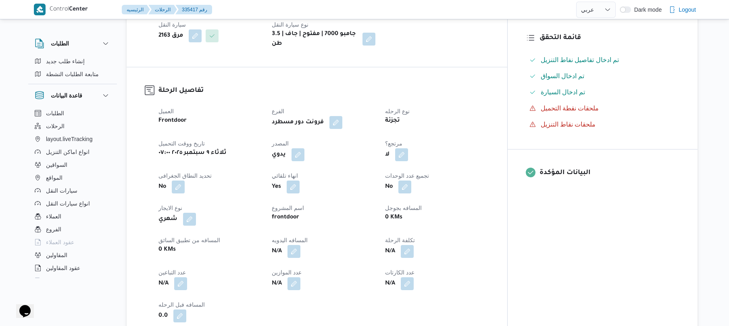
scroll to position [215, 0]
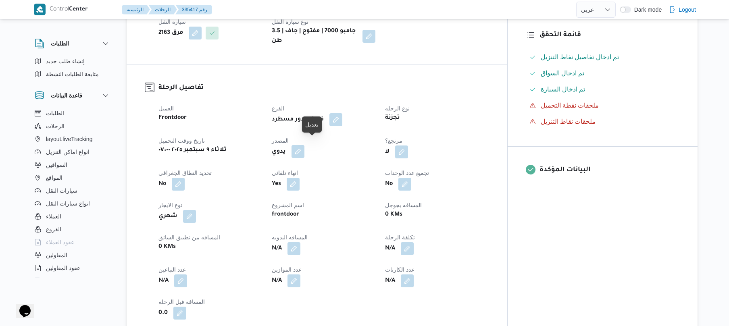
click at [304, 148] on button "button" at bounding box center [298, 151] width 13 height 13
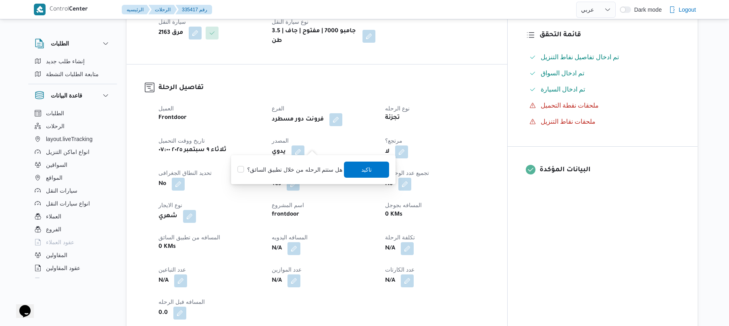
click at [309, 165] on label "هل ستتم الرحله من خلال تطبيق السائق؟" at bounding box center [290, 170] width 105 height 10
checkbox input "true"
click at [365, 170] on span "تاكيد" at bounding box center [367, 170] width 10 height 10
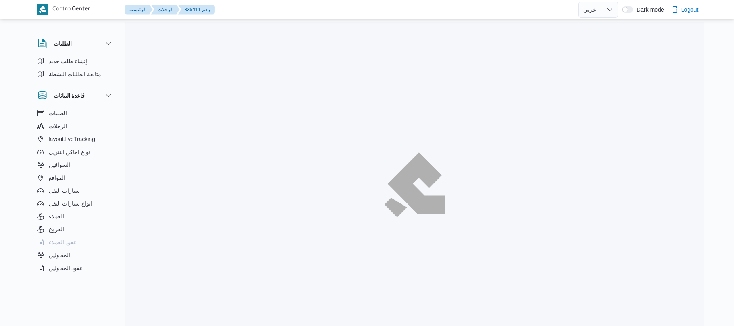
select select "ar"
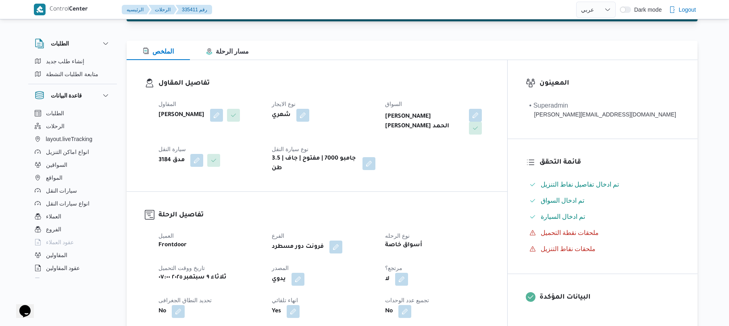
scroll to position [107, 0]
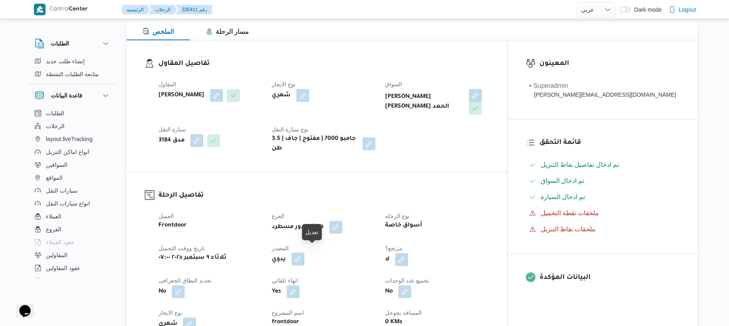
click at [304, 256] on button "button" at bounding box center [298, 259] width 13 height 13
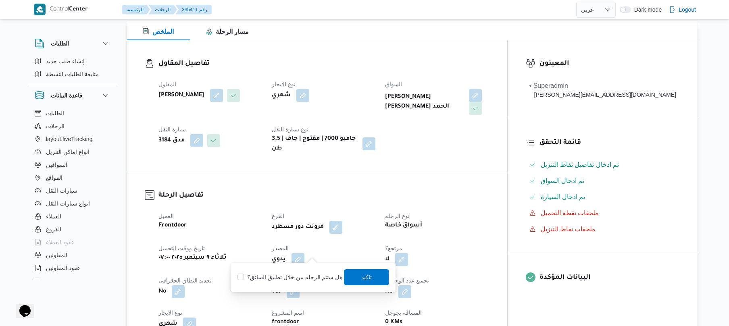
click at [306, 274] on label "هل ستتم الرحله من خلال تطبيق السائق؟" at bounding box center [290, 278] width 105 height 10
checkbox input "true"
click at [362, 273] on span "تاكيد" at bounding box center [367, 277] width 10 height 10
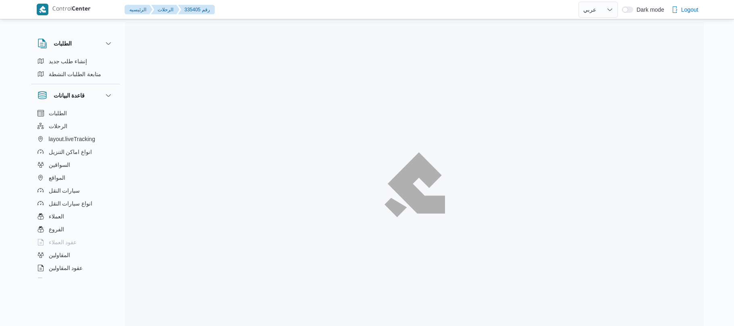
select select "ar"
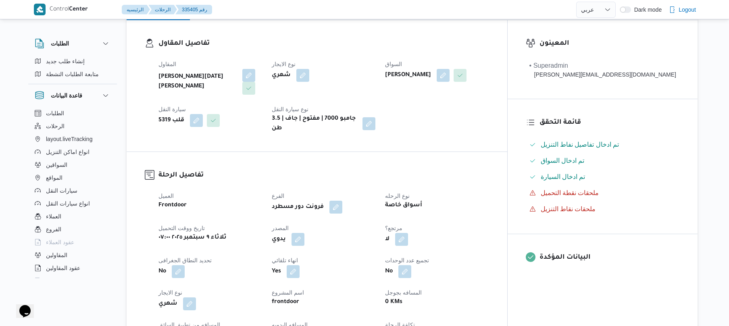
scroll to position [236, 0]
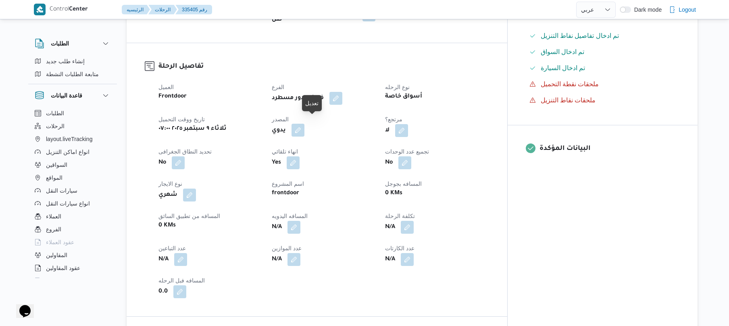
click at [304, 124] on button "button" at bounding box center [298, 130] width 13 height 13
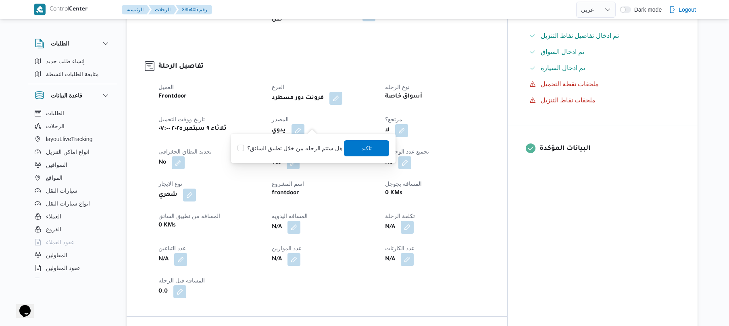
click at [302, 144] on label "هل ستتم الرحله من خلال تطبيق السائق؟" at bounding box center [290, 149] width 105 height 10
checkbox input "true"
click at [351, 143] on span "تاكيد" at bounding box center [366, 148] width 45 height 16
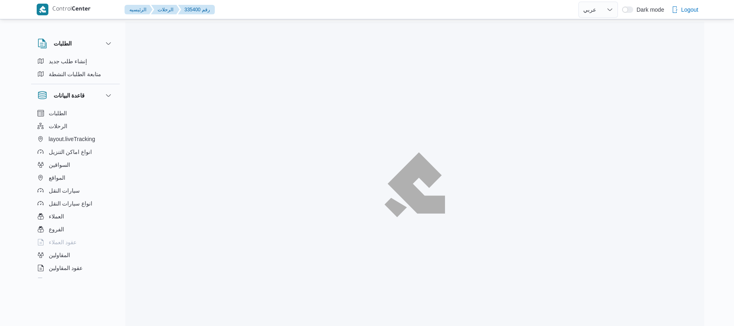
select select "ar"
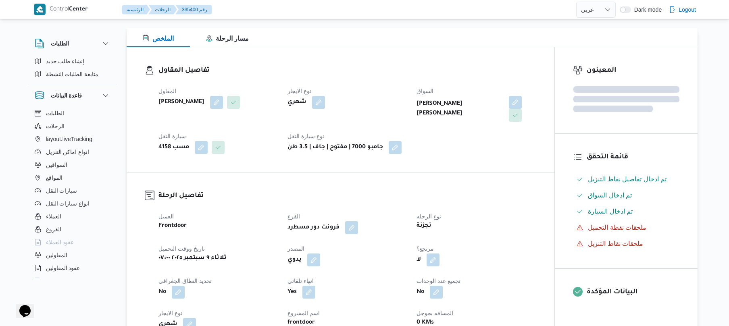
scroll to position [215, 0]
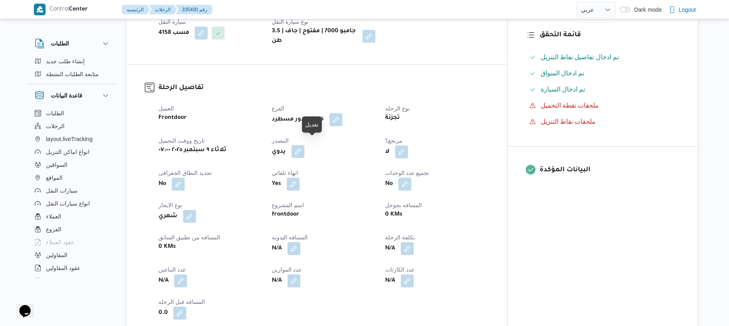
click at [304, 145] on button "button" at bounding box center [298, 151] width 13 height 13
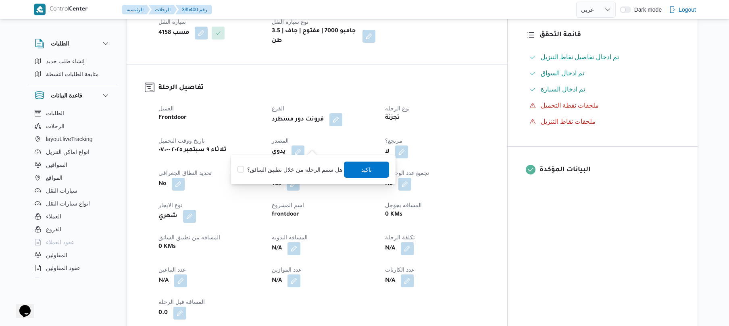
click at [307, 164] on div "هل ستتم الرحله من خلال تطبيق السائق؟ [GEOGRAPHIC_DATA]" at bounding box center [313, 170] width 153 height 18
click at [306, 168] on label "هل ستتم الرحله من خلال تطبيق السائق؟" at bounding box center [290, 170] width 105 height 10
checkbox input "true"
click at [354, 171] on span "تاكيد" at bounding box center [366, 169] width 45 height 16
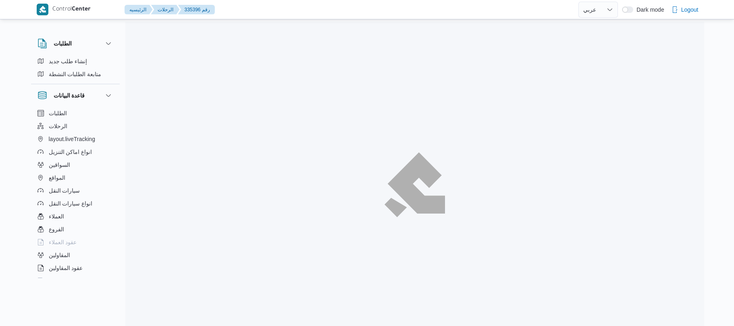
select select "ar"
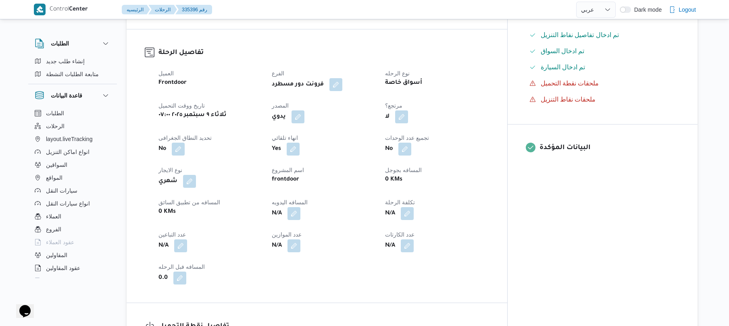
scroll to position [258, 0]
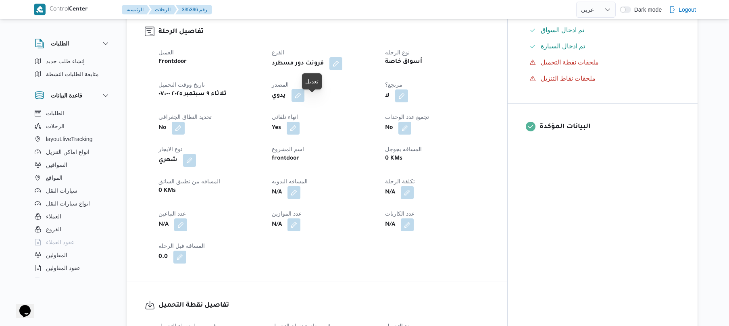
click at [304, 102] on button "button" at bounding box center [298, 95] width 13 height 13
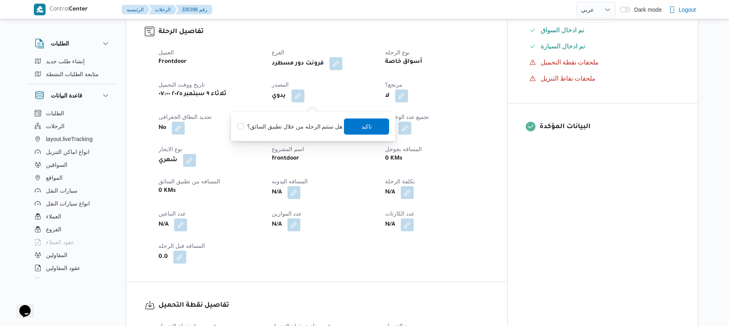
click at [292, 133] on div "هل ستتم الرحله من خلال تطبيق السائق؟ تاكيد" at bounding box center [313, 127] width 153 height 18
click at [297, 127] on label "هل ستتم الرحله من خلال تطبيق السائق؟" at bounding box center [290, 127] width 105 height 10
checkbox input "true"
click at [351, 121] on span "تاكيد" at bounding box center [366, 126] width 45 height 16
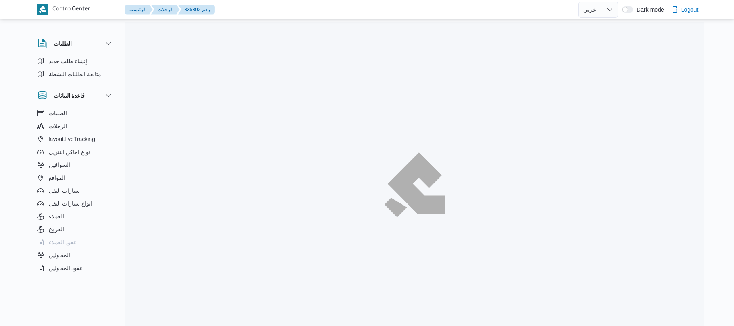
select select "ar"
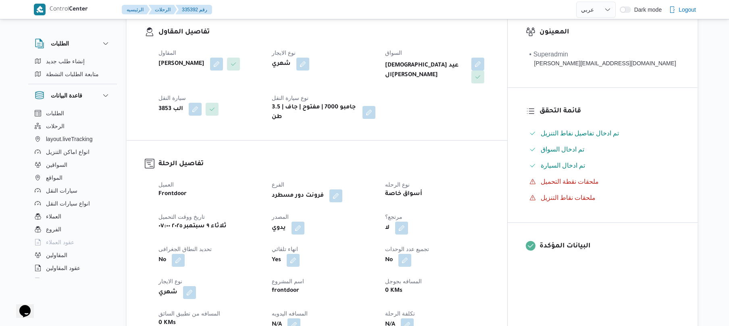
scroll to position [172, 0]
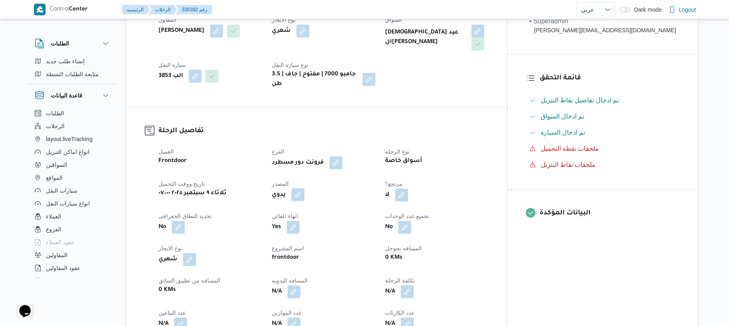
click at [304, 188] on button "button" at bounding box center [298, 194] width 13 height 13
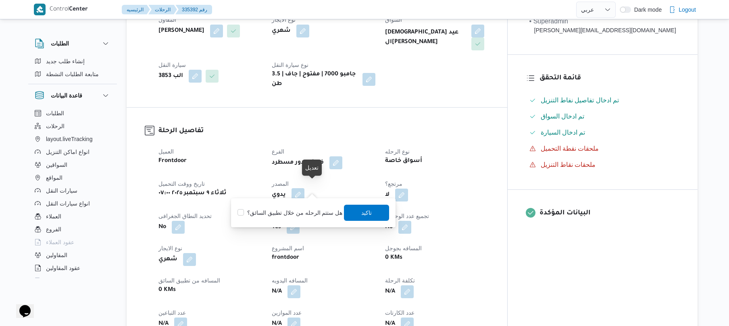
click at [304, 188] on button "button" at bounding box center [298, 194] width 13 height 13
click at [305, 215] on label "هل ستتم الرحله من خلال تطبيق السائق؟" at bounding box center [290, 213] width 105 height 10
checkbox input "true"
click at [362, 215] on span "تاكيد" at bounding box center [367, 213] width 10 height 10
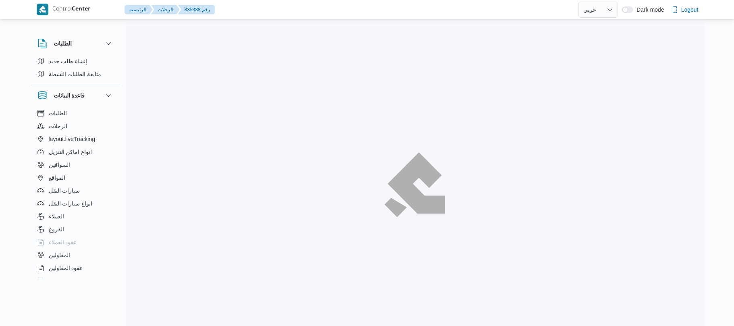
select select "ar"
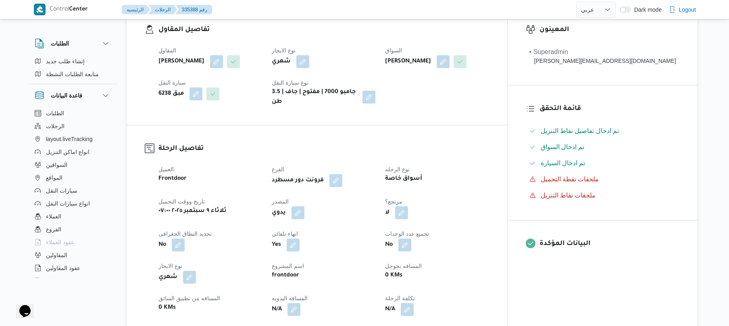
scroll to position [150, 0]
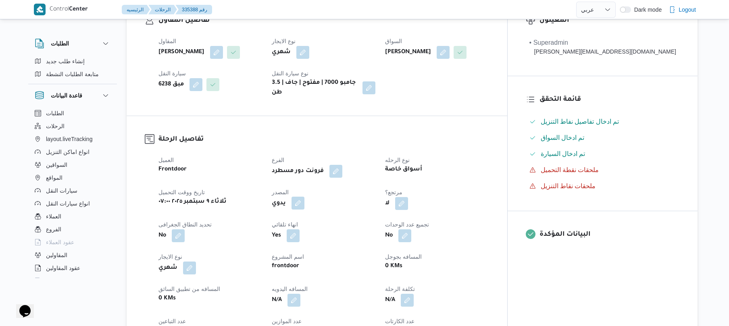
click at [304, 208] on button "button" at bounding box center [298, 203] width 13 height 13
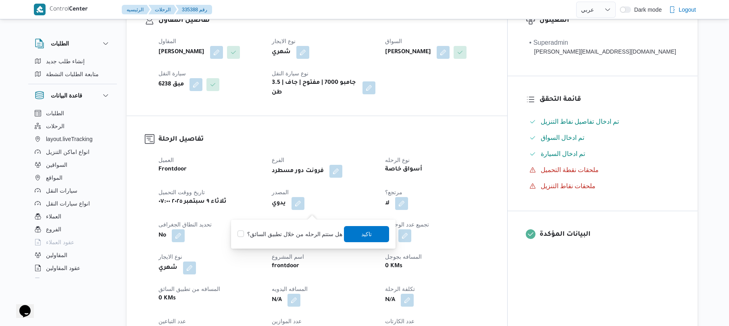
click at [299, 234] on label "هل ستتم الرحله من خلال تطبيق السائق؟" at bounding box center [290, 234] width 105 height 10
checkbox input "true"
click at [363, 229] on span "تاكيد" at bounding box center [367, 234] width 10 height 10
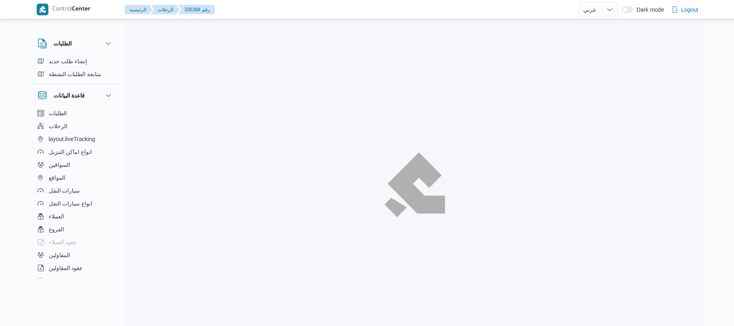
select select "ar"
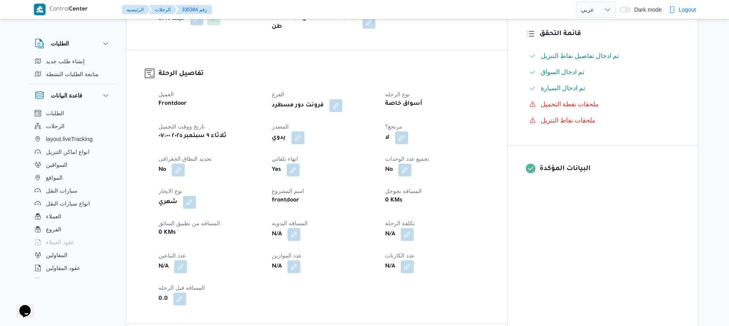
scroll to position [236, 0]
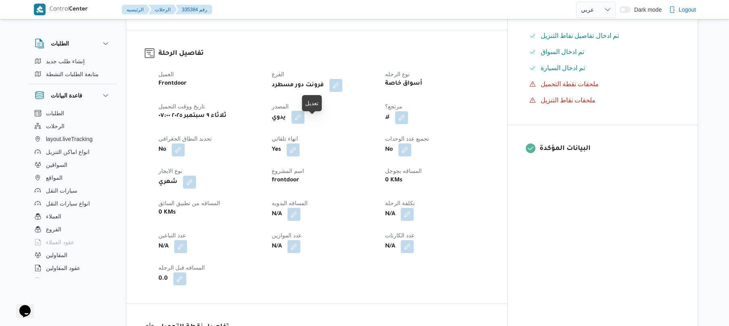
click at [304, 123] on button "button" at bounding box center [298, 117] width 13 height 13
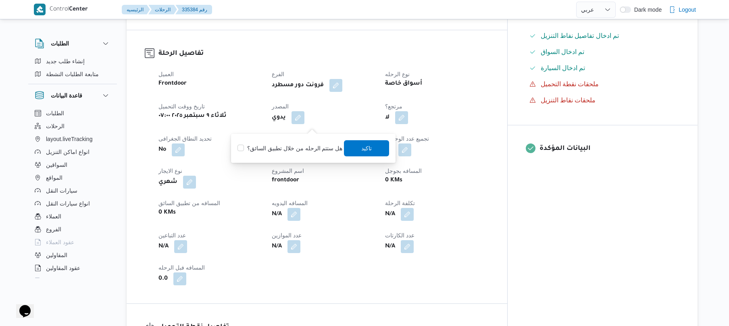
click at [298, 150] on label "هل ستتم الرحله من خلال تطبيق السائق؟" at bounding box center [290, 149] width 105 height 10
checkbox input "true"
click at [374, 144] on span "تاكيد" at bounding box center [366, 148] width 45 height 16
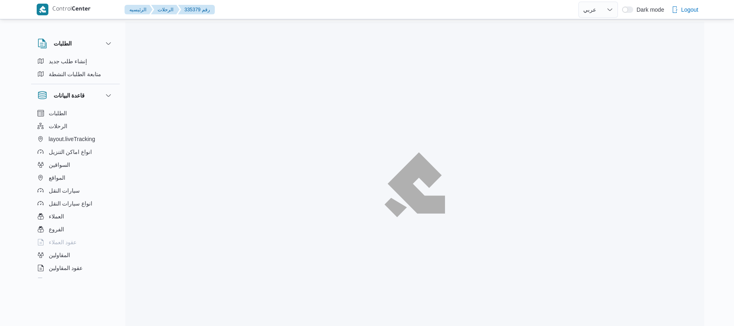
select select "ar"
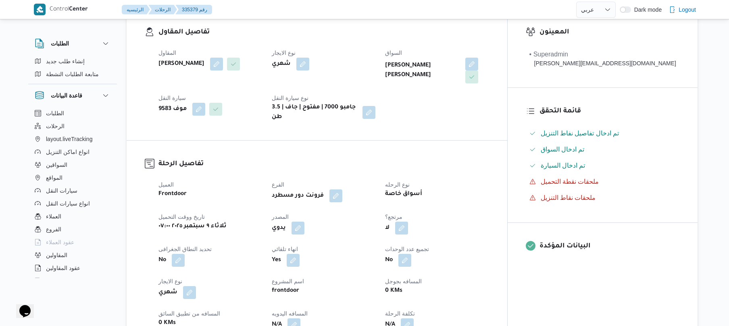
scroll to position [215, 0]
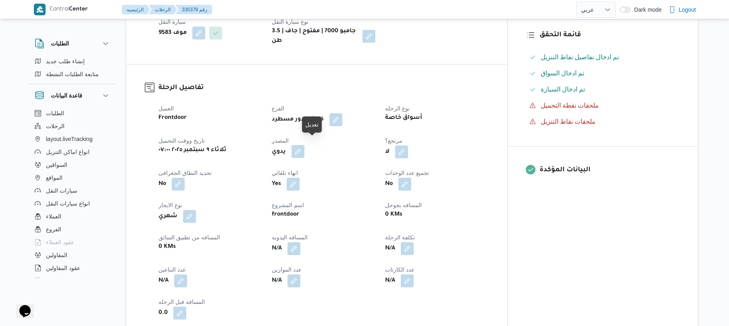
click at [304, 145] on button "button" at bounding box center [298, 151] width 13 height 13
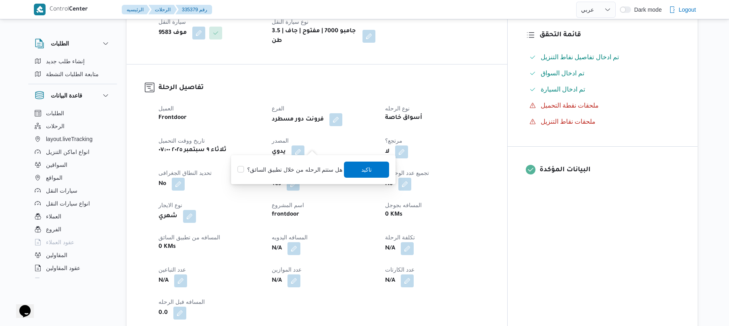
click at [297, 168] on label "هل ستتم الرحله من خلال تطبيق السائق؟" at bounding box center [290, 170] width 105 height 10
checkbox input "true"
click at [364, 167] on span "تاكيد" at bounding box center [367, 170] width 10 height 10
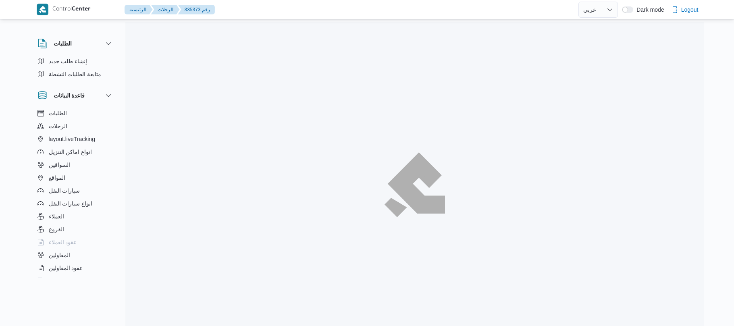
select select "ar"
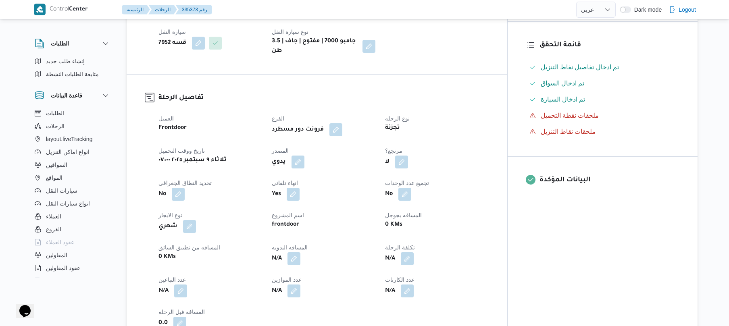
scroll to position [236, 0]
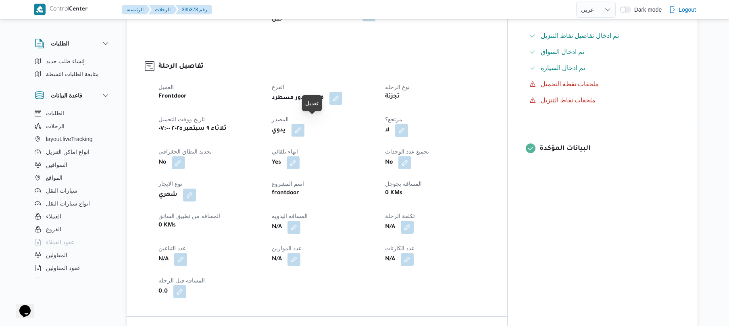
click at [304, 125] on button "button" at bounding box center [298, 130] width 13 height 13
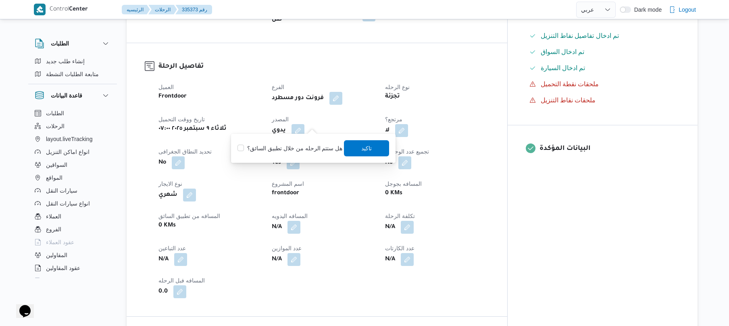
click at [298, 146] on label "هل ستتم الرحله من خلال تطبيق السائق؟" at bounding box center [290, 149] width 105 height 10
checkbox input "true"
click at [362, 150] on span "تاكيد" at bounding box center [367, 148] width 10 height 10
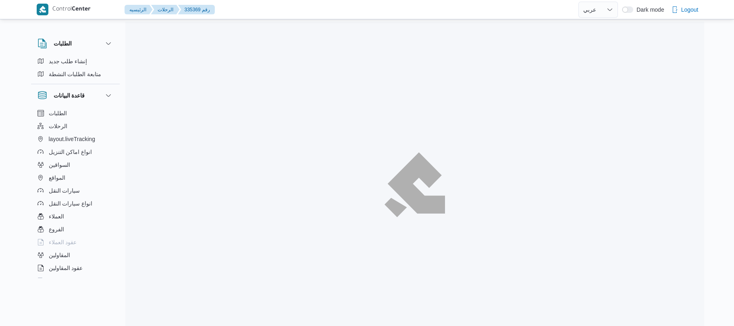
select select "ar"
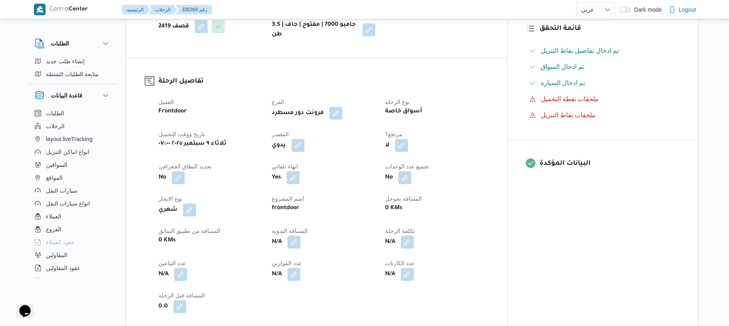
scroll to position [236, 0]
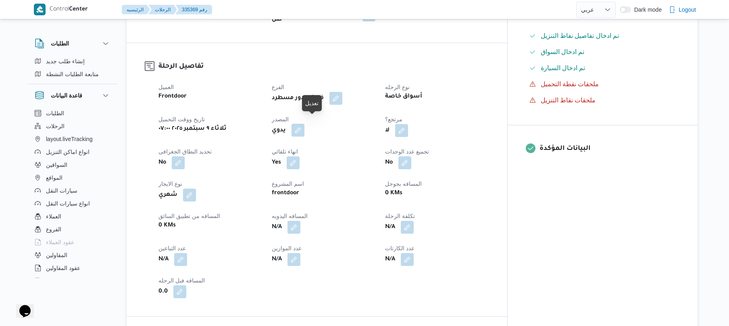
click at [304, 124] on button "button" at bounding box center [298, 130] width 13 height 13
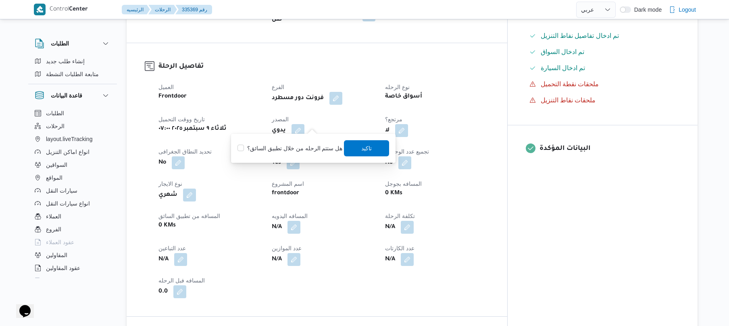
click at [276, 149] on label "هل ستتم الرحله من خلال تطبيق السائق؟" at bounding box center [290, 149] width 105 height 10
checkbox input "true"
click at [355, 144] on span "تاكيد" at bounding box center [366, 148] width 45 height 16
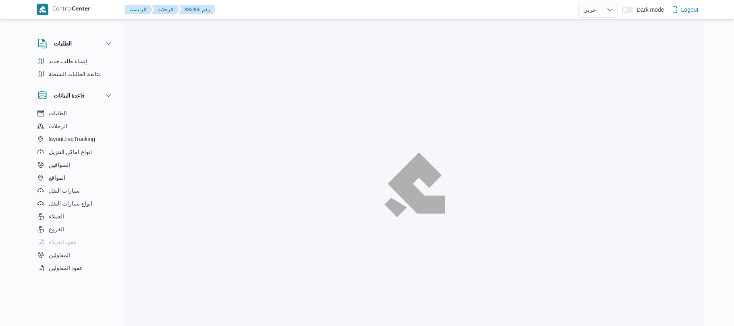
select select "ar"
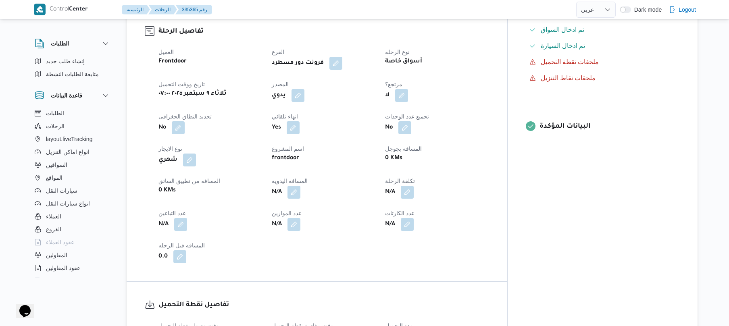
scroll to position [258, 0]
click at [304, 102] on button "button" at bounding box center [298, 95] width 13 height 13
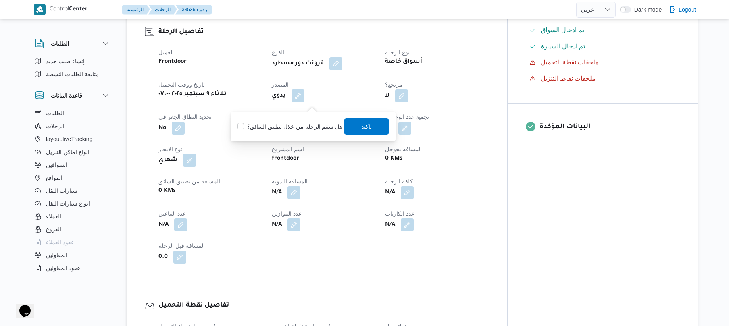
click at [284, 129] on label "هل ستتم الرحله من خلال تطبيق السائق؟" at bounding box center [290, 127] width 105 height 10
checkbox input "true"
click at [352, 131] on span "تاكيد" at bounding box center [366, 126] width 45 height 16
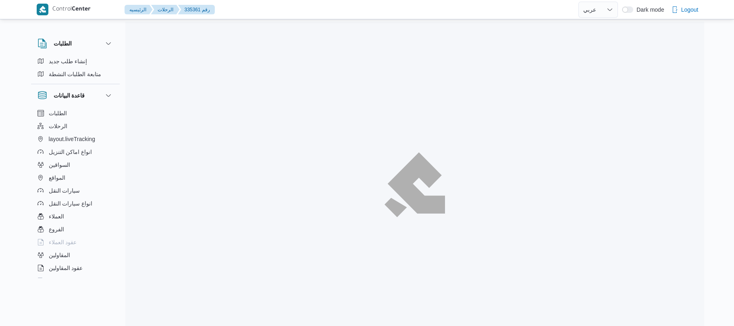
select select "ar"
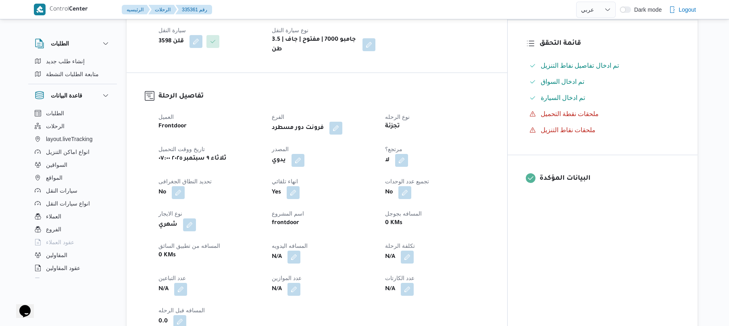
scroll to position [236, 0]
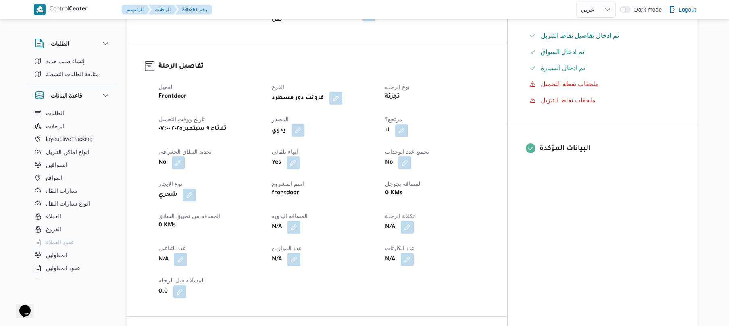
click at [304, 125] on button "button" at bounding box center [298, 130] width 13 height 13
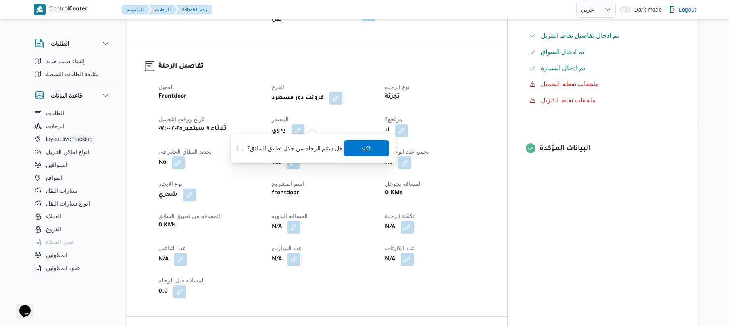
click at [297, 142] on div "هل ستتم الرحله من خلال تطبيق السائق؟ [GEOGRAPHIC_DATA]" at bounding box center [313, 149] width 153 height 18
click at [296, 145] on label "هل ستتم الرحله من خلال تطبيق السائق؟" at bounding box center [290, 149] width 105 height 10
checkbox input "true"
click at [362, 149] on span "تاكيد" at bounding box center [367, 148] width 10 height 10
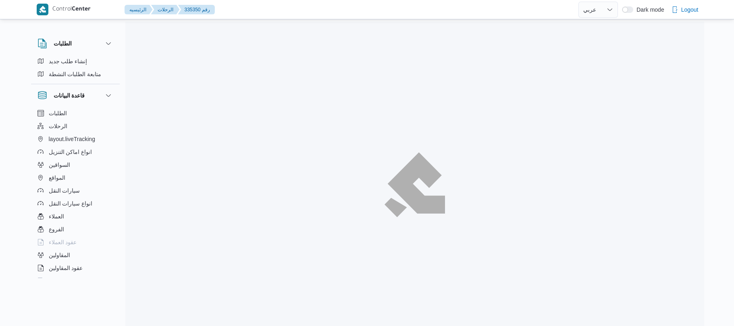
select select "ar"
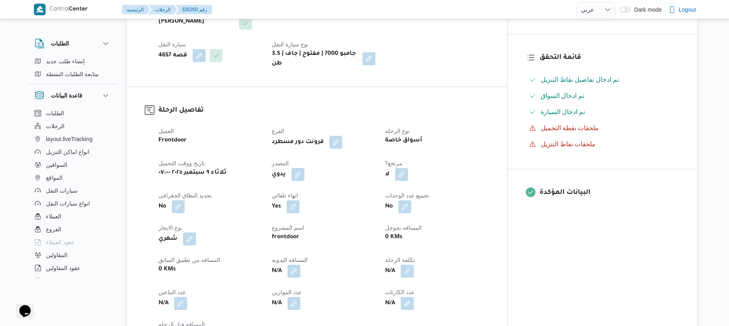
scroll to position [194, 0]
click at [304, 167] on button "button" at bounding box center [298, 173] width 13 height 13
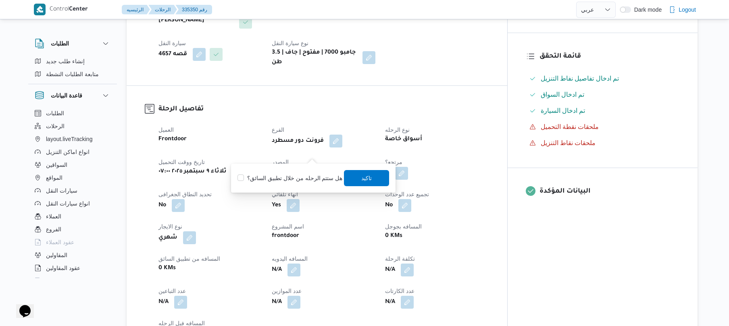
click at [307, 176] on label "هل ستتم الرحله من خلال تطبيق السائق؟" at bounding box center [290, 178] width 105 height 10
checkbox input "true"
click at [362, 175] on span "تاكيد" at bounding box center [367, 178] width 10 height 10
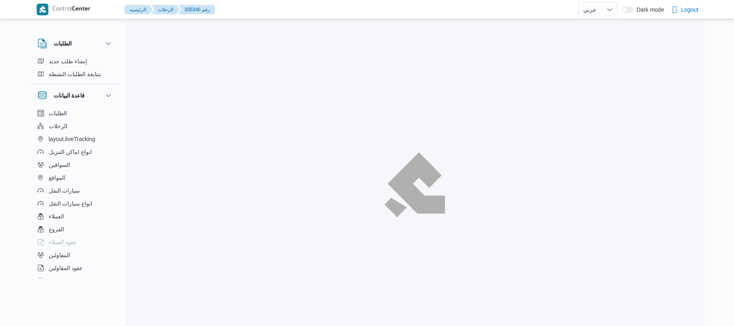
select select "ar"
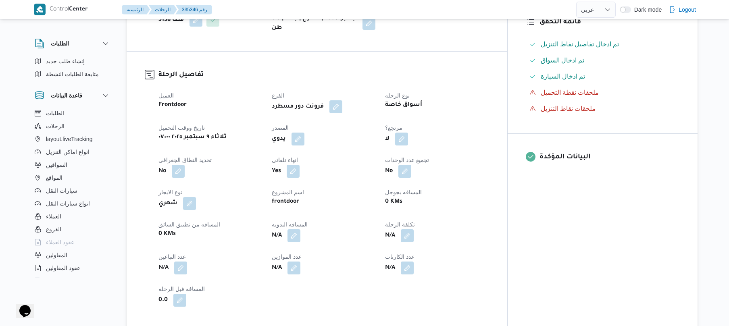
scroll to position [258, 0]
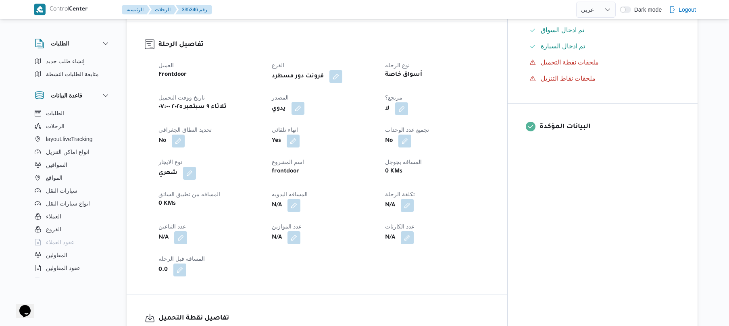
click at [304, 102] on button "button" at bounding box center [298, 108] width 13 height 13
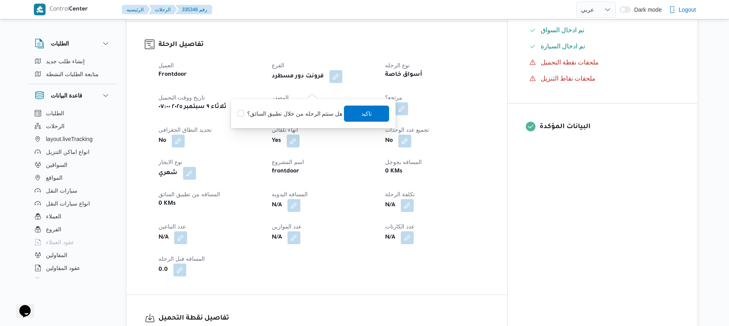
click at [284, 112] on label "هل ستتم الرحله من خلال تطبيق السائق؟" at bounding box center [290, 114] width 105 height 10
checkbox input "true"
click at [376, 114] on span "تاكيد" at bounding box center [366, 113] width 45 height 16
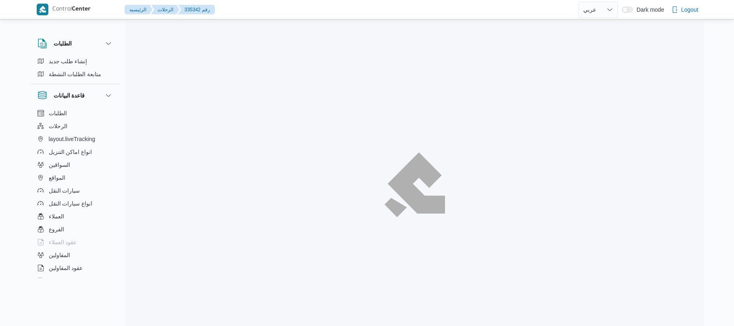
select select "ar"
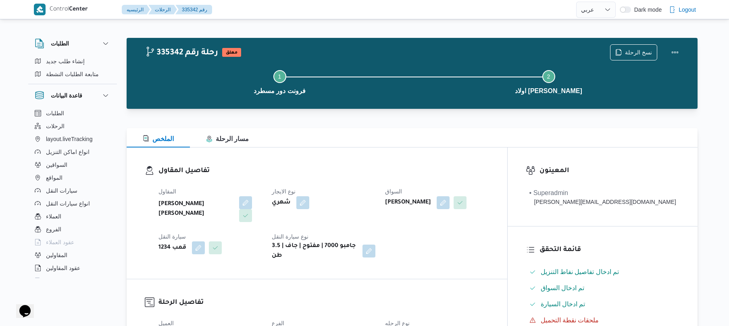
click at [273, 138] on div "الملخص مسار الرحلة" at bounding box center [412, 137] width 571 height 19
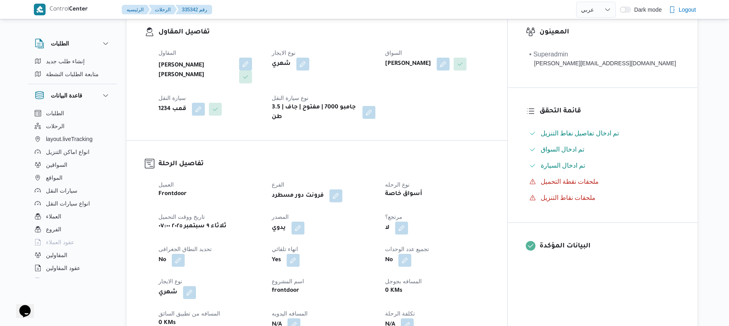
scroll to position [215, 0]
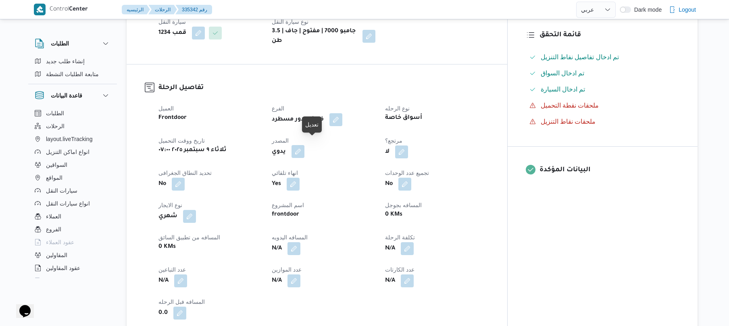
click at [304, 146] on button "button" at bounding box center [298, 151] width 13 height 13
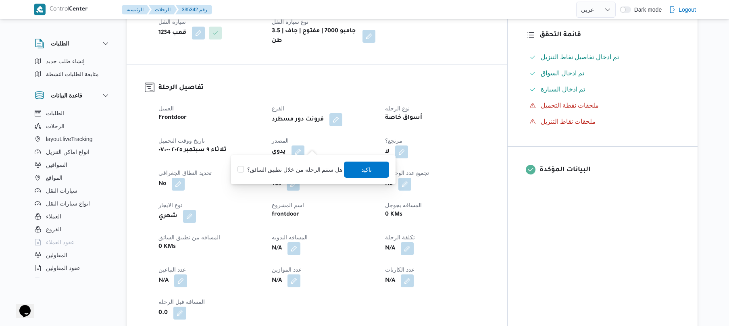
click at [283, 172] on label "هل ستتم الرحله من خلال تطبيق السائق؟" at bounding box center [290, 170] width 105 height 10
checkbox input "true"
click at [358, 173] on span "تاكيد" at bounding box center [366, 169] width 45 height 16
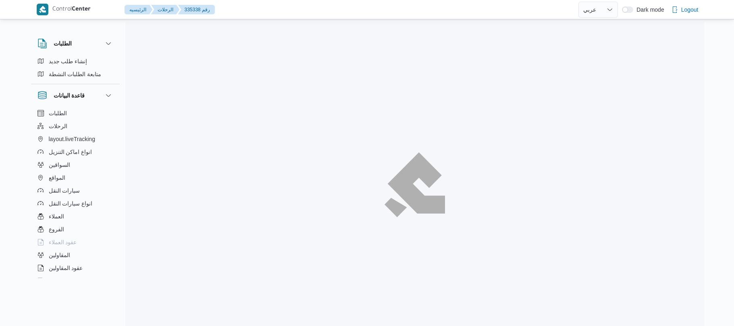
select select "ar"
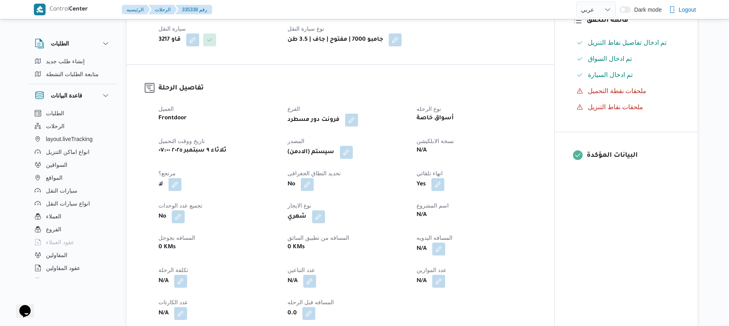
scroll to position [215, 0]
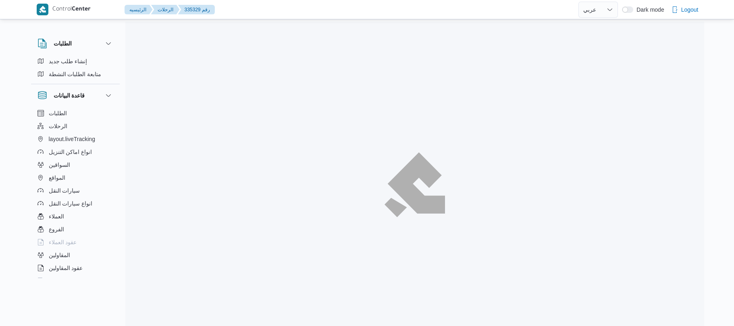
select select "ar"
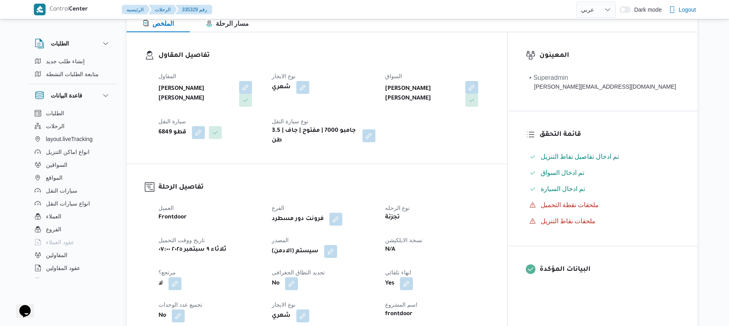
scroll to position [150, 0]
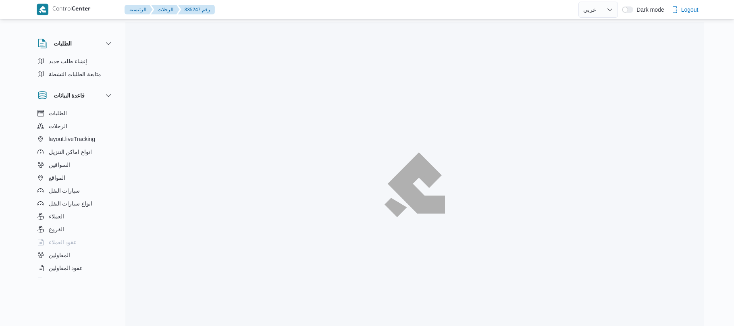
select select "ar"
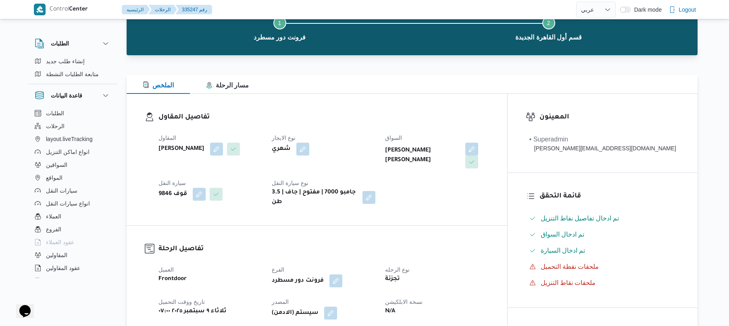
scroll to position [172, 0]
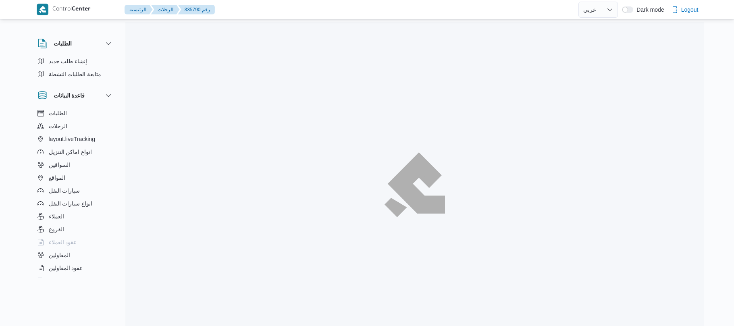
select select "ar"
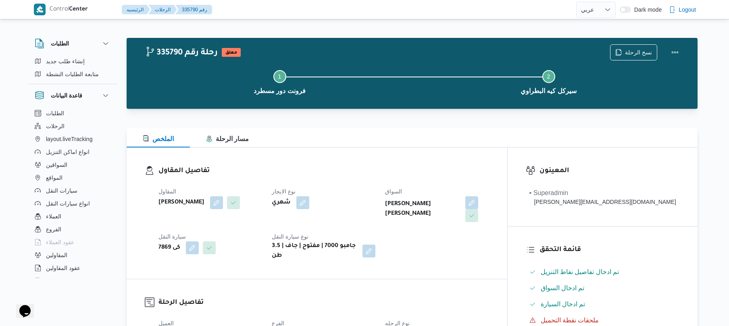
click at [326, 138] on div "الملخص مسار الرحلة" at bounding box center [412, 137] width 571 height 19
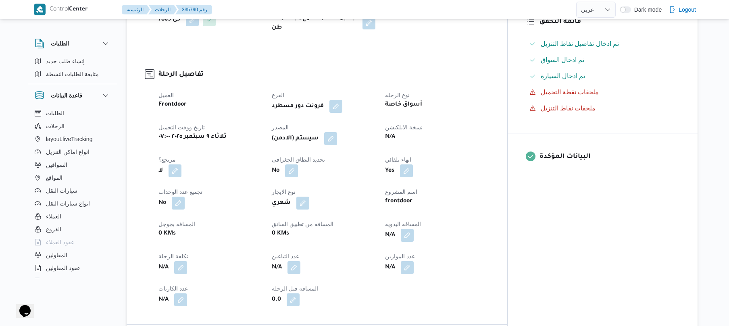
scroll to position [279, 0]
